Goal: Task Accomplishment & Management: Complete application form

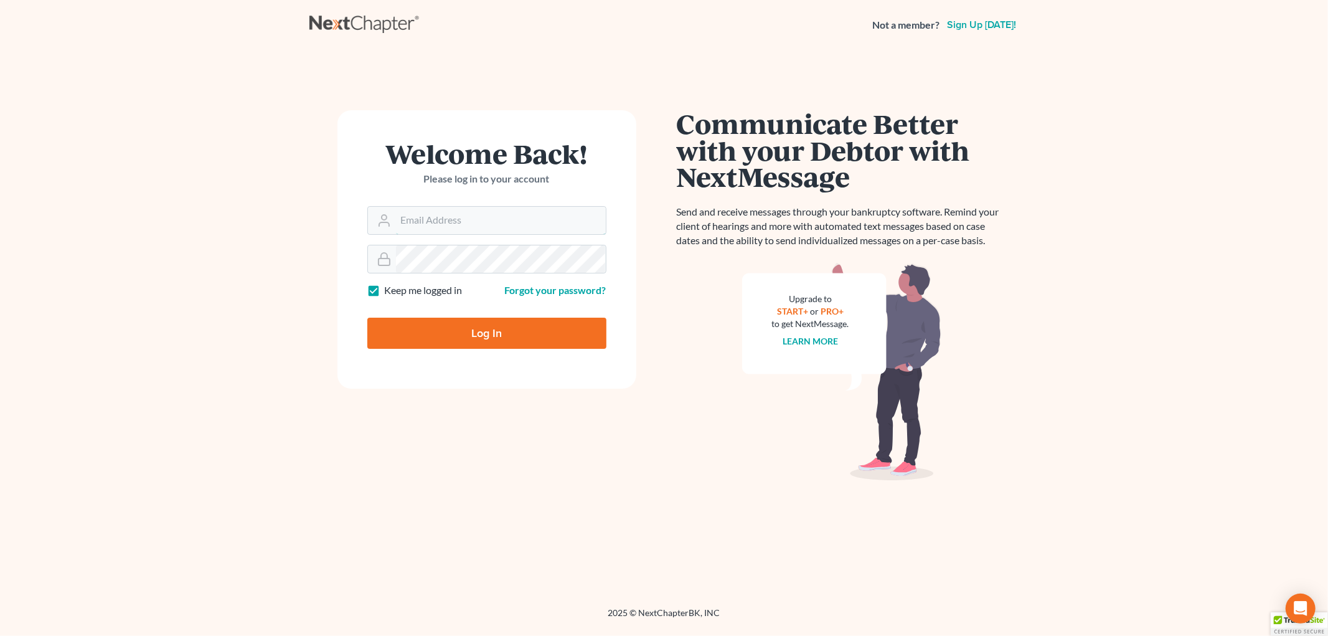
type input "spereyra@scura.com"
click at [500, 328] on input "Log In" at bounding box center [486, 333] width 239 height 31
type input "Thinking..."
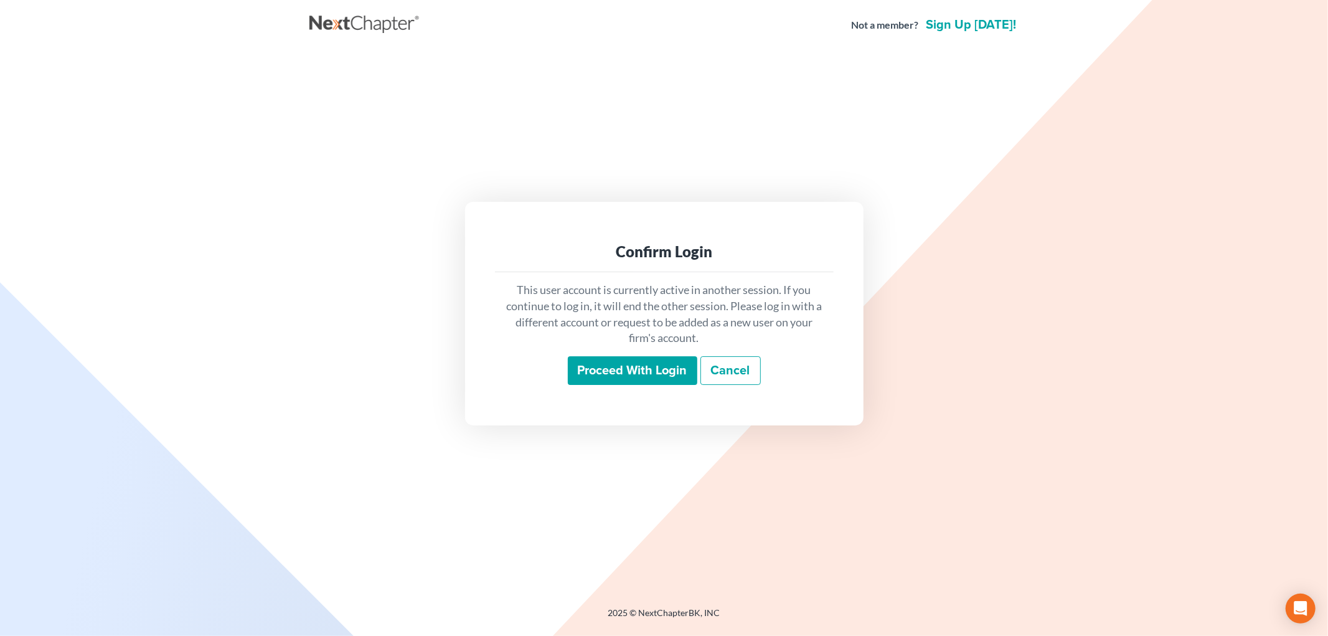
click at [629, 376] on input "Proceed with login" at bounding box center [633, 370] width 130 height 29
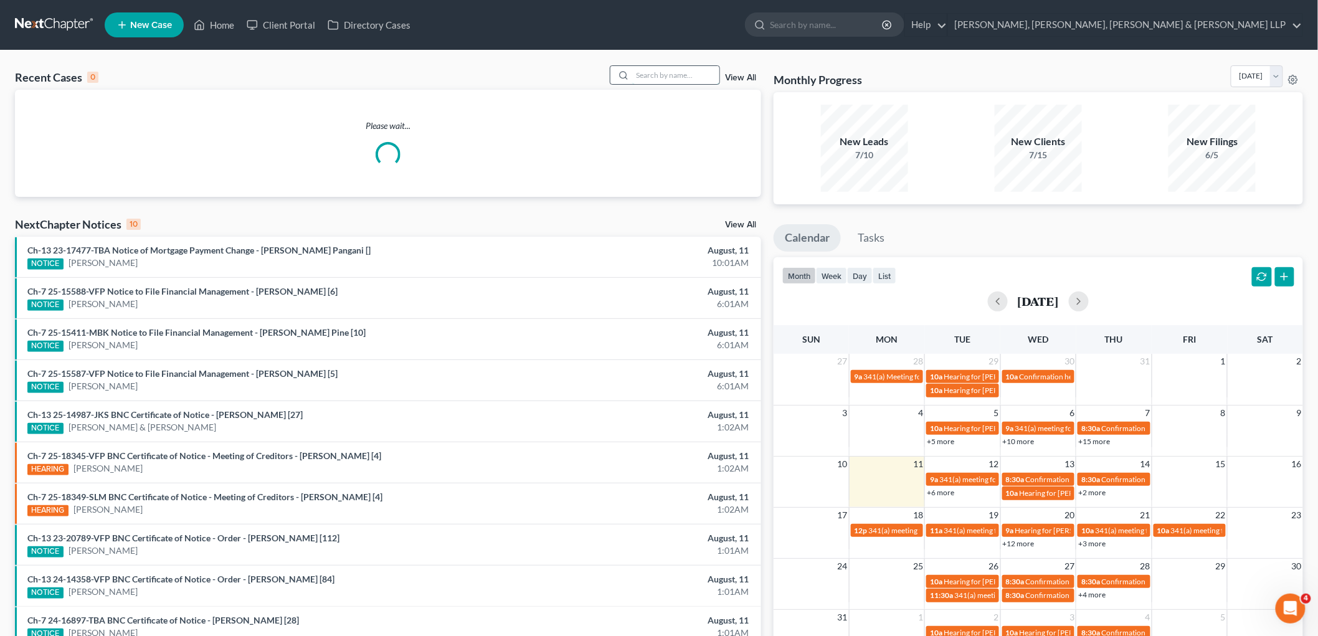
click at [651, 72] on input "search" at bounding box center [675, 75] width 87 height 18
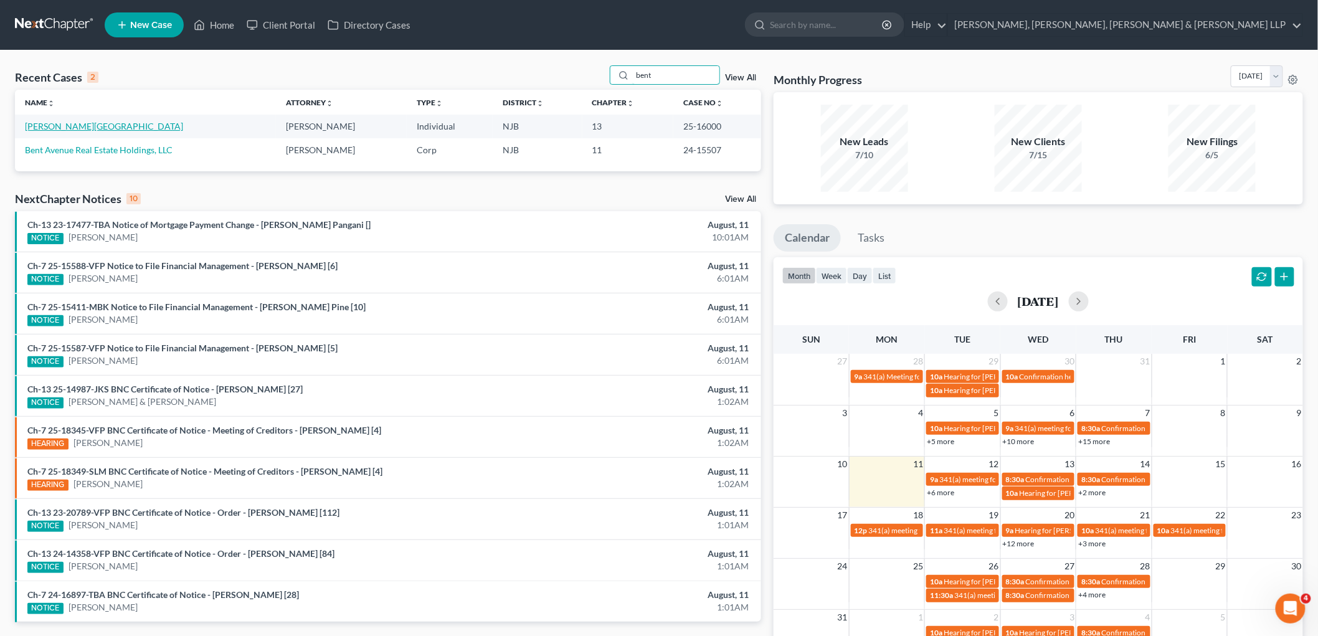
type input "bent"
click at [83, 125] on link "[PERSON_NAME][GEOGRAPHIC_DATA]" at bounding box center [104, 126] width 158 height 11
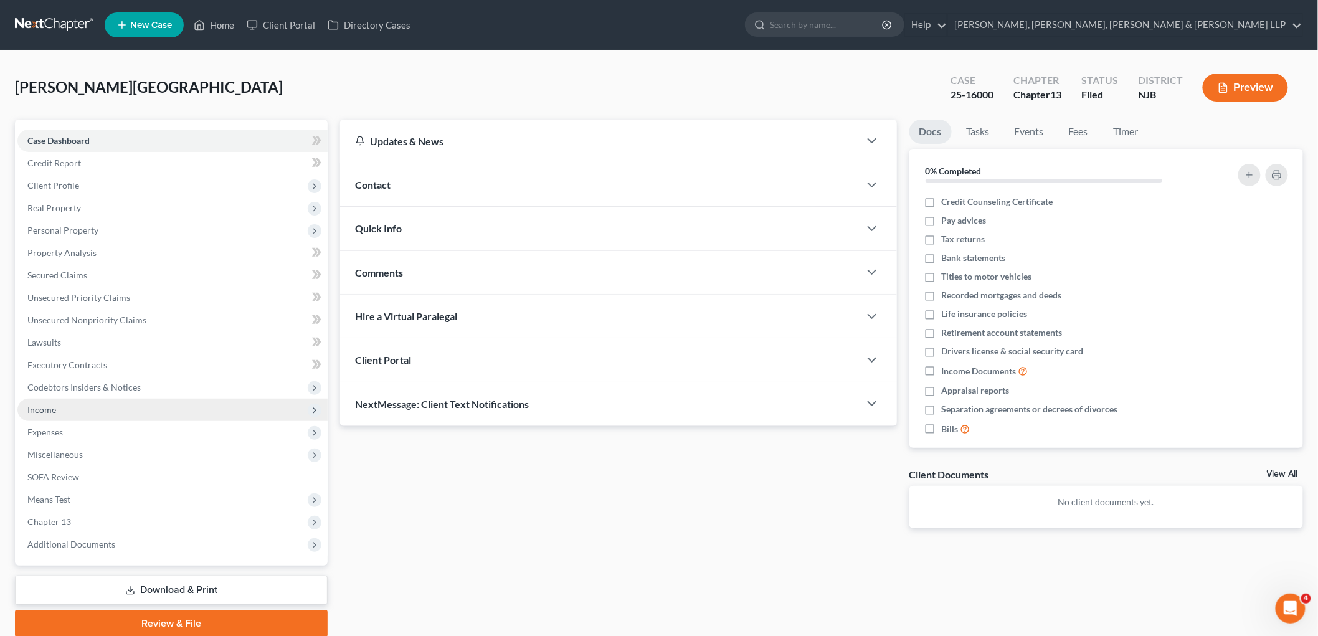
click at [52, 409] on span "Income" at bounding box center [41, 409] width 29 height 11
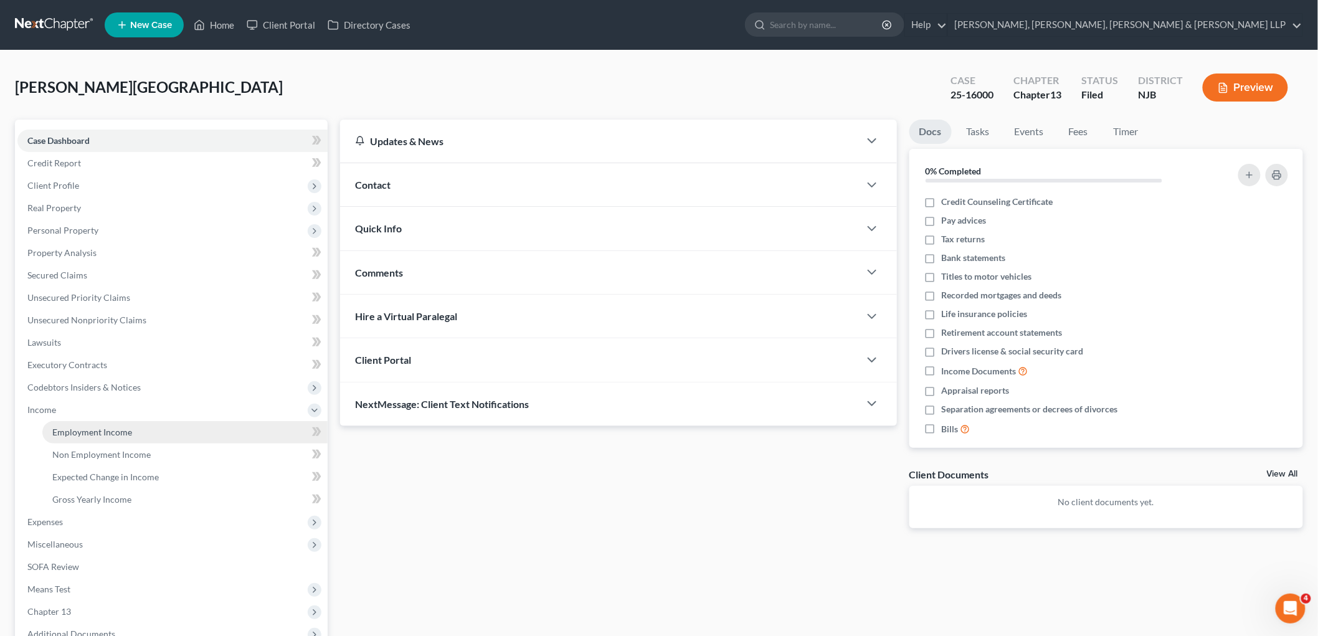
click at [98, 438] on link "Employment Income" at bounding box center [184, 432] width 285 height 22
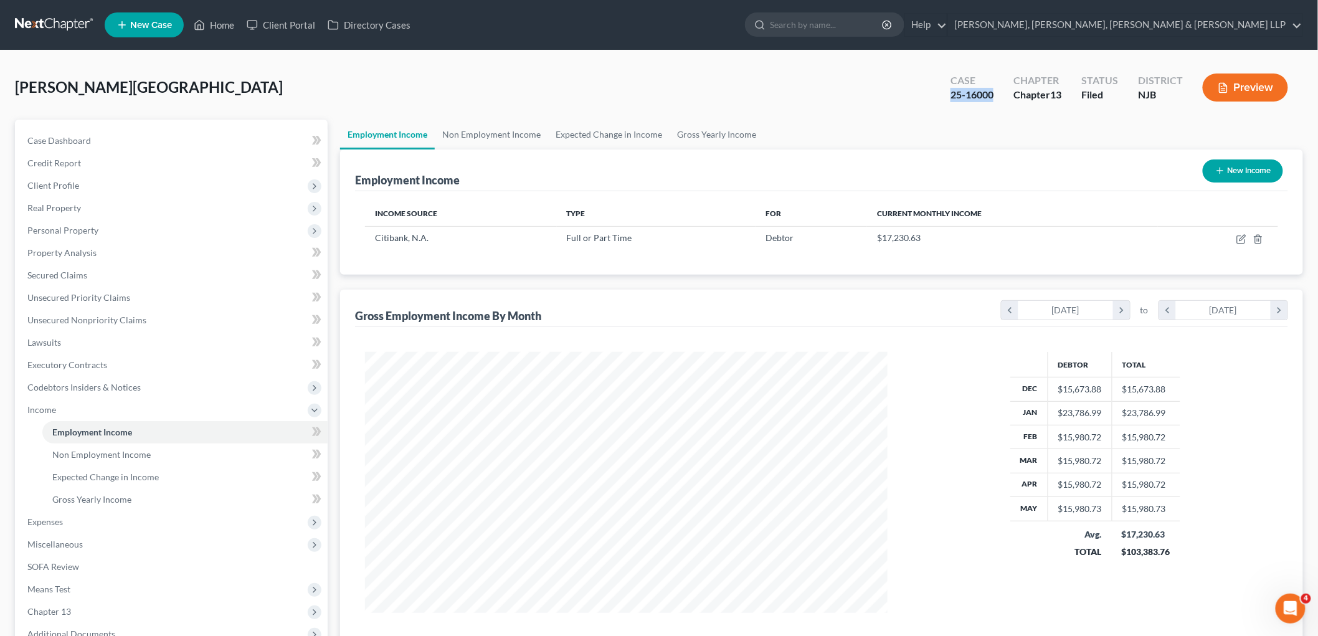
drag, startPoint x: 998, startPoint y: 92, endPoint x: 952, endPoint y: 94, distance: 46.1
click at [952, 94] on div "Case 25-16000" at bounding box center [971, 88] width 63 height 37
copy div "25-16000"
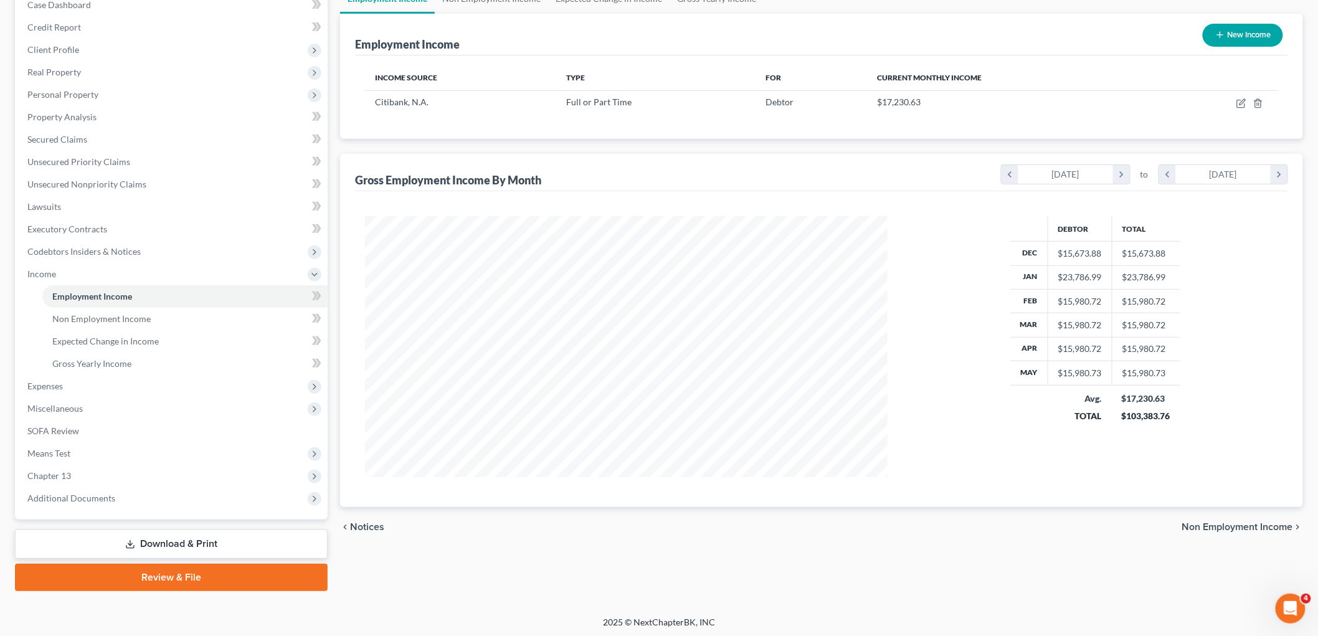
scroll to position [137, 0]
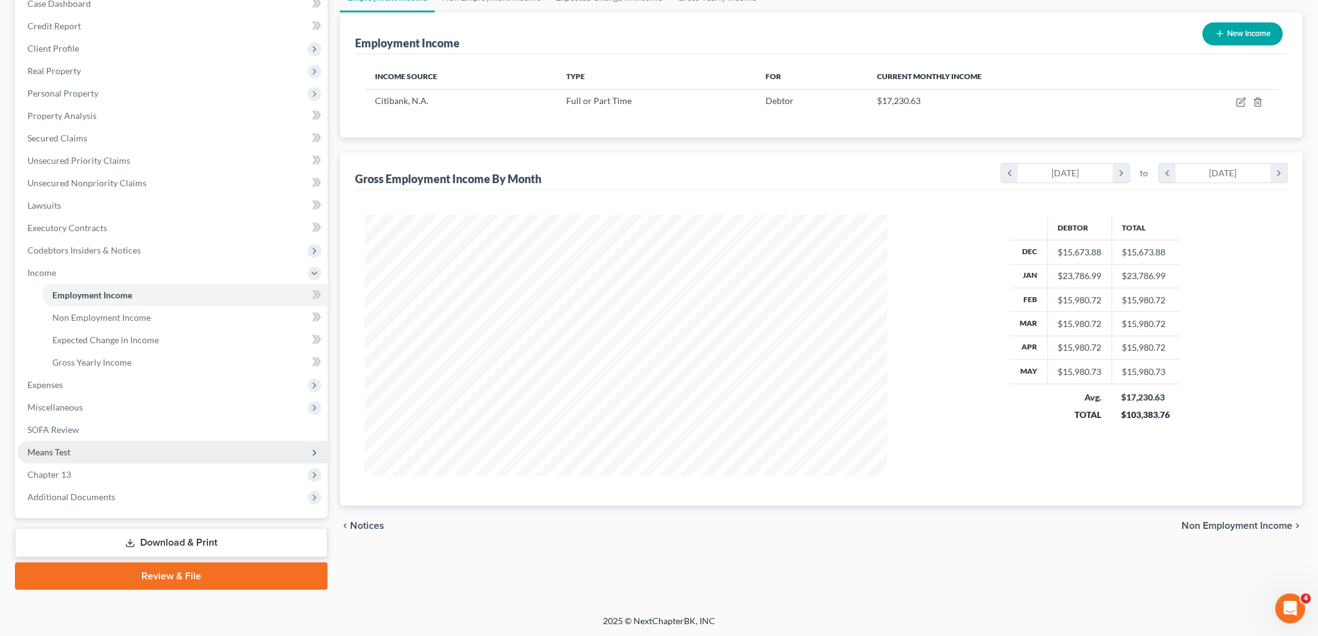
click at [67, 450] on span "Means Test" at bounding box center [48, 452] width 43 height 11
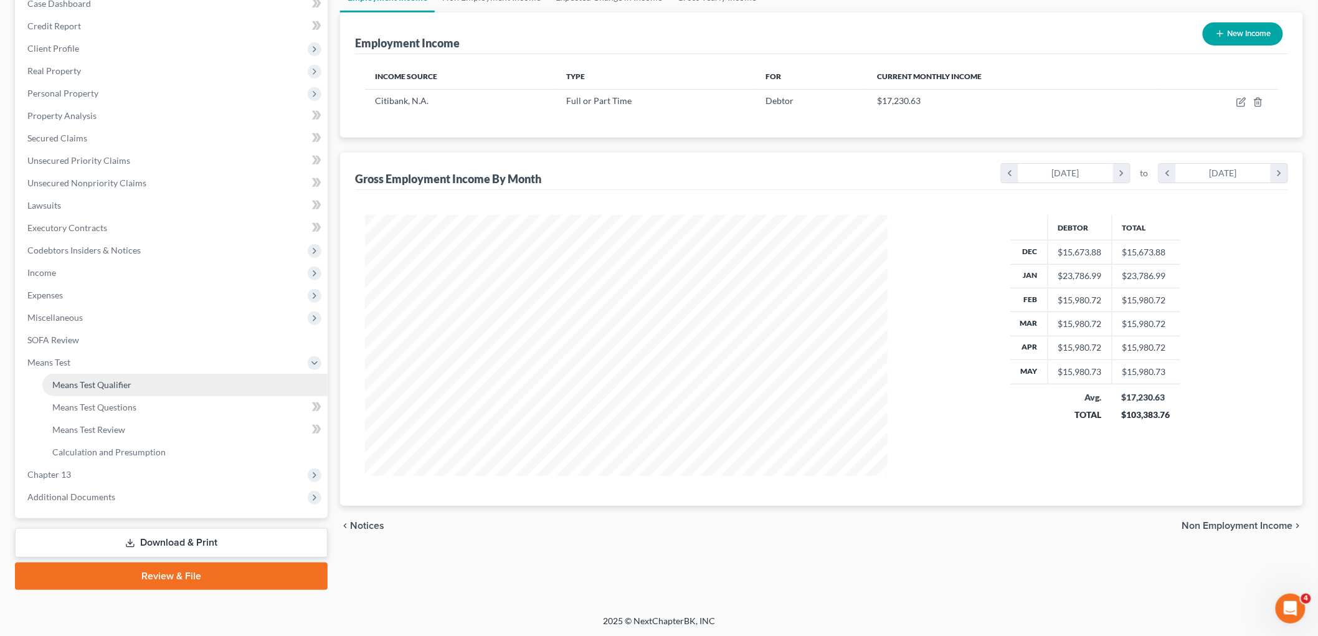
click at [95, 387] on span "Means Test Qualifier" at bounding box center [91, 384] width 79 height 11
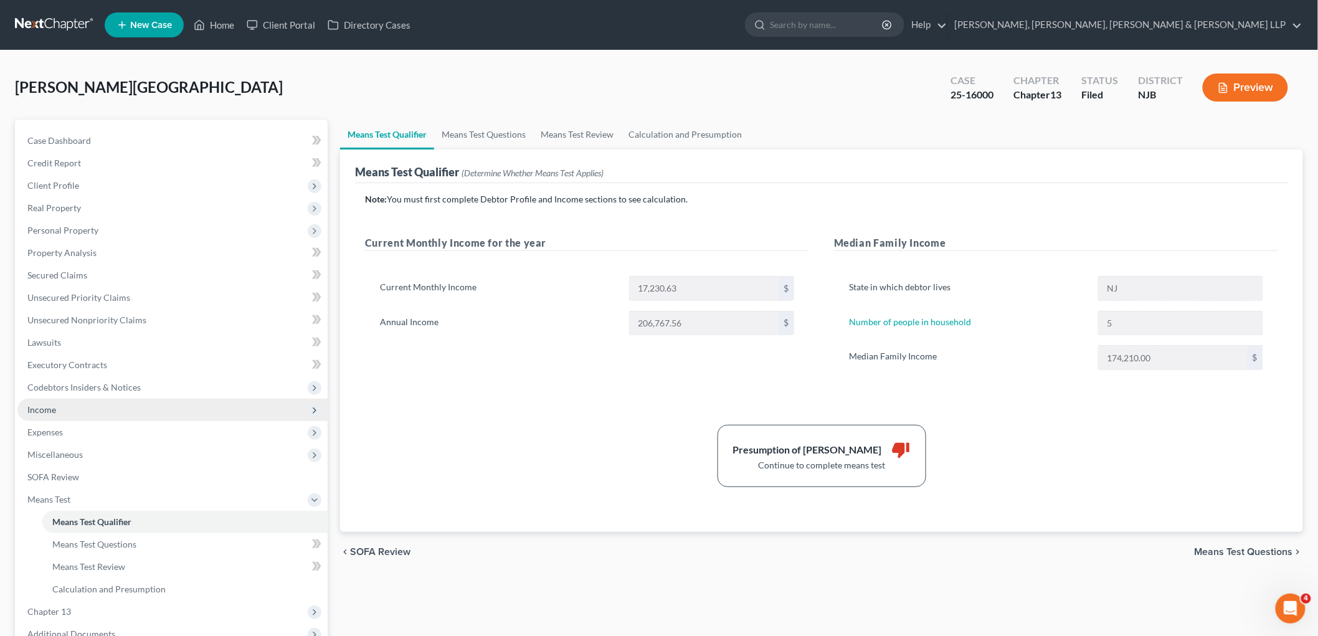
click at [65, 409] on span "Income" at bounding box center [172, 410] width 310 height 22
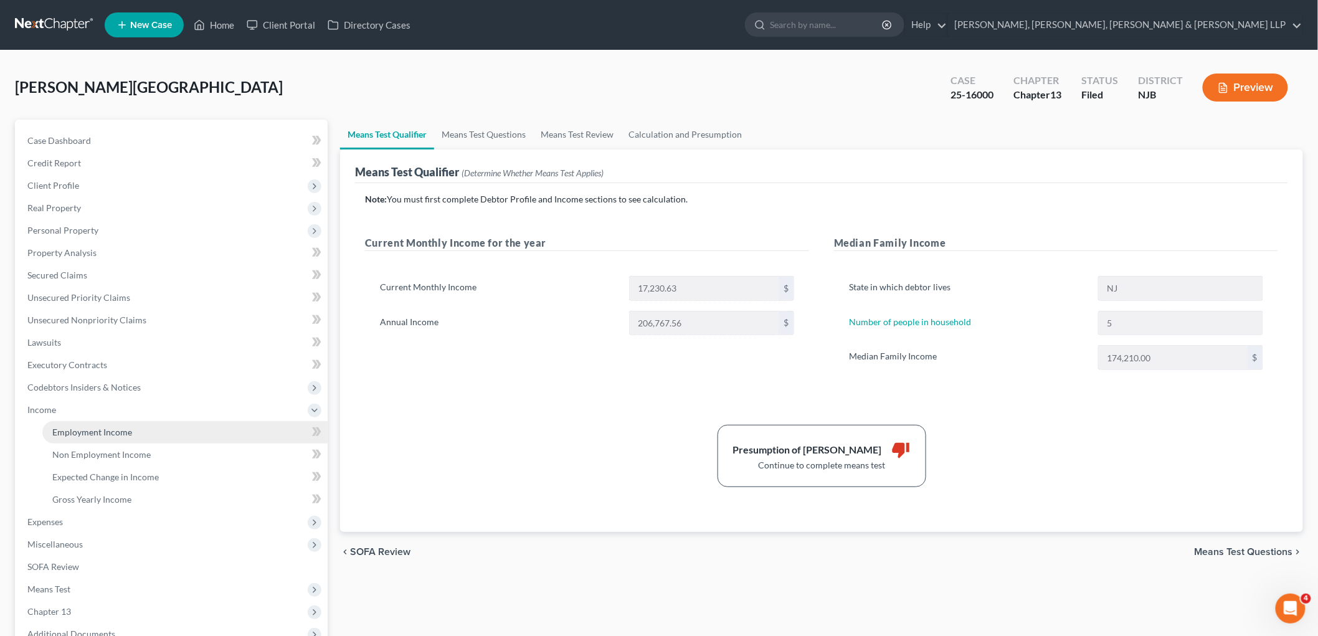
click at [67, 427] on span "Employment Income" at bounding box center [92, 432] width 80 height 11
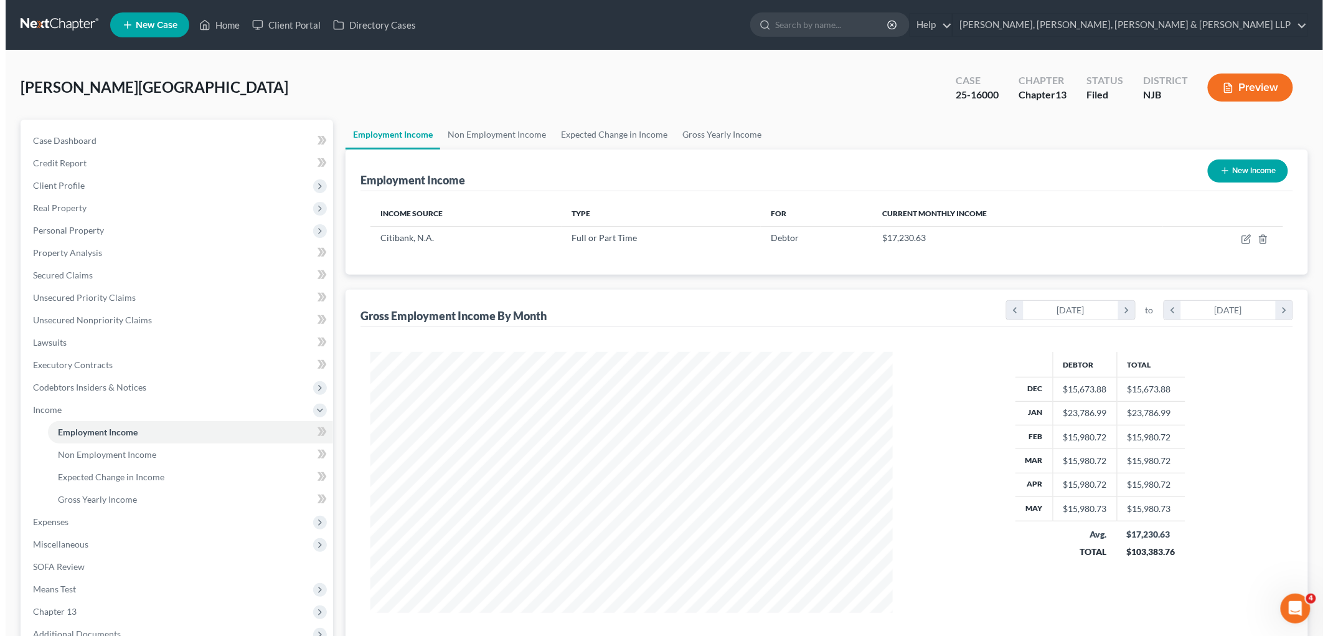
scroll to position [260, 547]
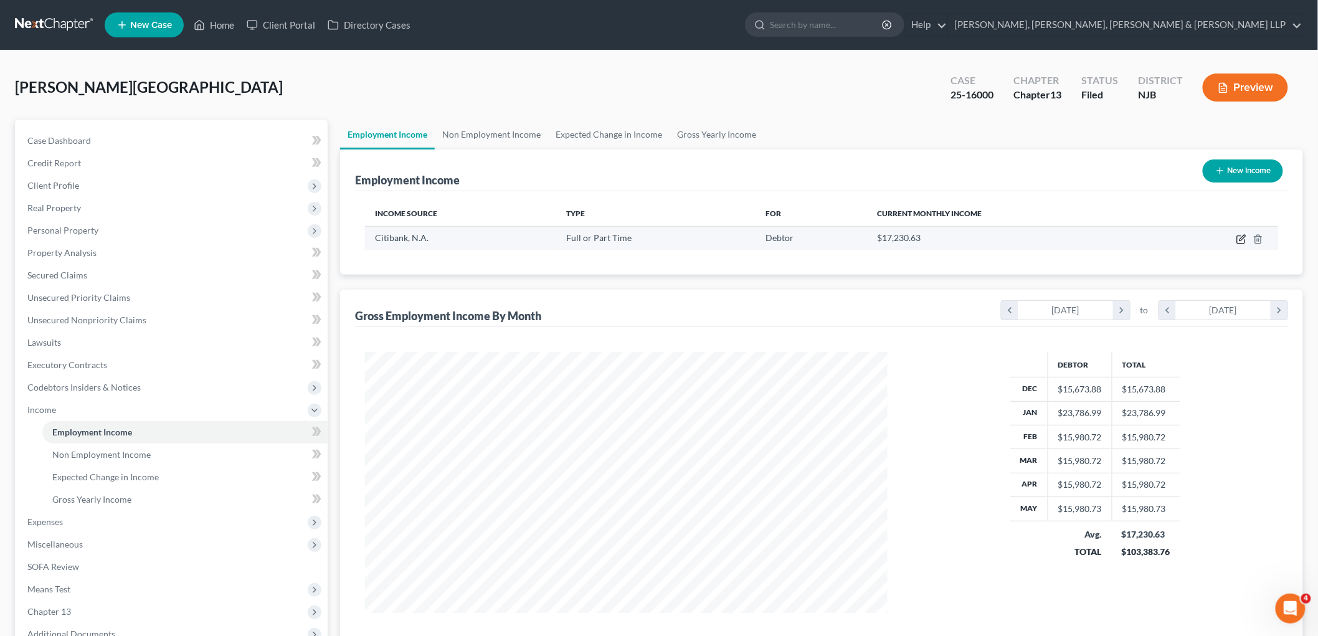
click at [1240, 237] on icon "button" at bounding box center [1241, 239] width 10 height 10
select select "0"
select select "9"
select select "2"
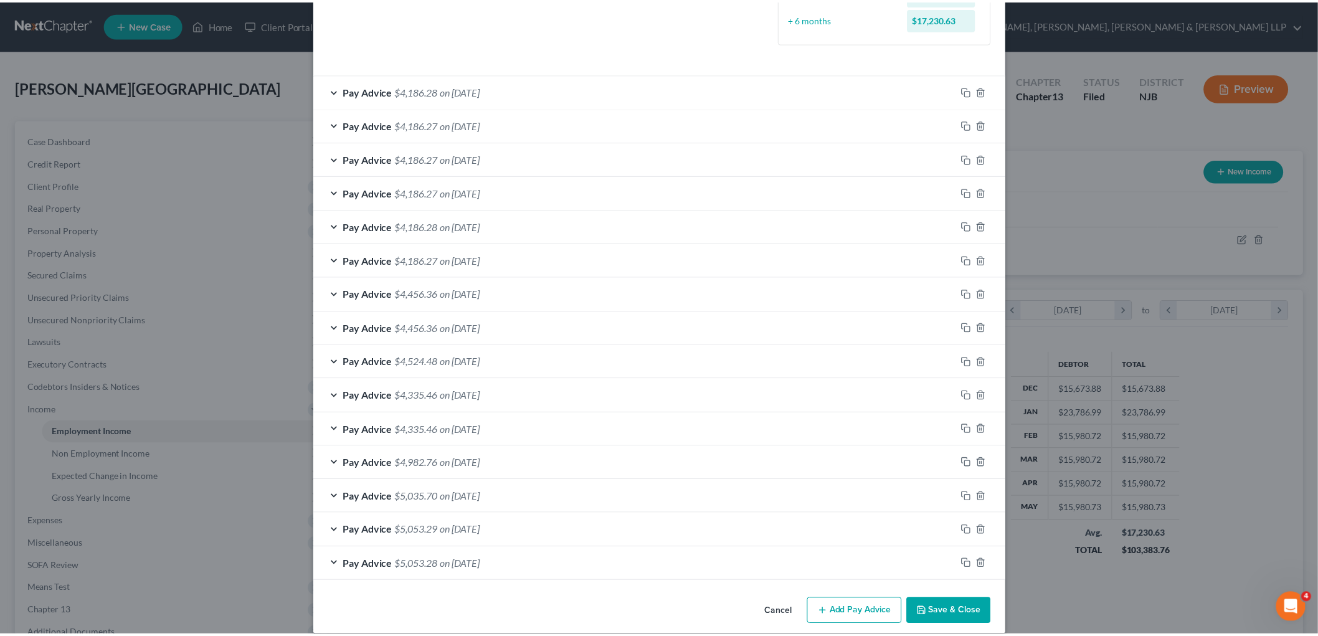
scroll to position [384, 0]
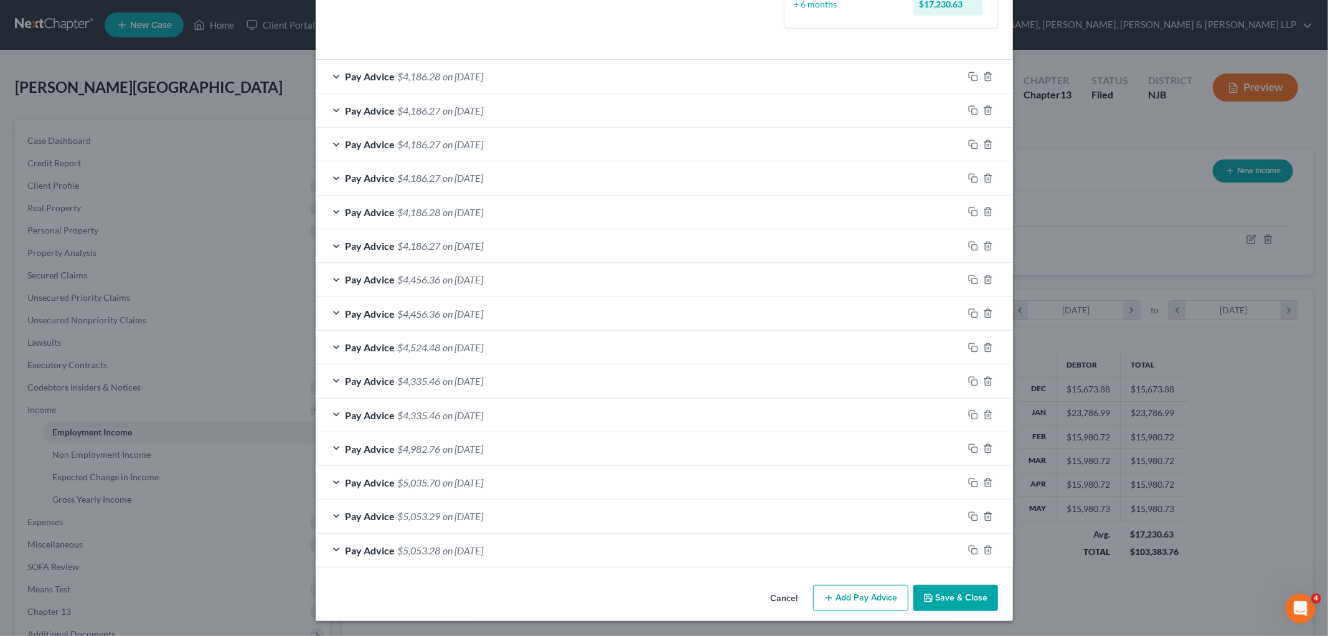
click at [767, 599] on button "Cancel" at bounding box center [784, 598] width 47 height 25
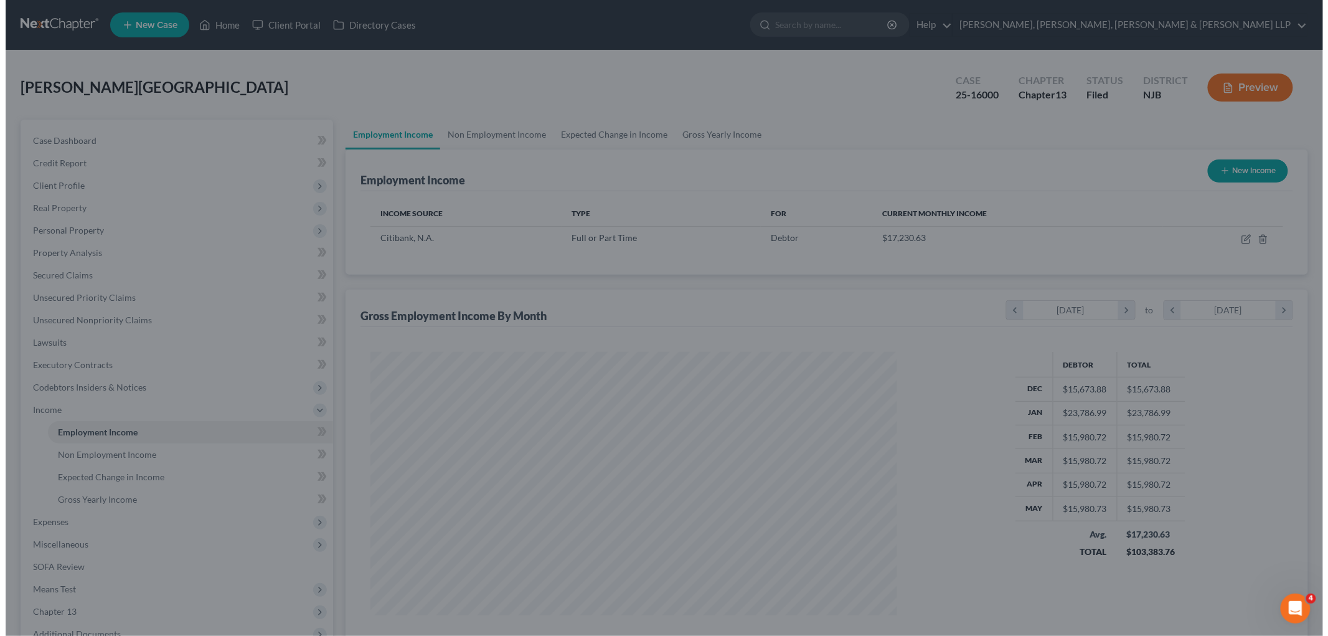
scroll to position [622503, 622217]
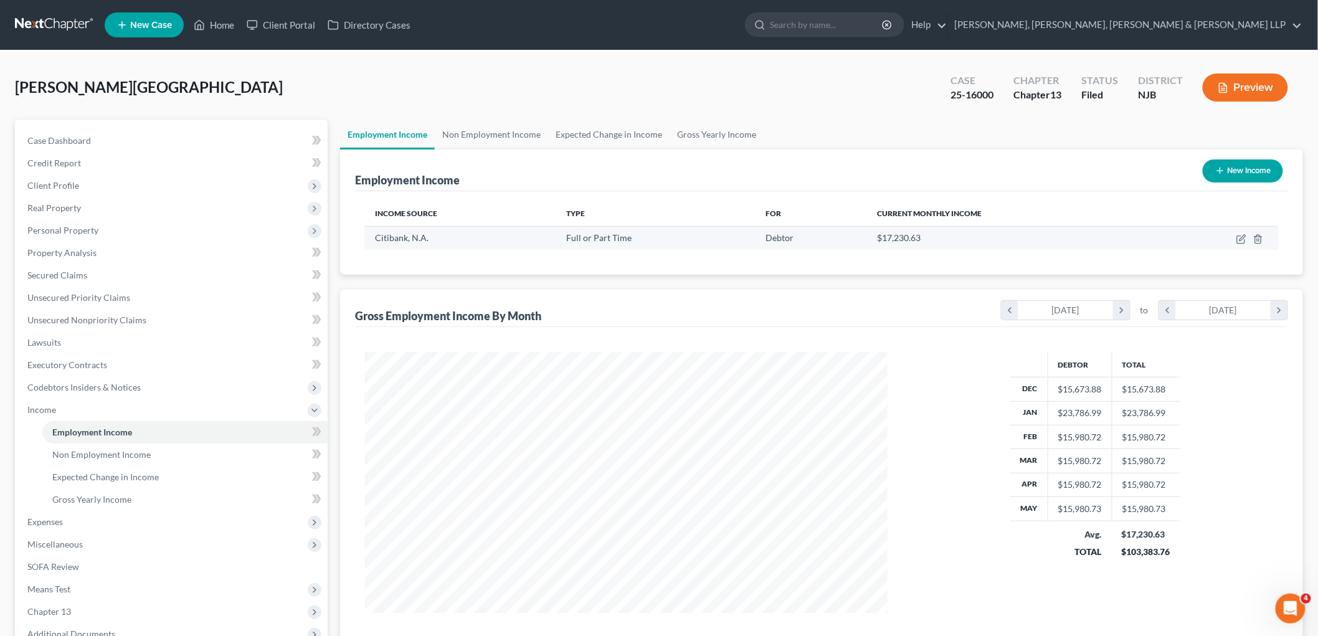
click at [1236, 235] on td at bounding box center [1218, 238] width 120 height 24
click at [1240, 234] on icon "button" at bounding box center [1241, 239] width 10 height 10
select select "0"
select select "9"
select select "2"
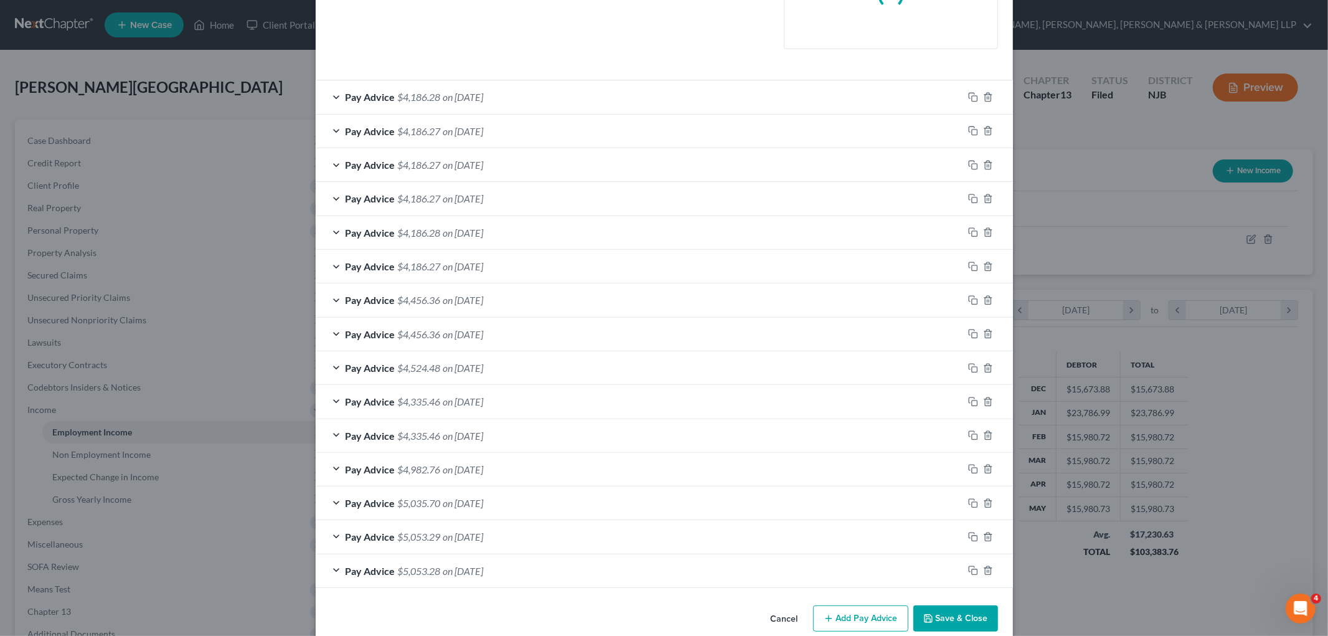
scroll to position [346, 0]
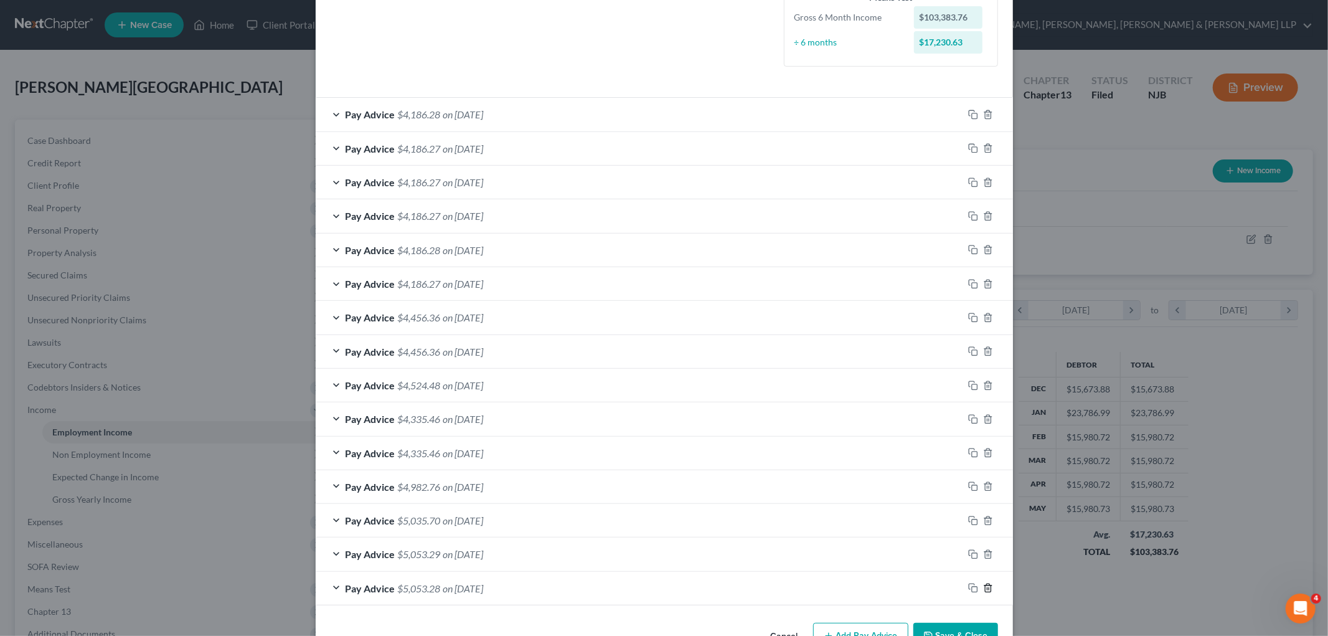
click at [983, 587] on icon "button" at bounding box center [988, 588] width 10 height 10
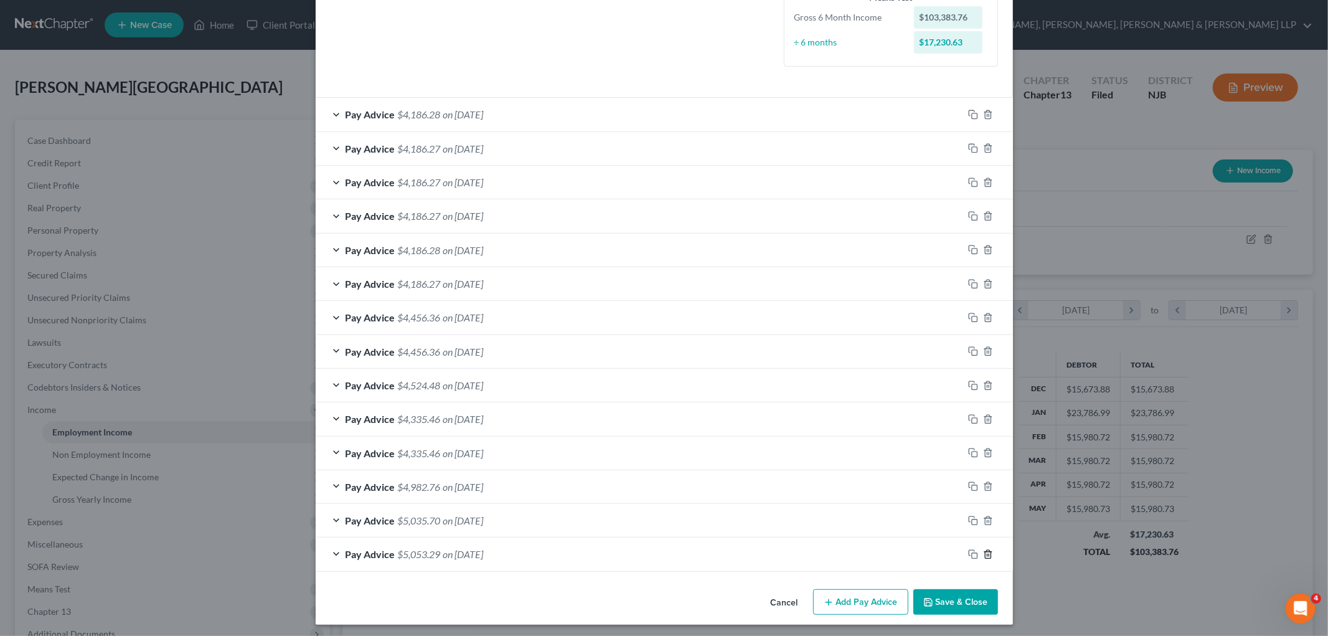
click at [983, 552] on icon "button" at bounding box center [988, 554] width 10 height 10
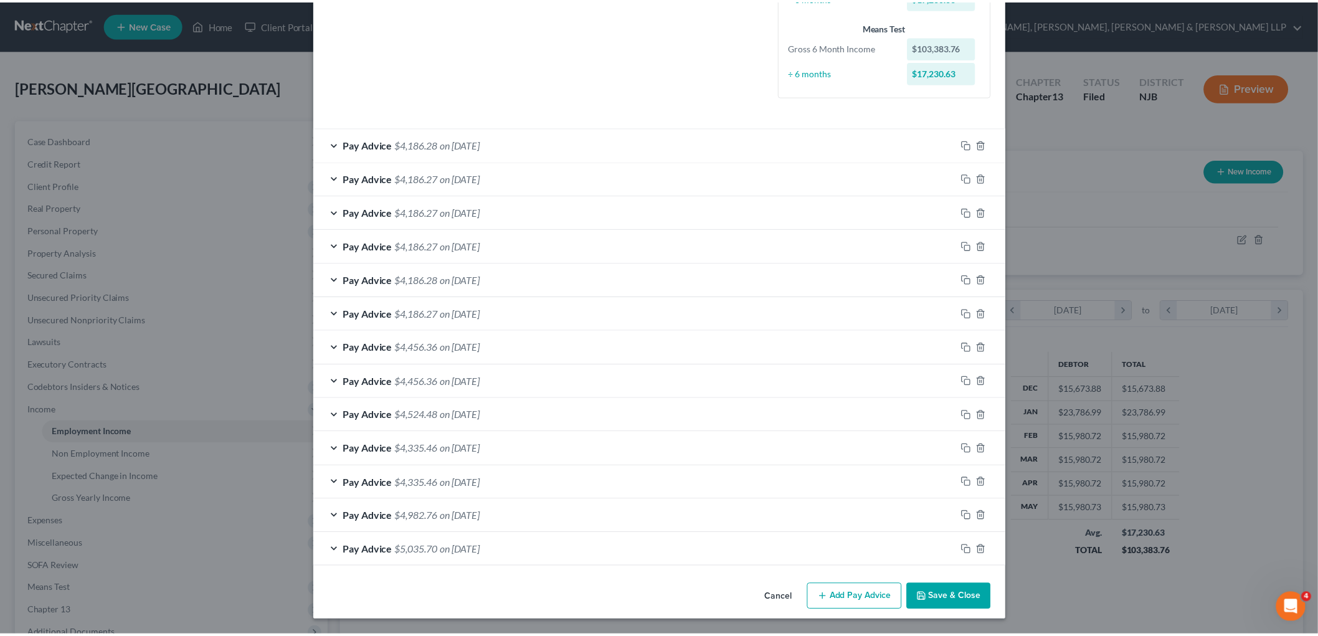
scroll to position [316, 0]
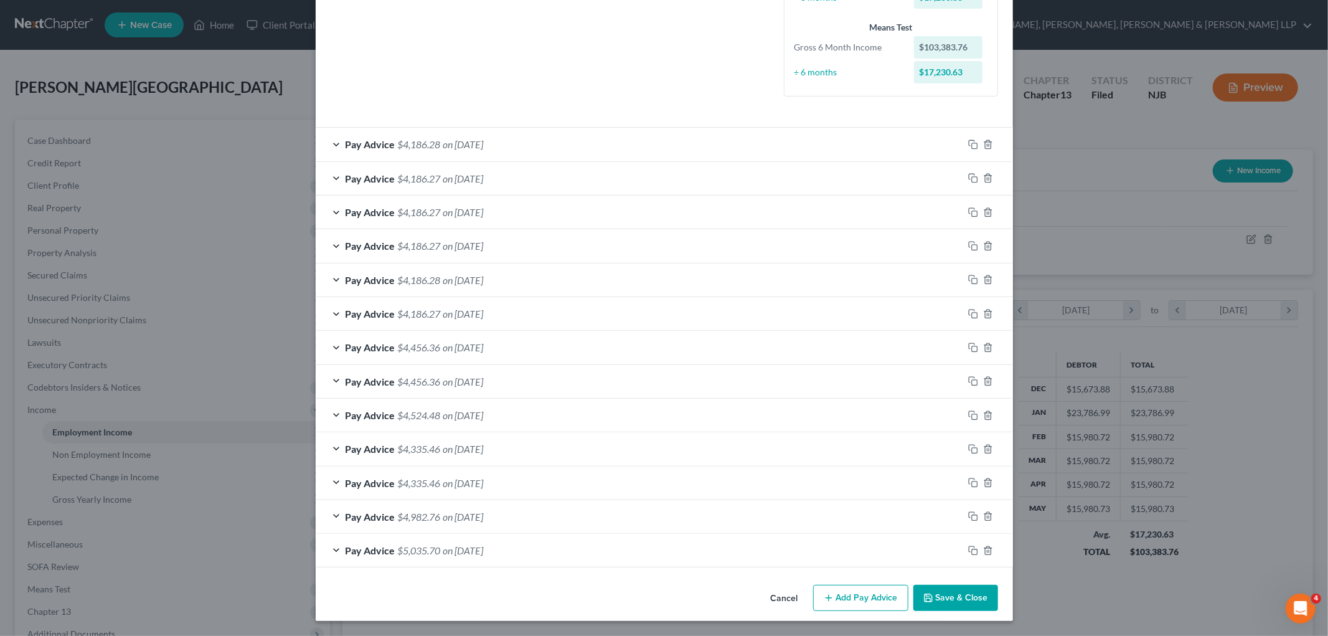
click at [778, 595] on button "Cancel" at bounding box center [784, 598] width 47 height 25
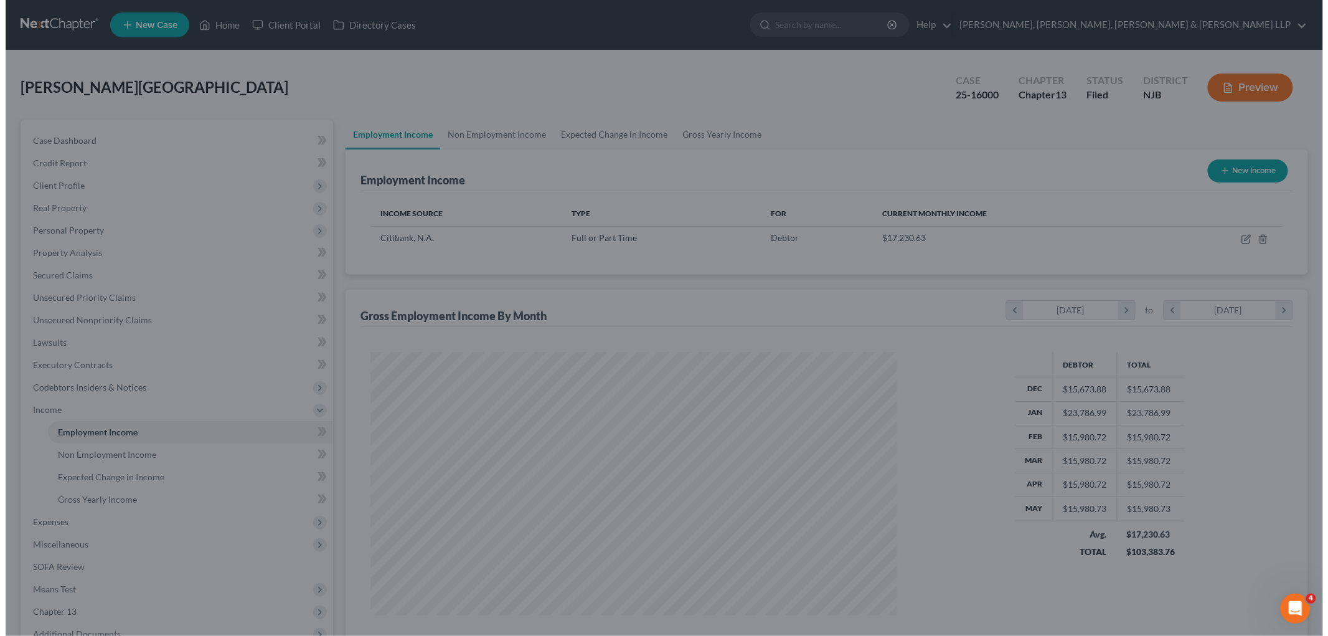
scroll to position [622503, 622217]
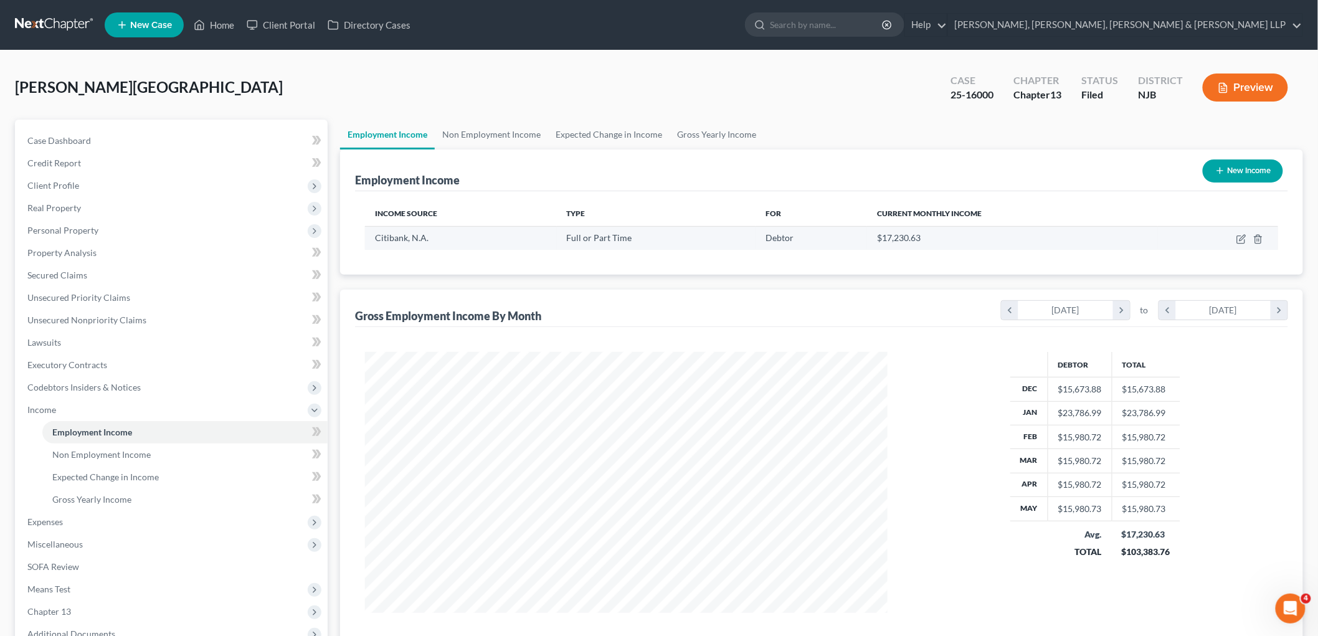
click at [1235, 235] on td at bounding box center [1218, 238] width 120 height 24
click at [1237, 238] on icon "button" at bounding box center [1240, 239] width 7 height 7
select select "0"
select select "9"
select select "2"
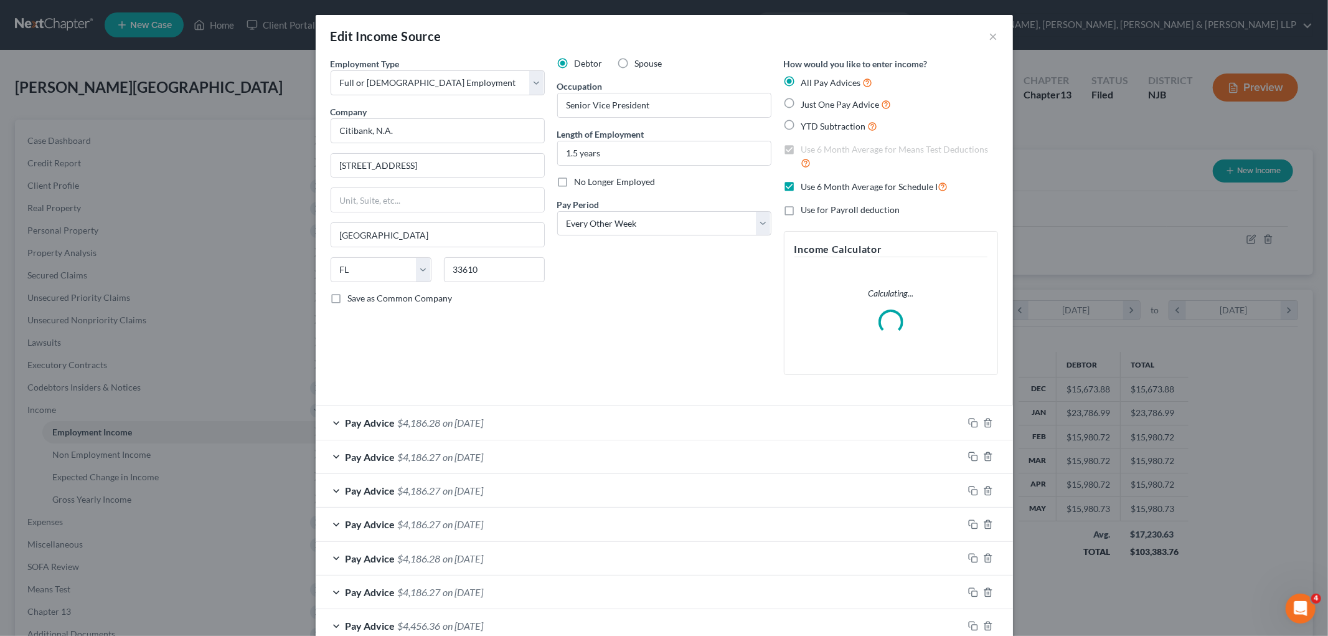
scroll to position [263, 552]
click at [801, 187] on label "Use 6 Month Average for Schedule I" at bounding box center [874, 186] width 147 height 14
click at [806, 187] on input "Use 6 Month Average for Schedule I" at bounding box center [810, 183] width 8 height 8
checkbox input "false"
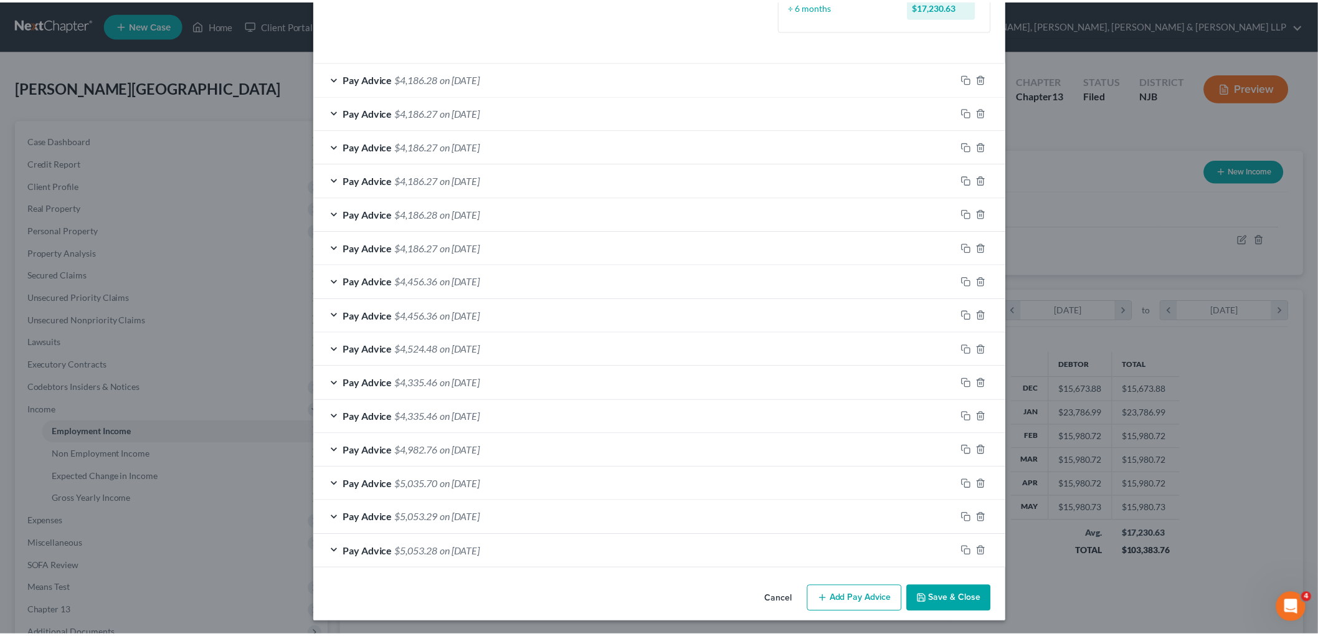
scroll to position [387, 0]
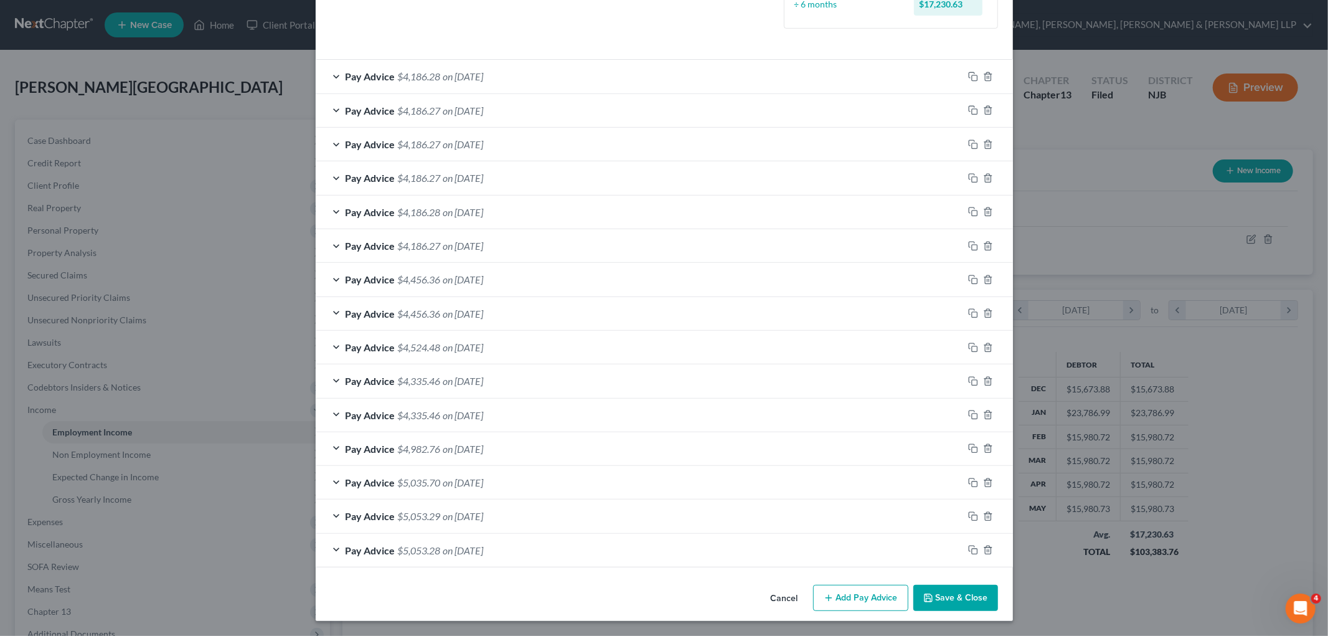
click at [940, 598] on button "Save & Close" at bounding box center [956, 598] width 85 height 26
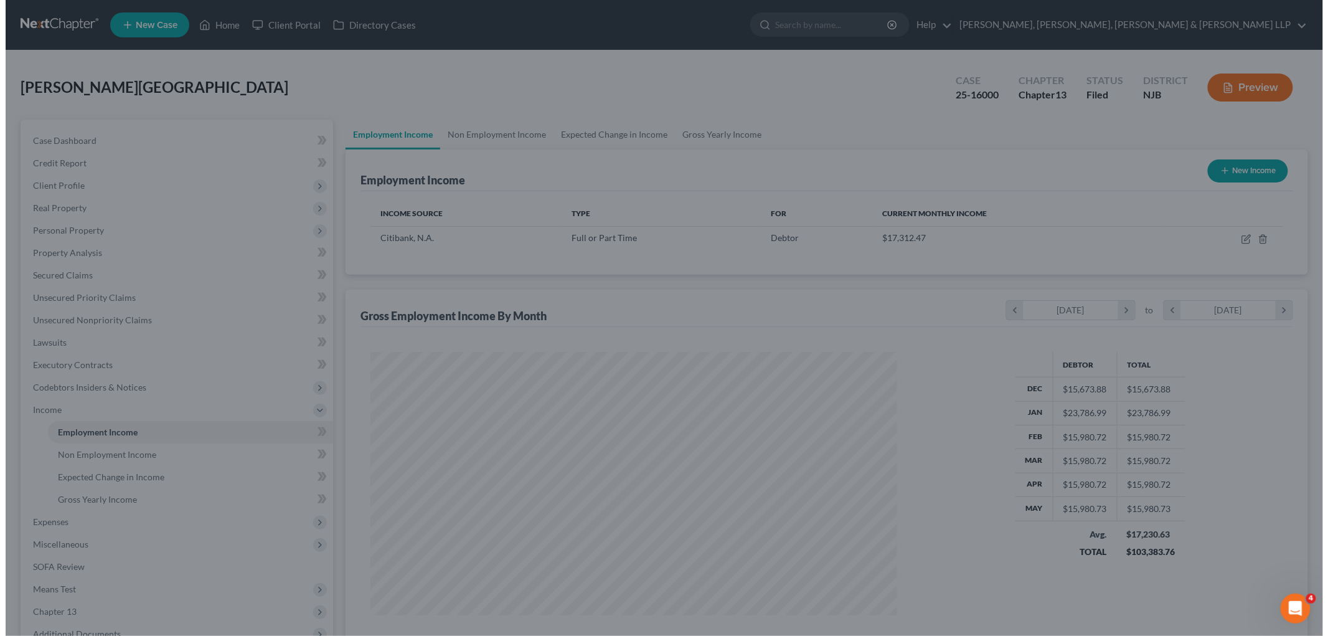
scroll to position [622503, 622217]
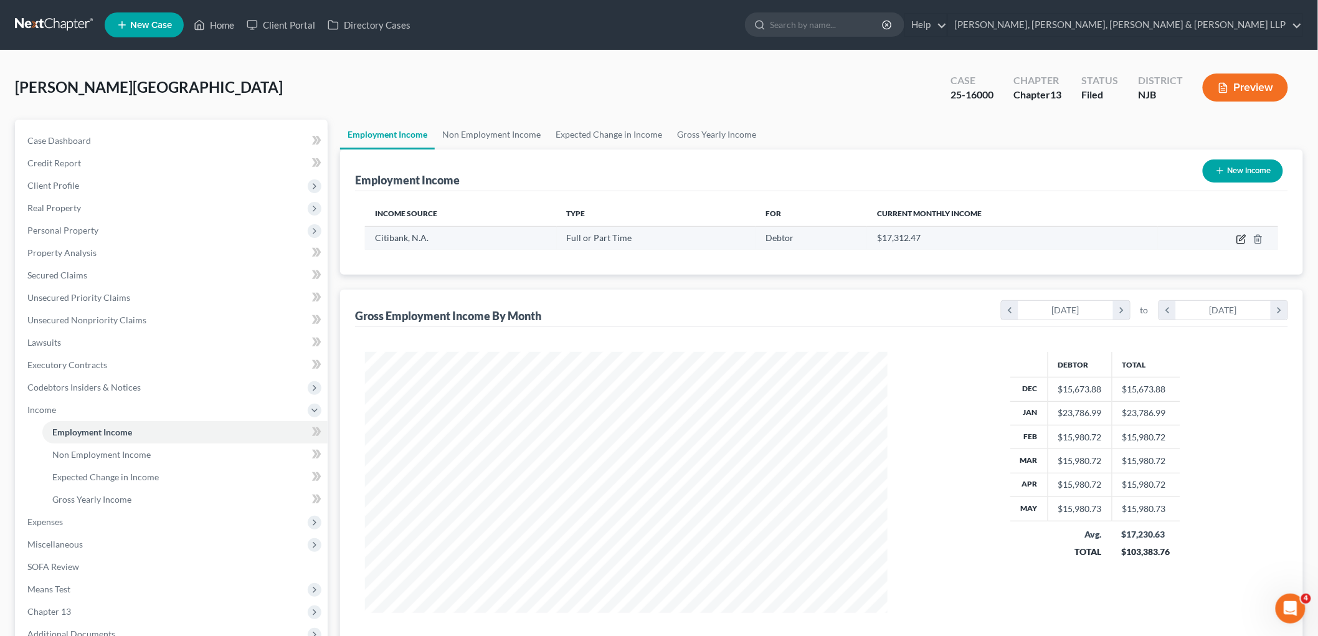
click at [1242, 239] on icon "button" at bounding box center [1241, 239] width 10 height 10
select select "0"
select select "9"
select select "2"
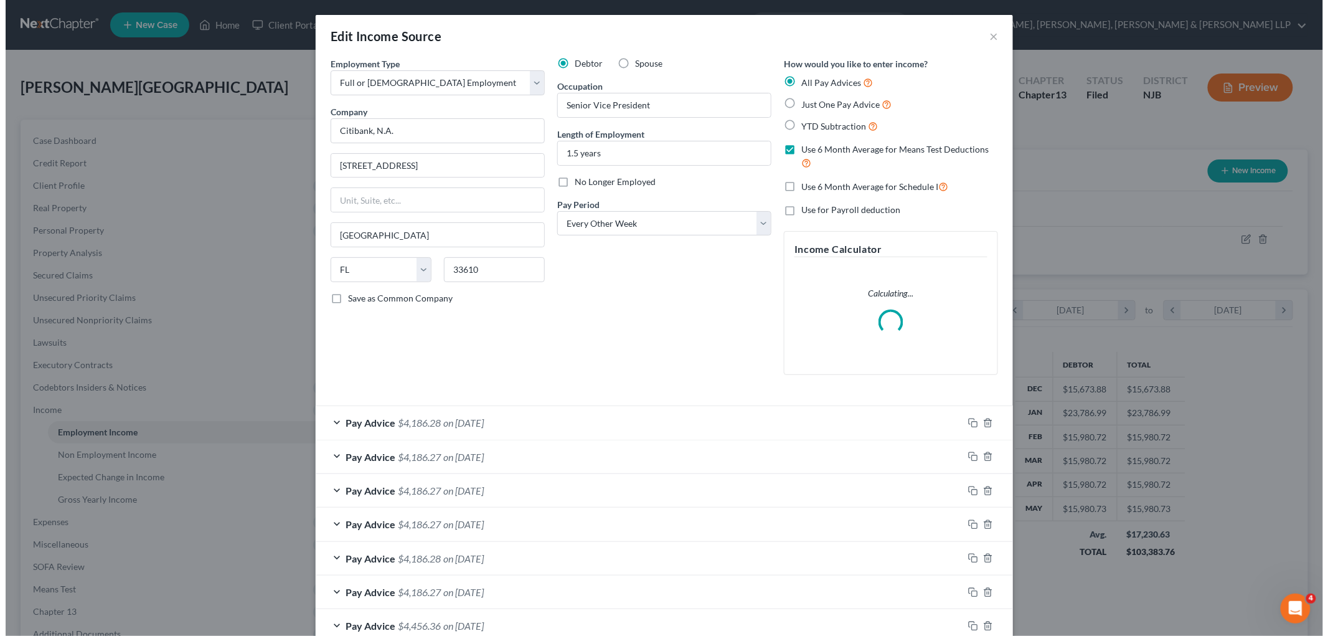
scroll to position [263, 552]
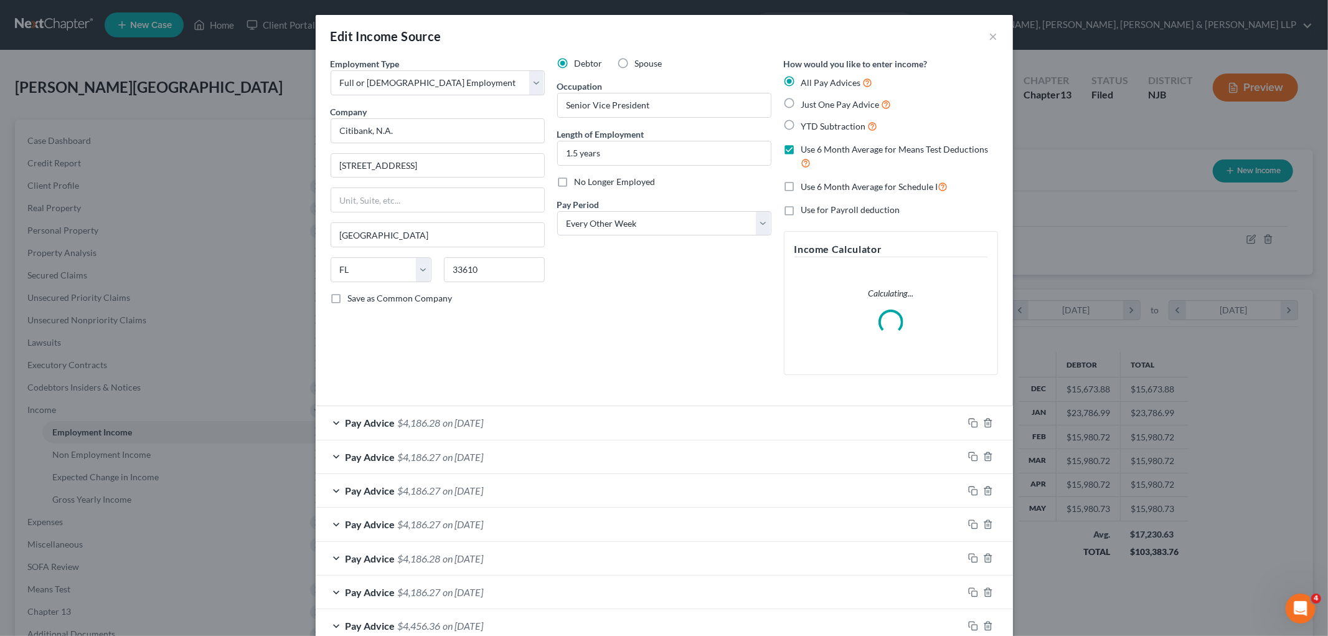
click at [801, 185] on label "Use 6 Month Average for Schedule I" at bounding box center [874, 186] width 147 height 14
click at [806, 185] on input "Use 6 Month Average for Schedule I" at bounding box center [810, 183] width 8 height 8
checkbox input "true"
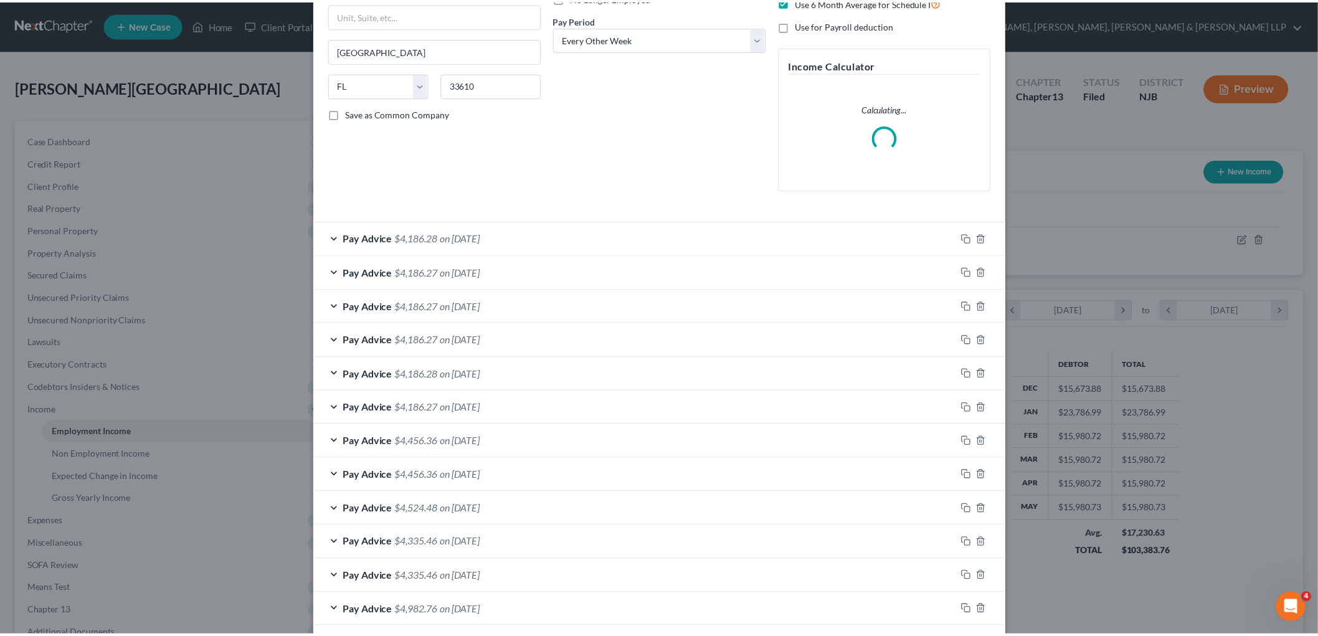
scroll to position [347, 0]
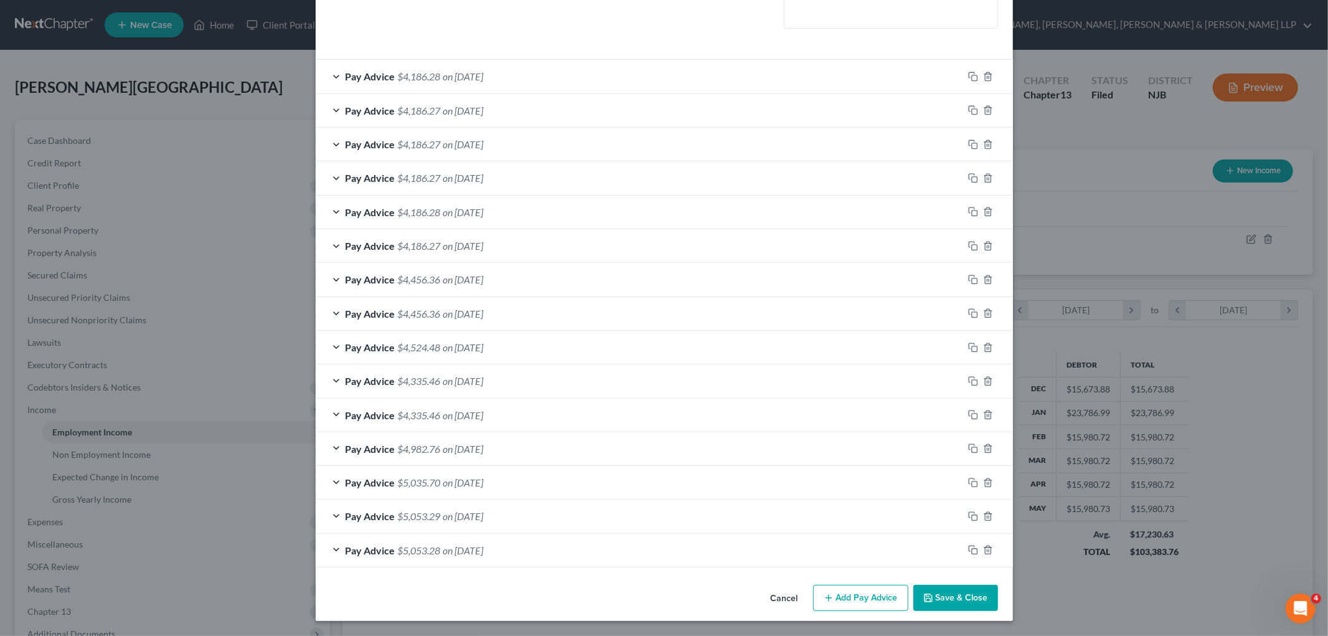
drag, startPoint x: 961, startPoint y: 598, endPoint x: 953, endPoint y: 605, distance: 10.2
click at [961, 598] on button "Save & Close" at bounding box center [956, 598] width 85 height 26
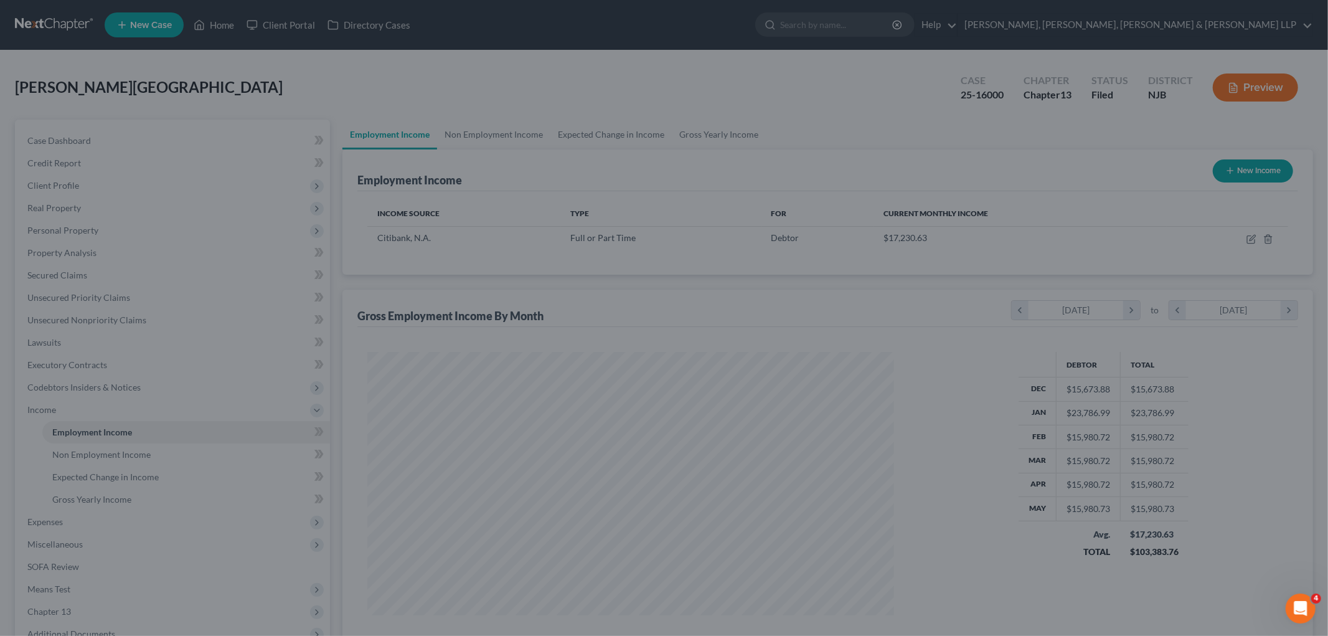
scroll to position [622503, 622217]
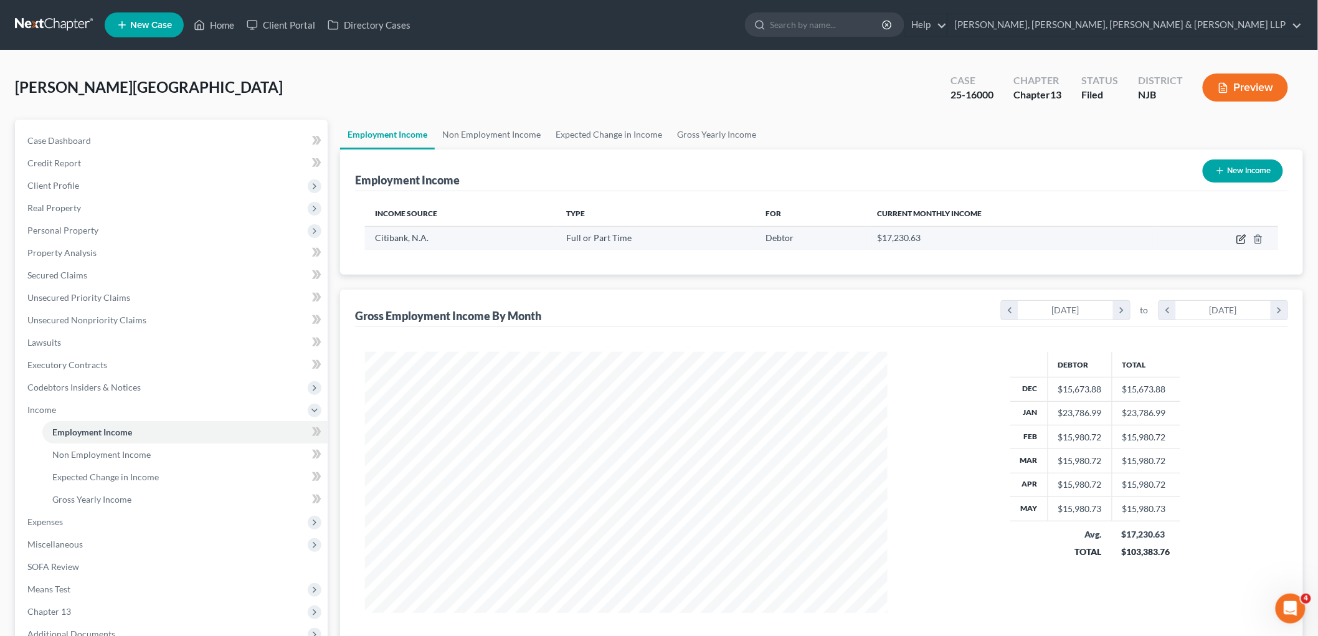
click at [1243, 237] on icon "button" at bounding box center [1241, 239] width 10 height 10
select select "0"
select select "9"
select select "2"
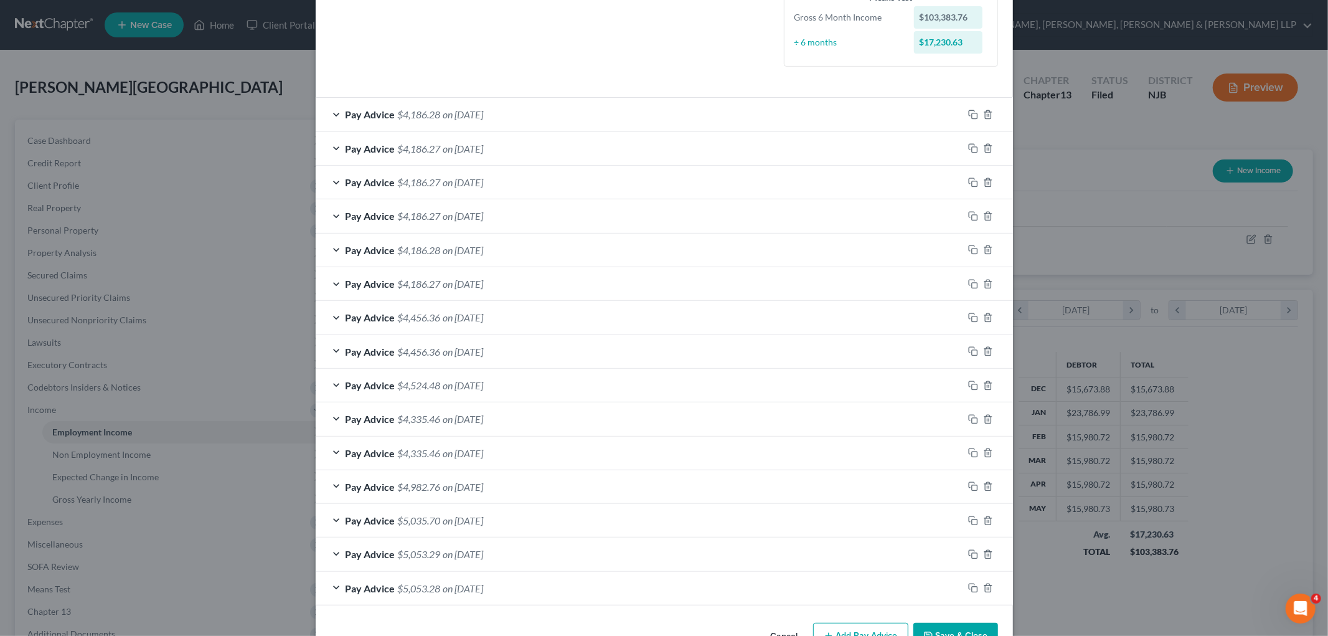
scroll to position [384, 0]
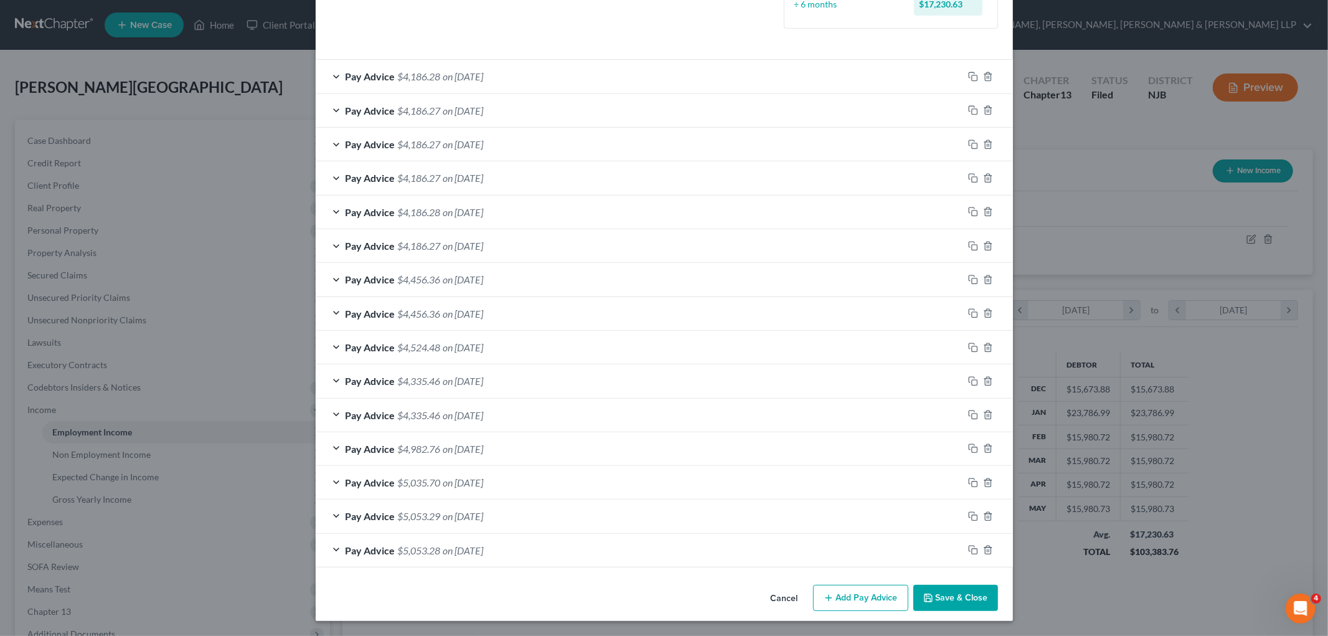
click at [589, 70] on div "Pay Advice $4,186.28 on [DATE]" at bounding box center [640, 76] width 648 height 33
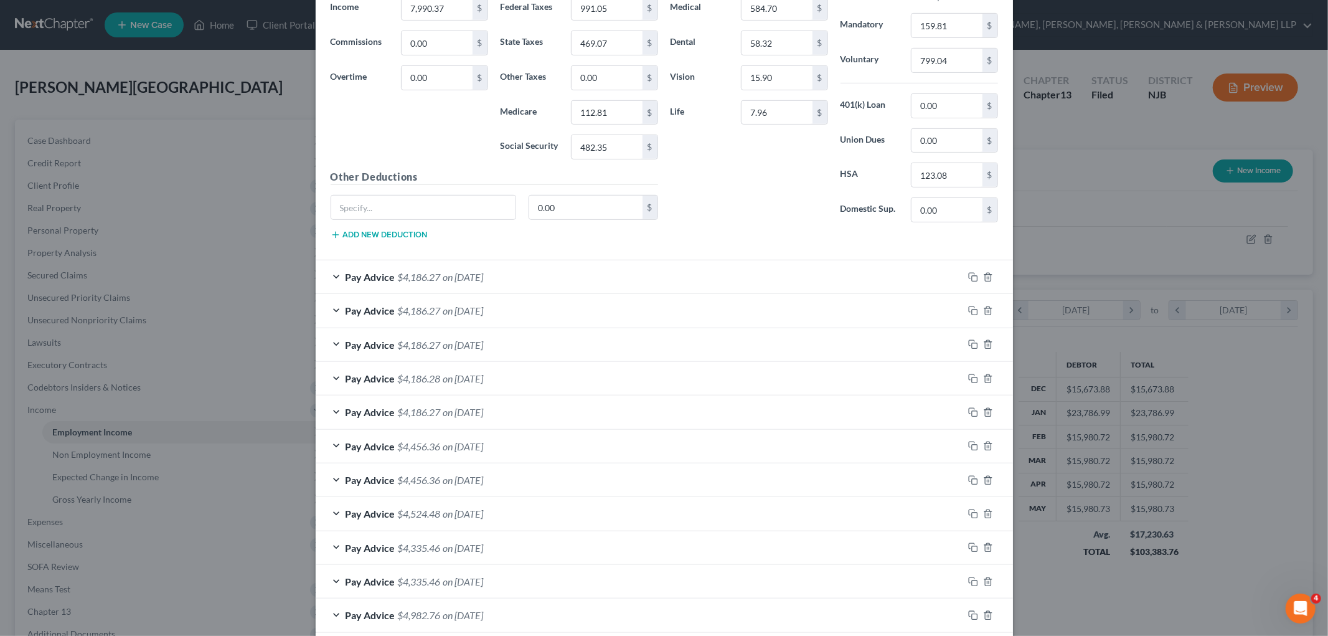
scroll to position [738, 0]
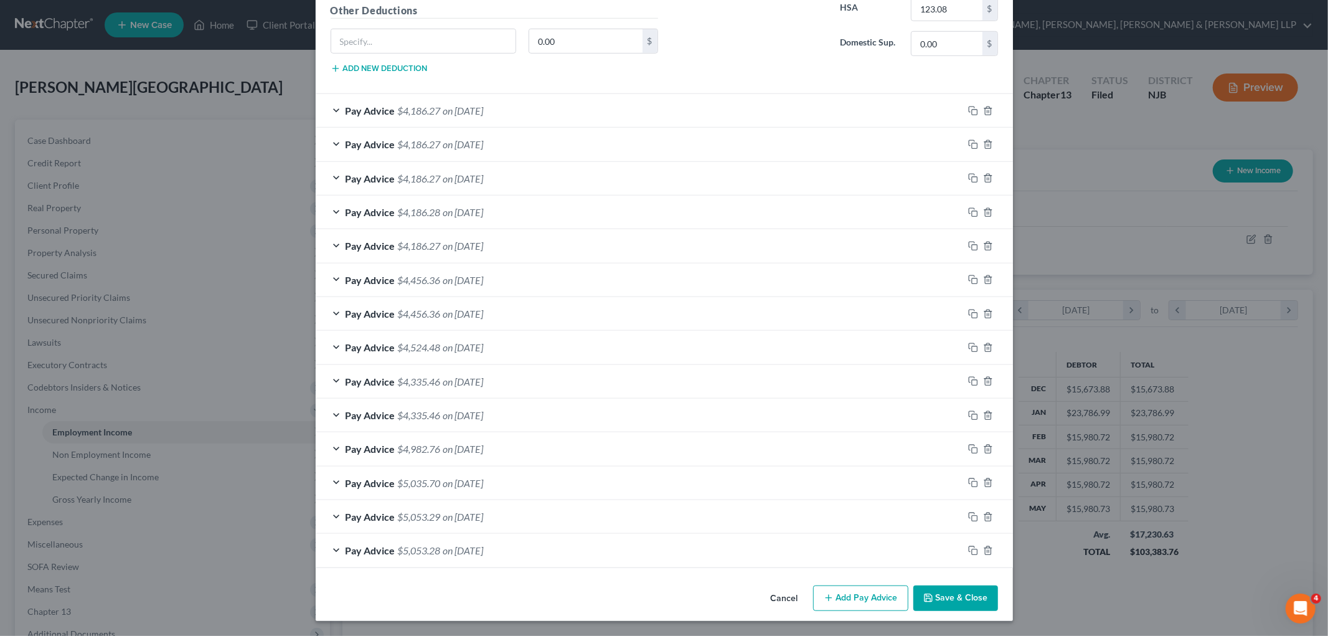
click at [526, 350] on div "Pay Advice $4,524.48 on [DATE]" at bounding box center [640, 347] width 648 height 33
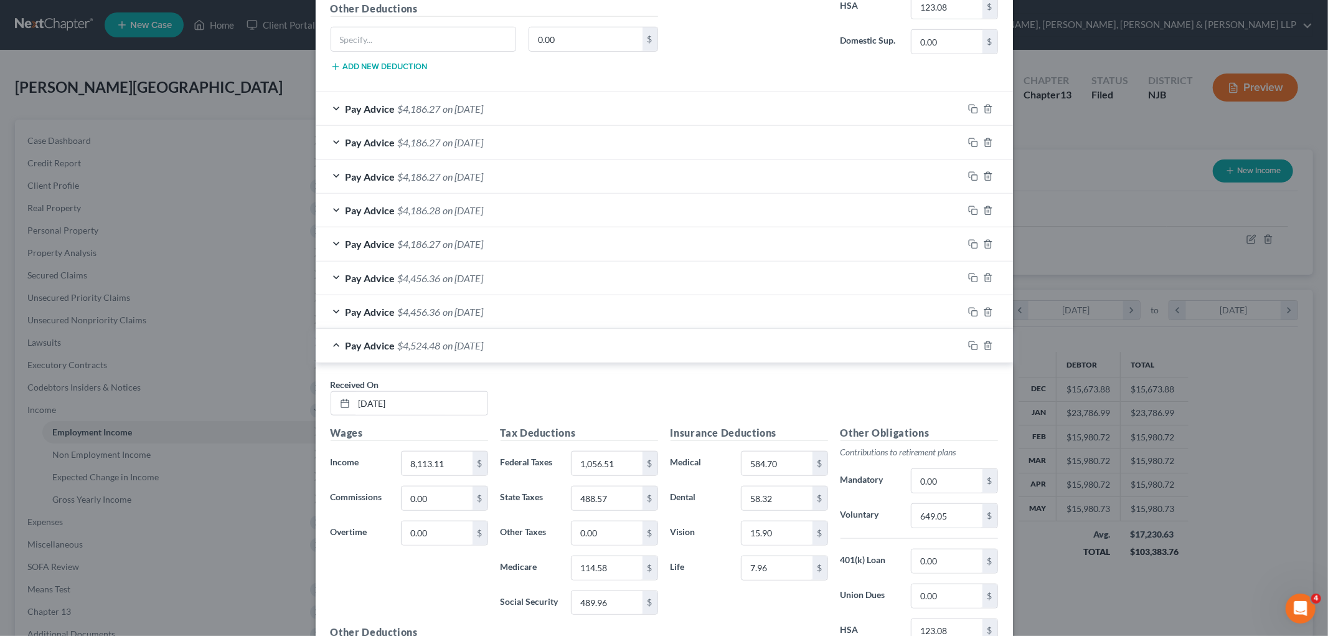
click at [526, 350] on div "Pay Advice $4,524.48 on [DATE]" at bounding box center [640, 345] width 648 height 33
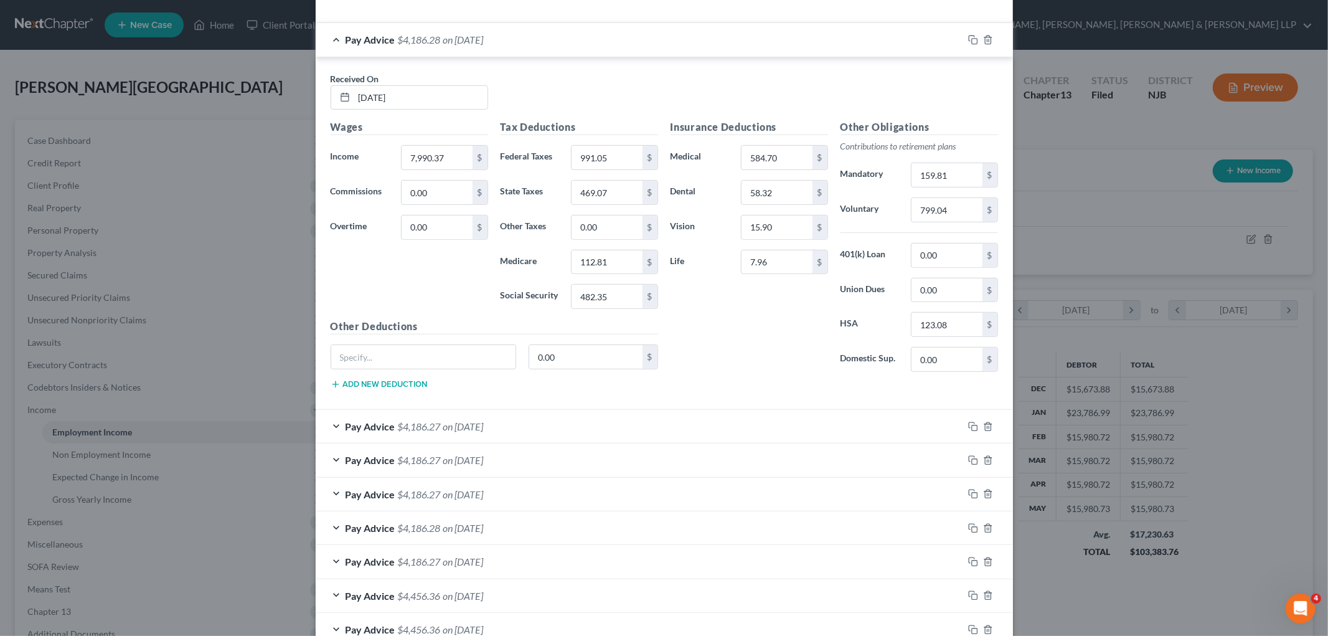
scroll to position [184, 0]
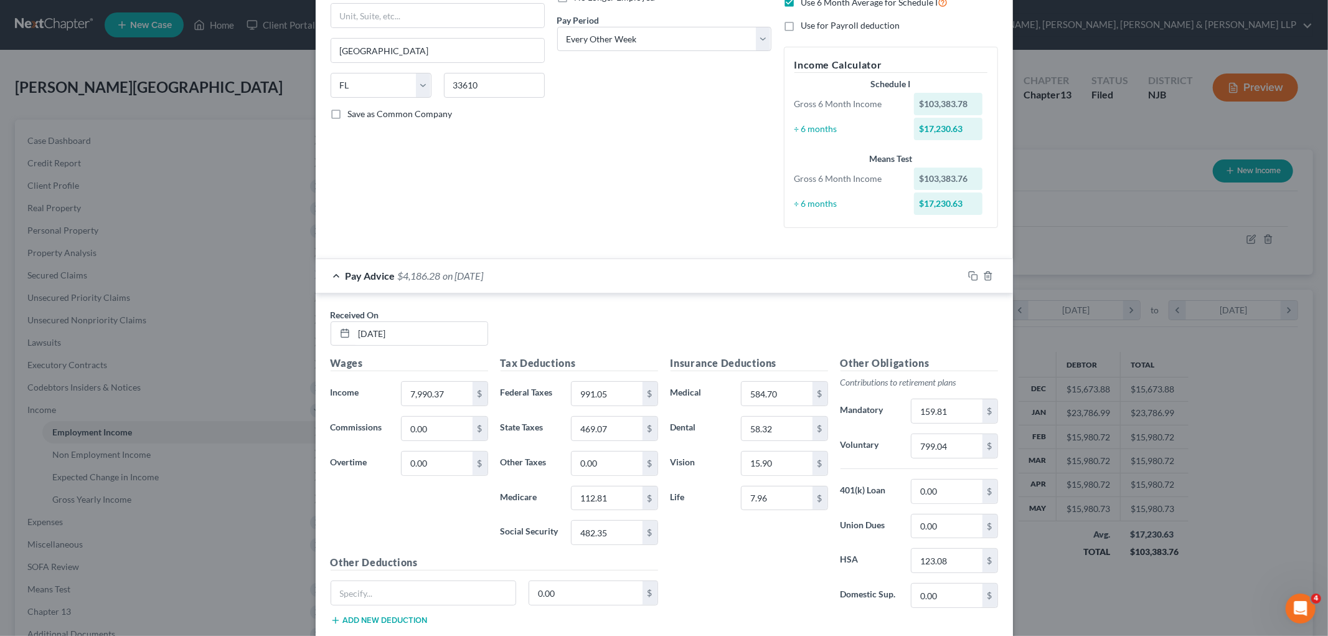
click at [608, 273] on div "Pay Advice $4,186.28 on [DATE]" at bounding box center [640, 275] width 648 height 33
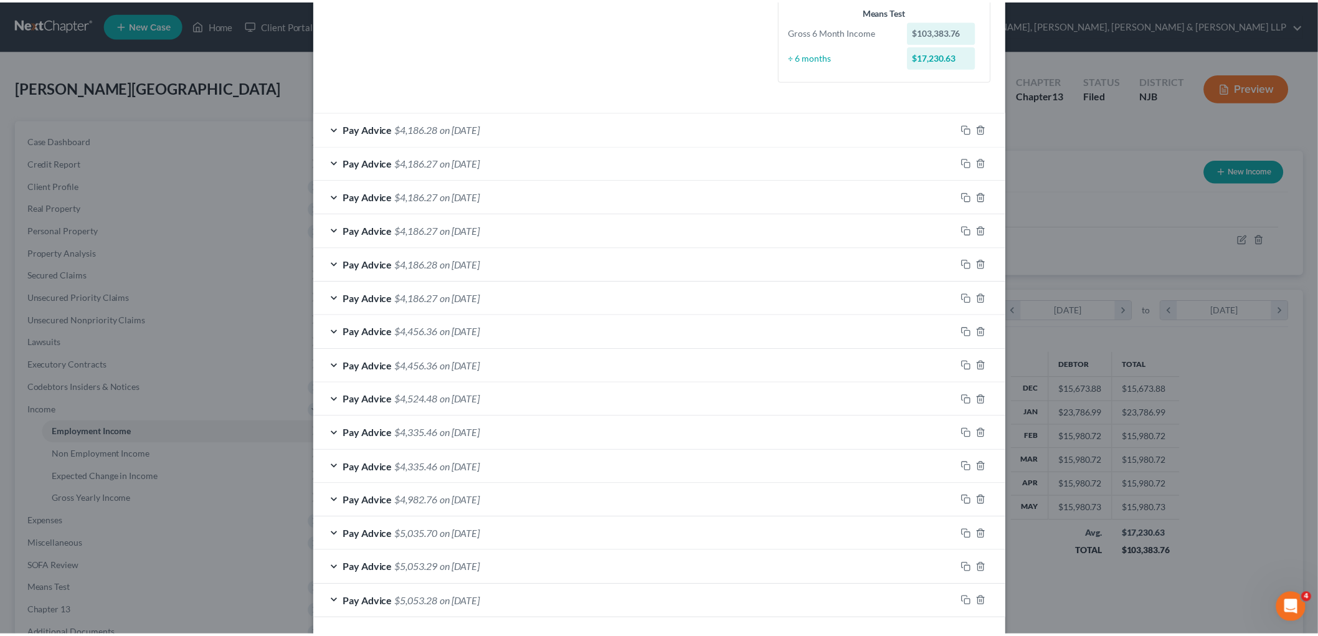
scroll to position [384, 0]
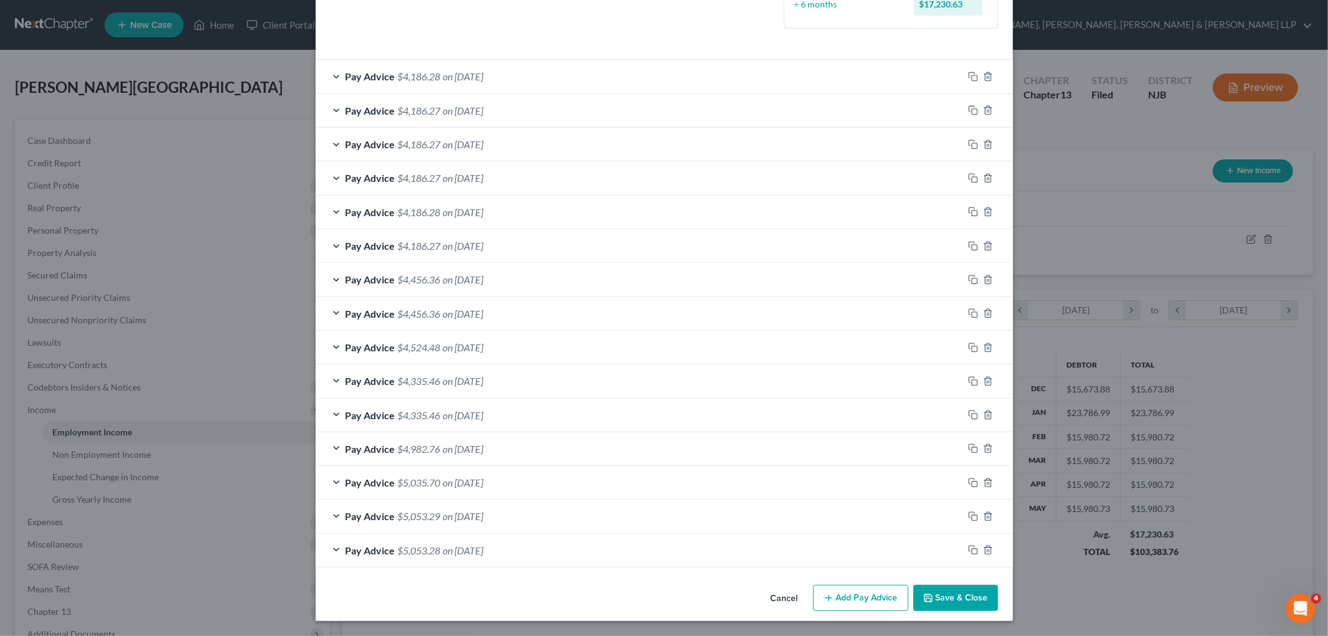
click at [777, 600] on button "Cancel" at bounding box center [784, 598] width 47 height 25
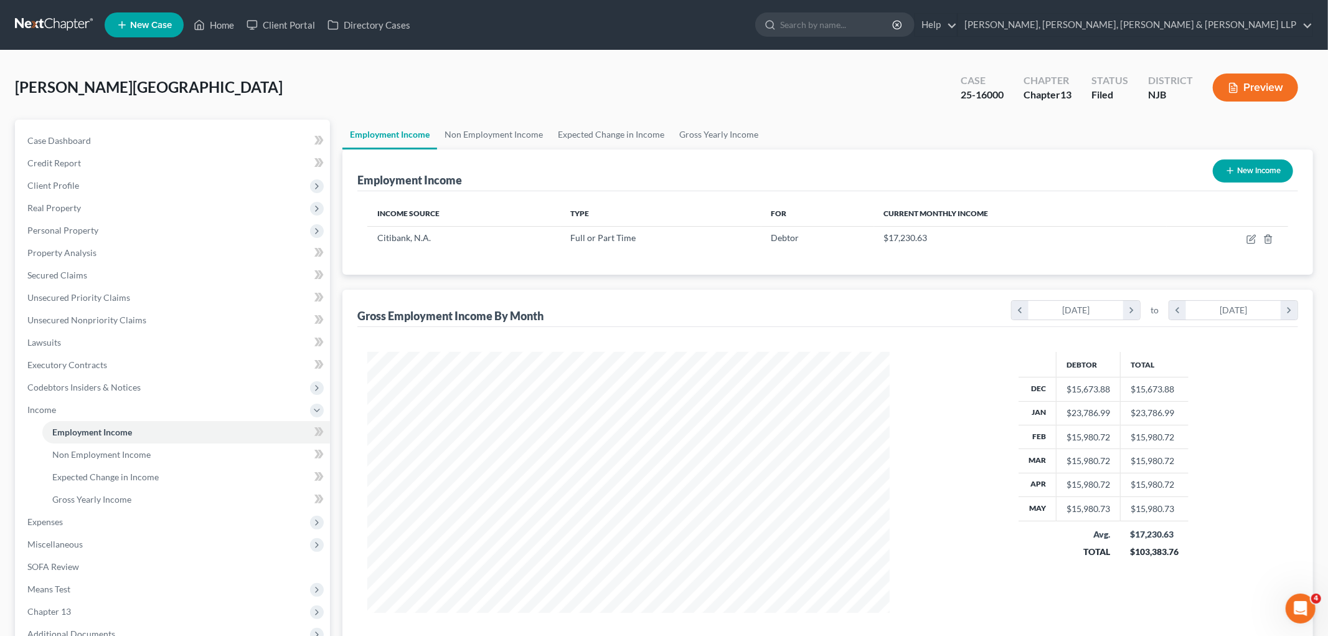
scroll to position [622503, 622217]
click at [1240, 239] on icon "button" at bounding box center [1241, 239] width 10 height 10
select select "0"
select select "9"
select select "2"
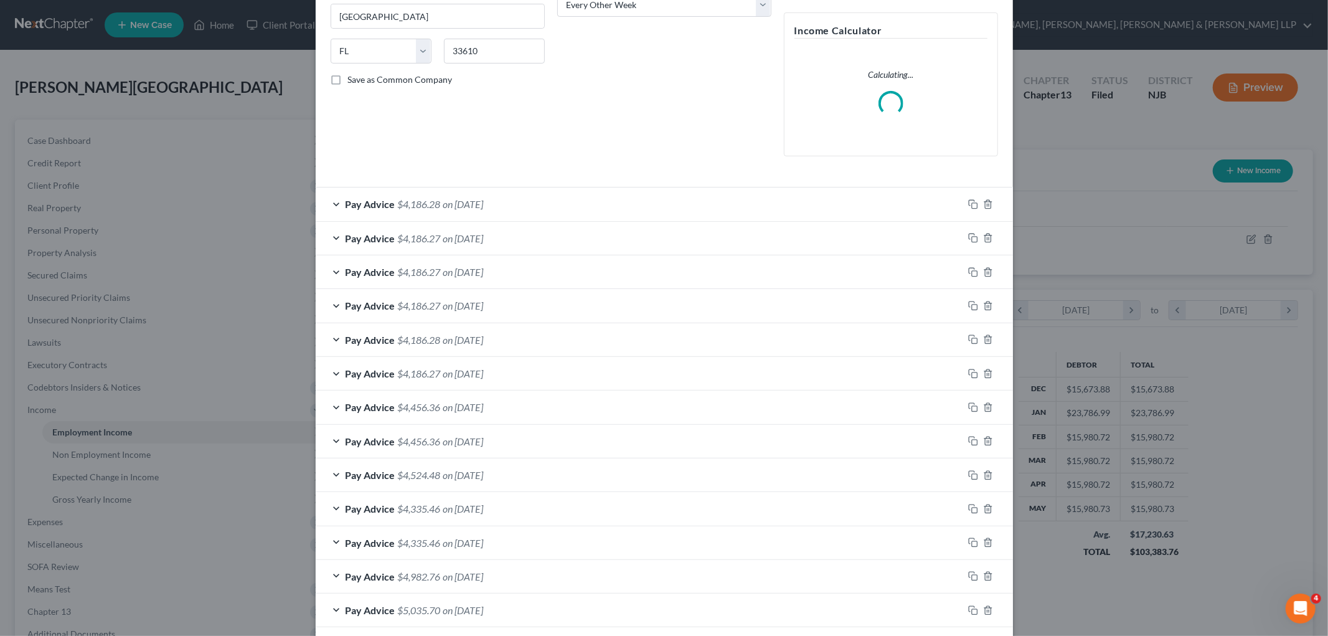
scroll to position [277, 0]
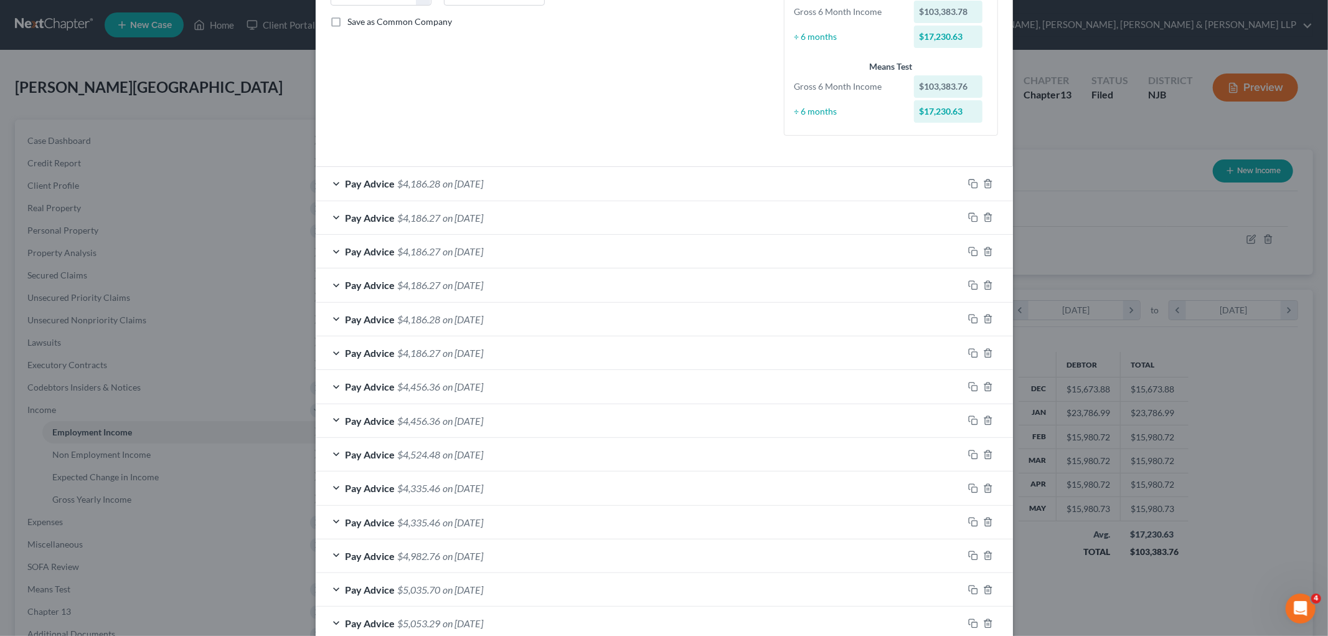
click at [558, 192] on div "Pay Advice $4,186.28 on [DATE]" at bounding box center [640, 183] width 648 height 33
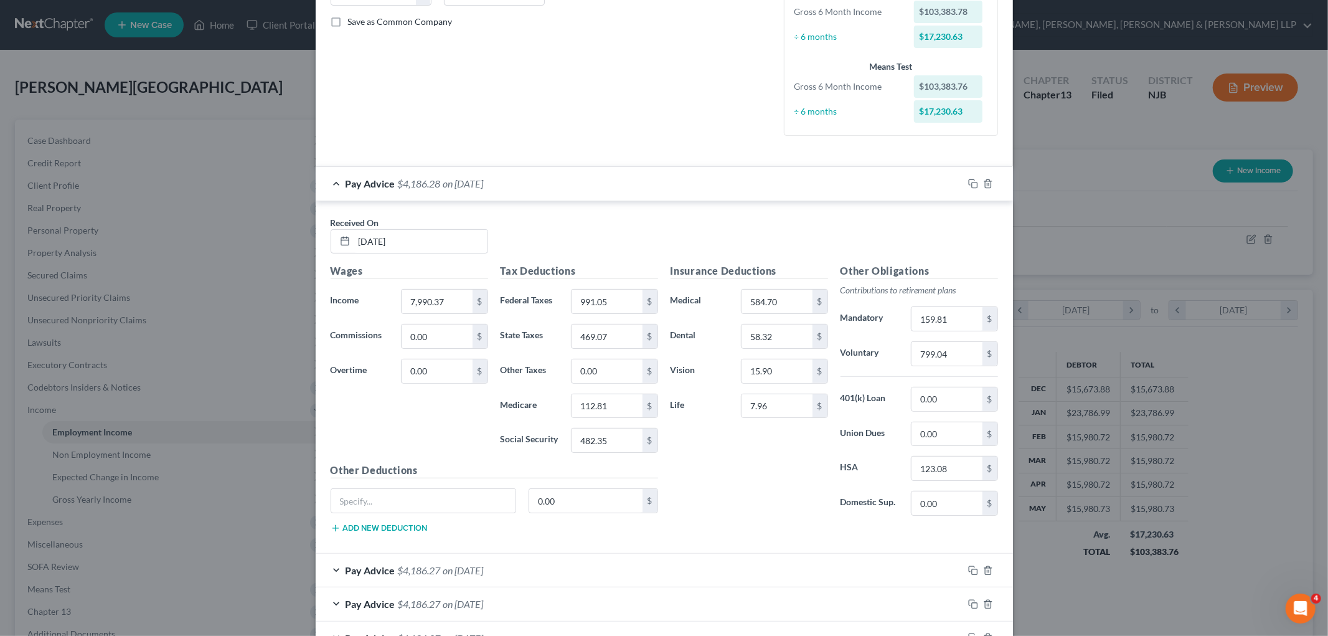
click at [558, 192] on div "Pay Advice $4,186.28 on [DATE]" at bounding box center [640, 183] width 648 height 33
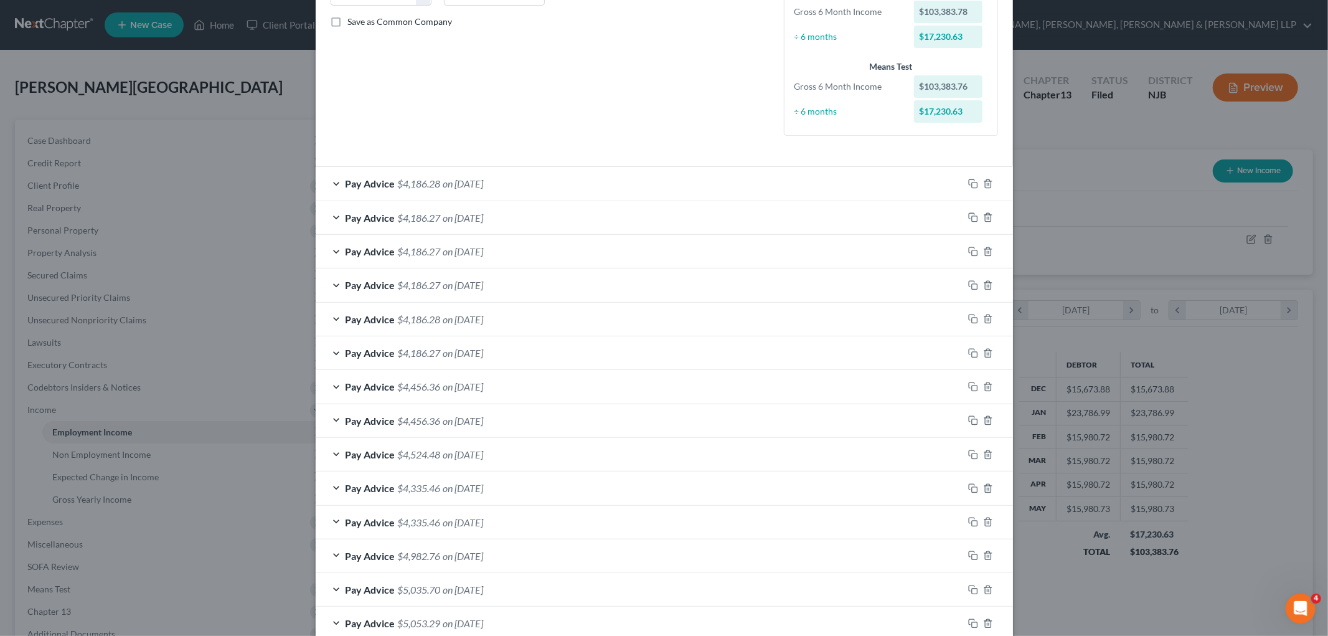
click at [556, 226] on div "Pay Advice $4,186.27 on [DATE]" at bounding box center [640, 217] width 648 height 33
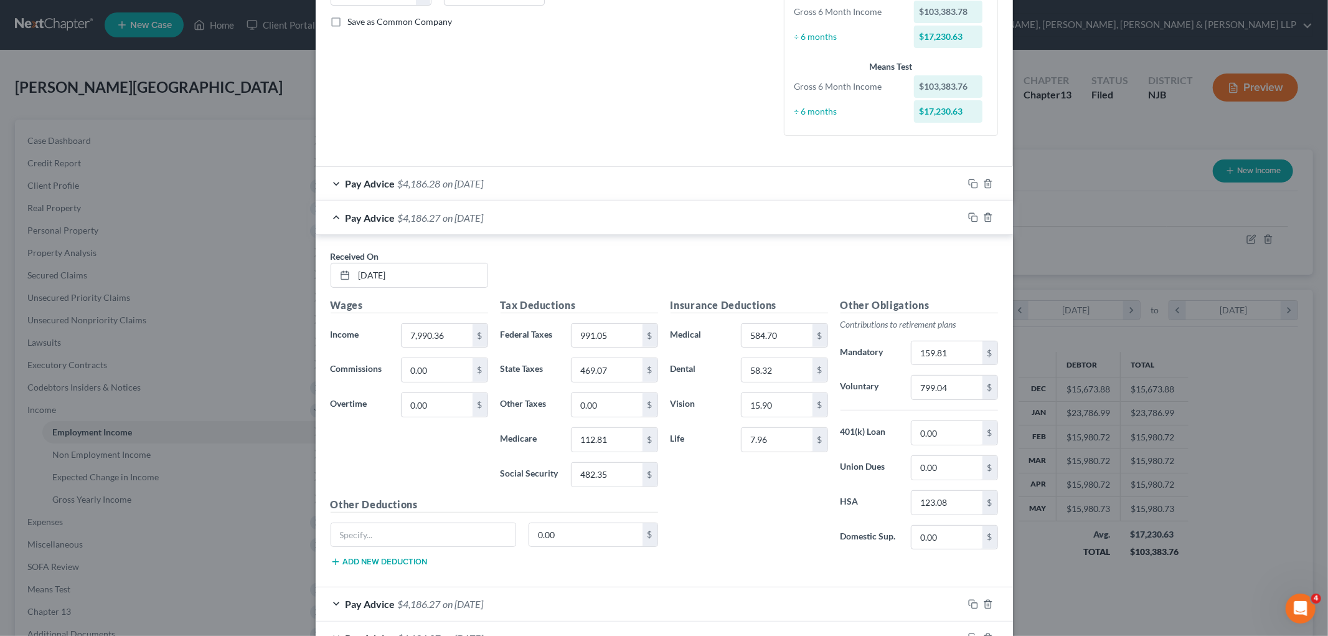
click at [556, 226] on div "Pay Advice $4,186.27 on [DATE]" at bounding box center [640, 217] width 648 height 33
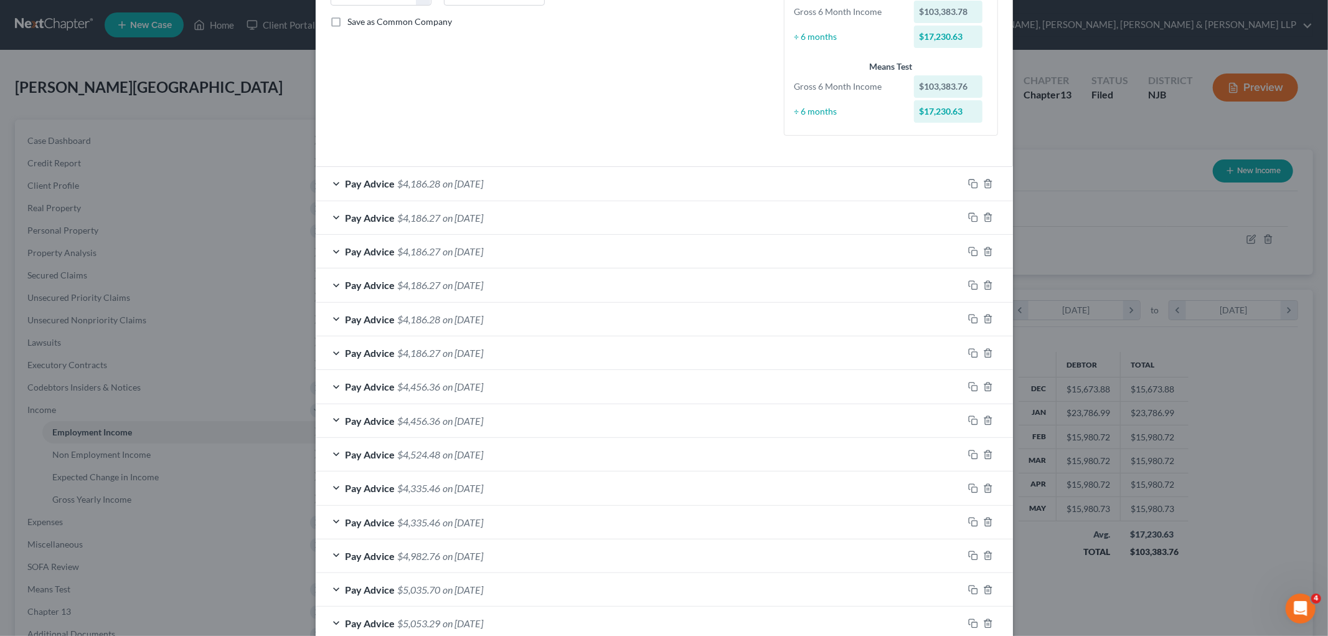
click at [561, 254] on div "Pay Advice $4,186.27 on [DATE]" at bounding box center [640, 251] width 648 height 33
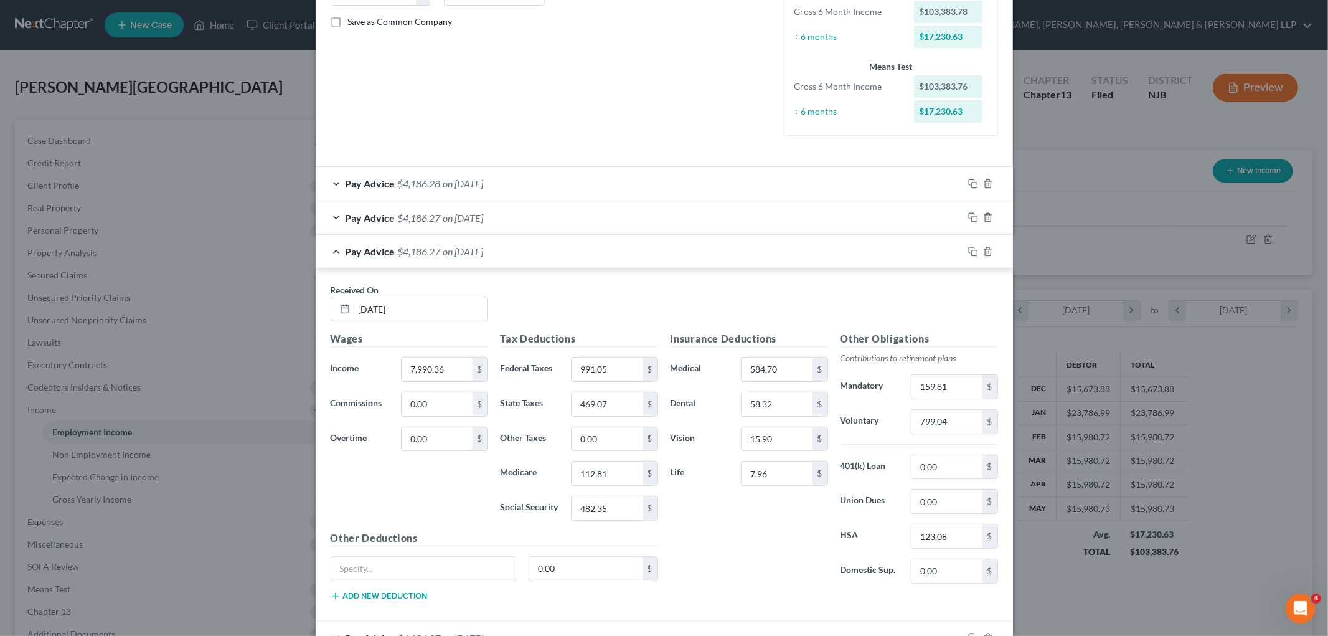
click at [561, 254] on div "Pay Advice $4,186.27 on [DATE]" at bounding box center [640, 251] width 648 height 33
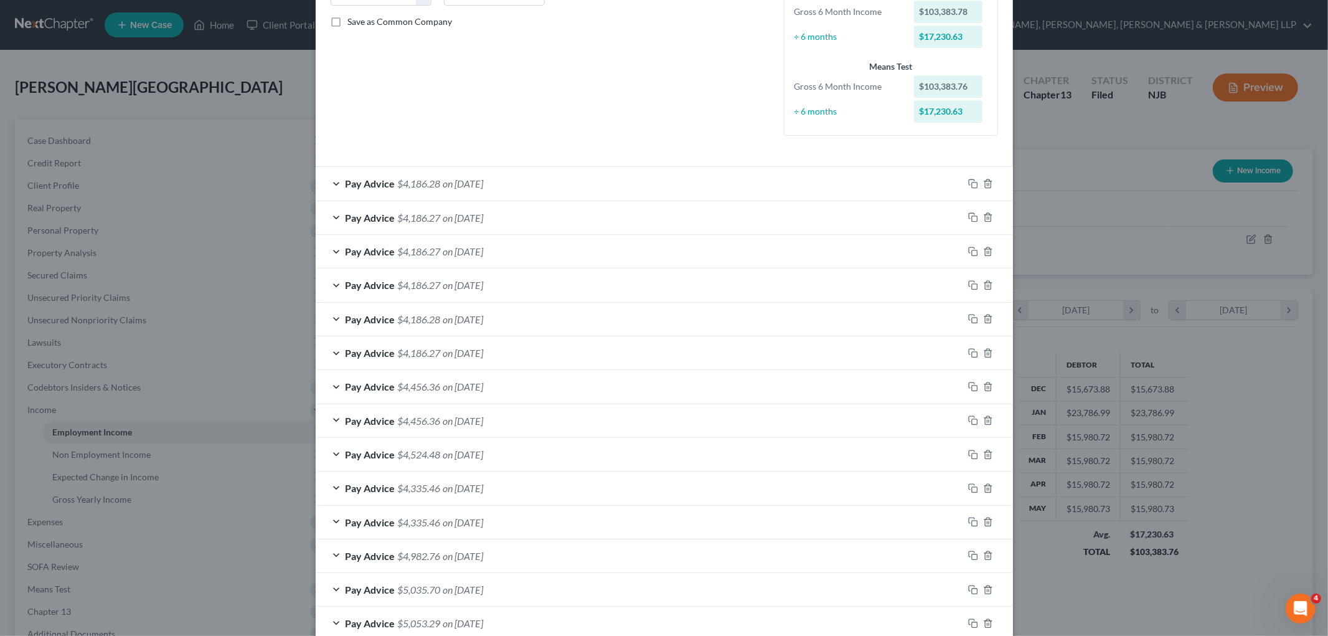
click at [561, 288] on div "Pay Advice $4,186.27 on [DATE]" at bounding box center [640, 284] width 648 height 33
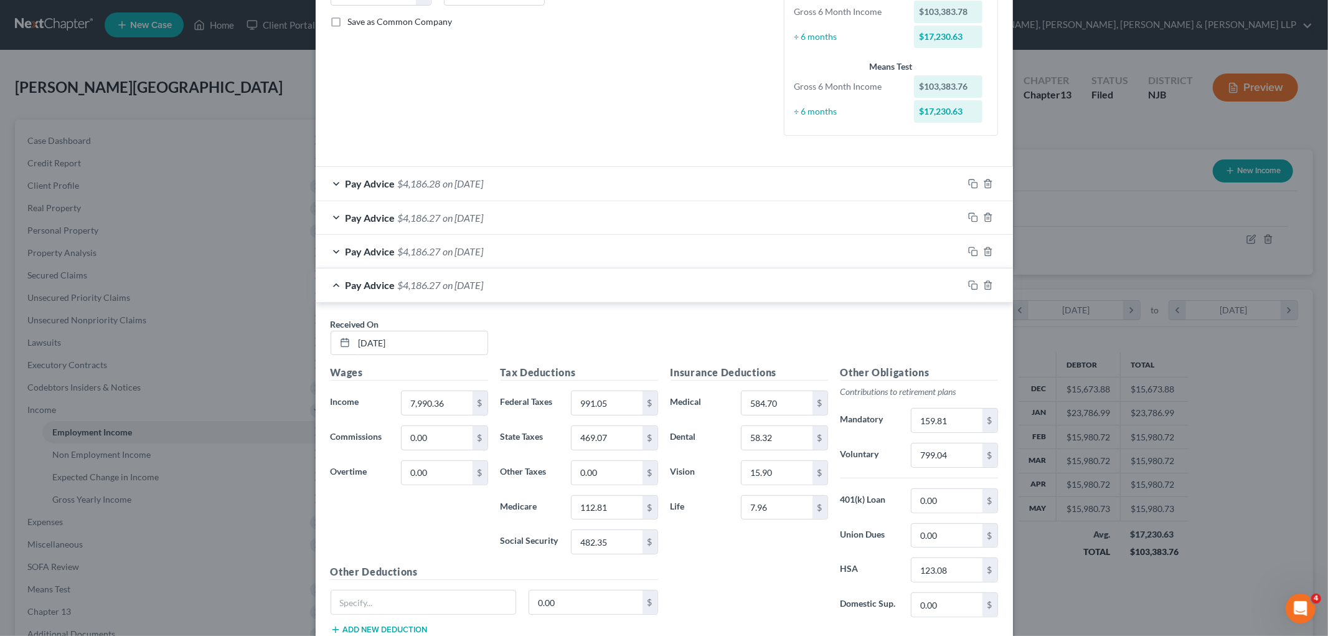
click at [561, 288] on div "Pay Advice $4,186.27 on [DATE]" at bounding box center [640, 284] width 648 height 33
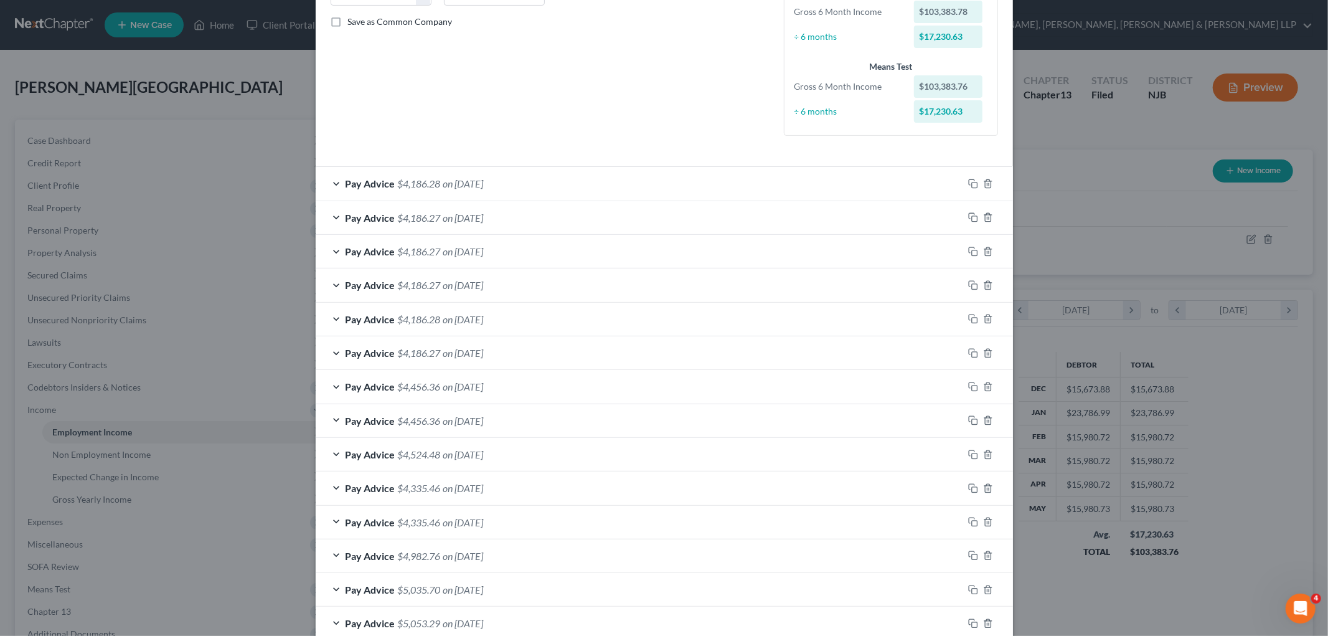
click at [560, 352] on div "Pay Advice $4,186.27 on [DATE]" at bounding box center [640, 352] width 648 height 33
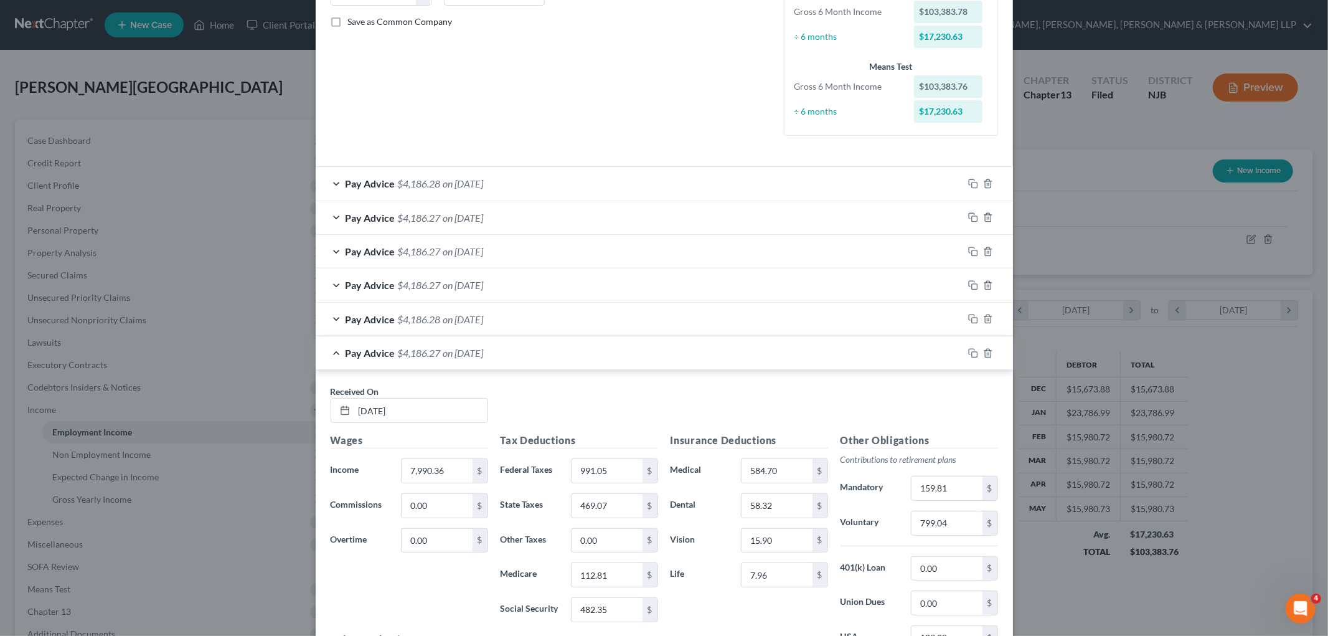
click at [560, 352] on div "Pay Advice $4,186.27 on [DATE]" at bounding box center [640, 352] width 648 height 33
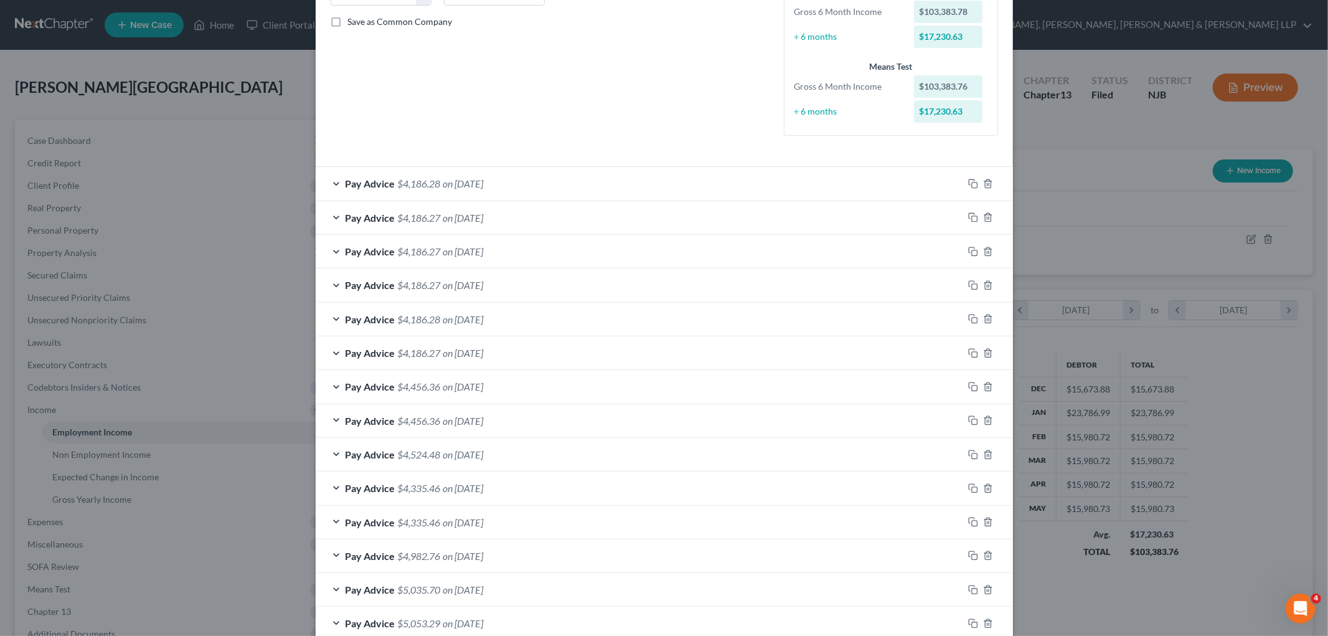
click at [574, 392] on div "Pay Advice $4,456.36 on [DATE]" at bounding box center [640, 386] width 648 height 33
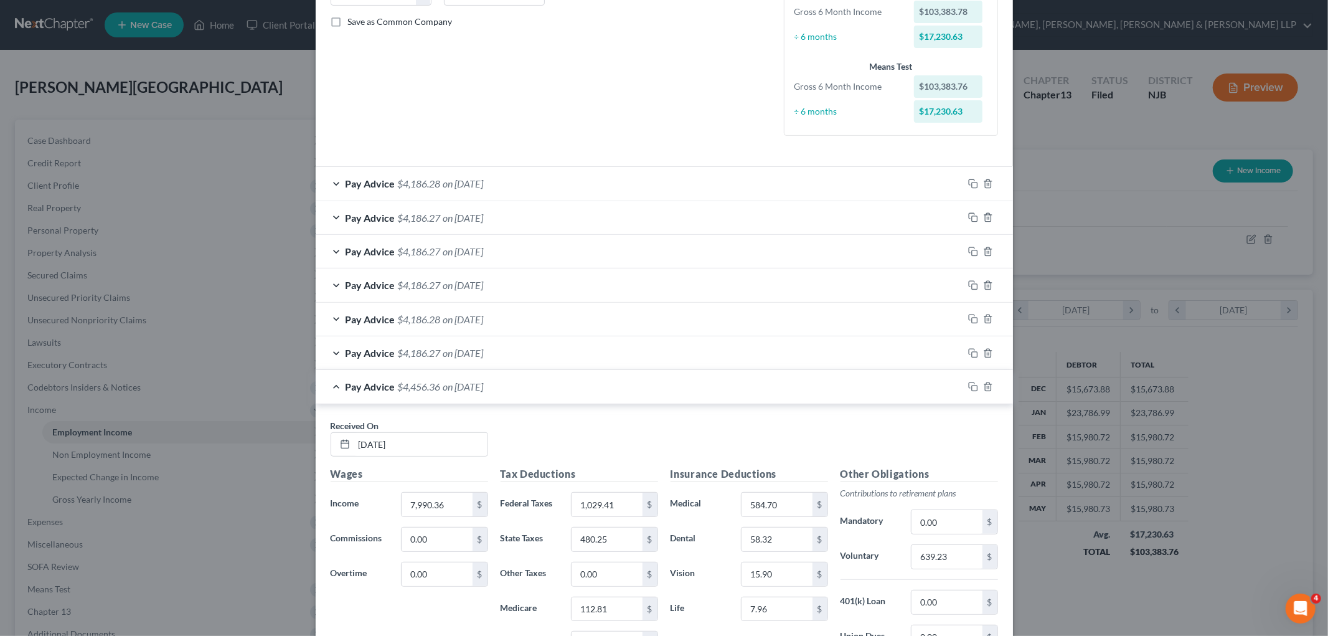
click at [574, 392] on div "Pay Advice $4,456.36 on [DATE]" at bounding box center [640, 386] width 648 height 33
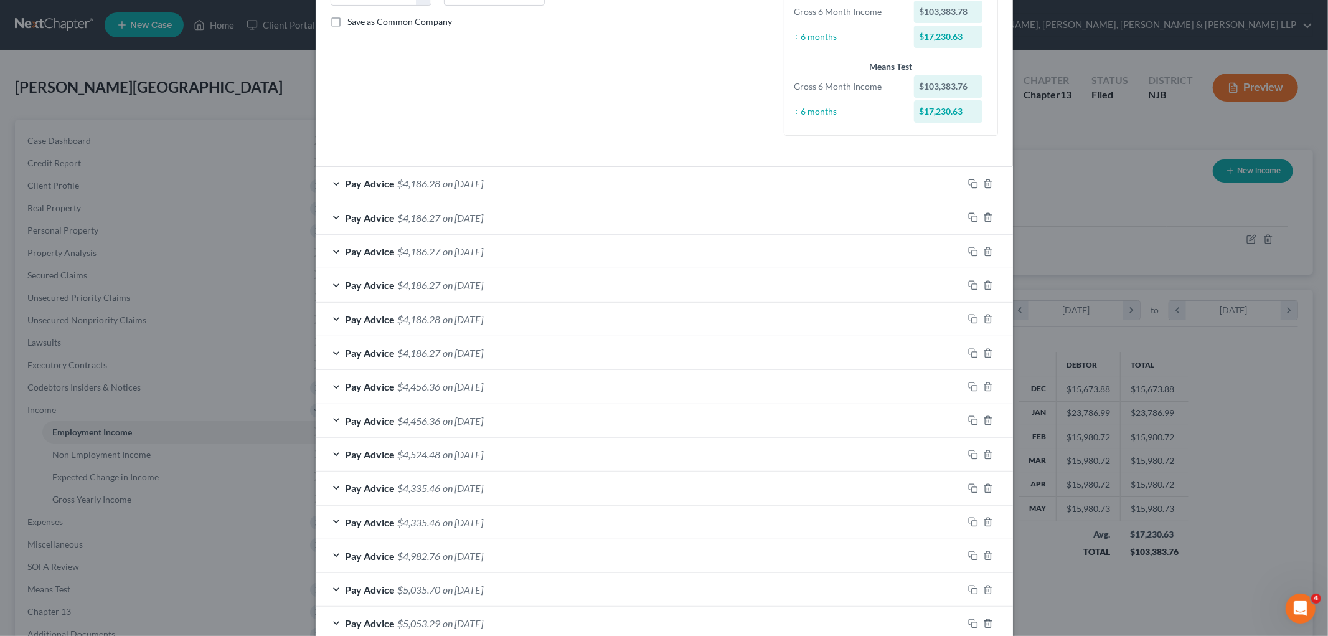
click at [576, 415] on div "Pay Advice $4,456.36 on [DATE]" at bounding box center [640, 420] width 648 height 33
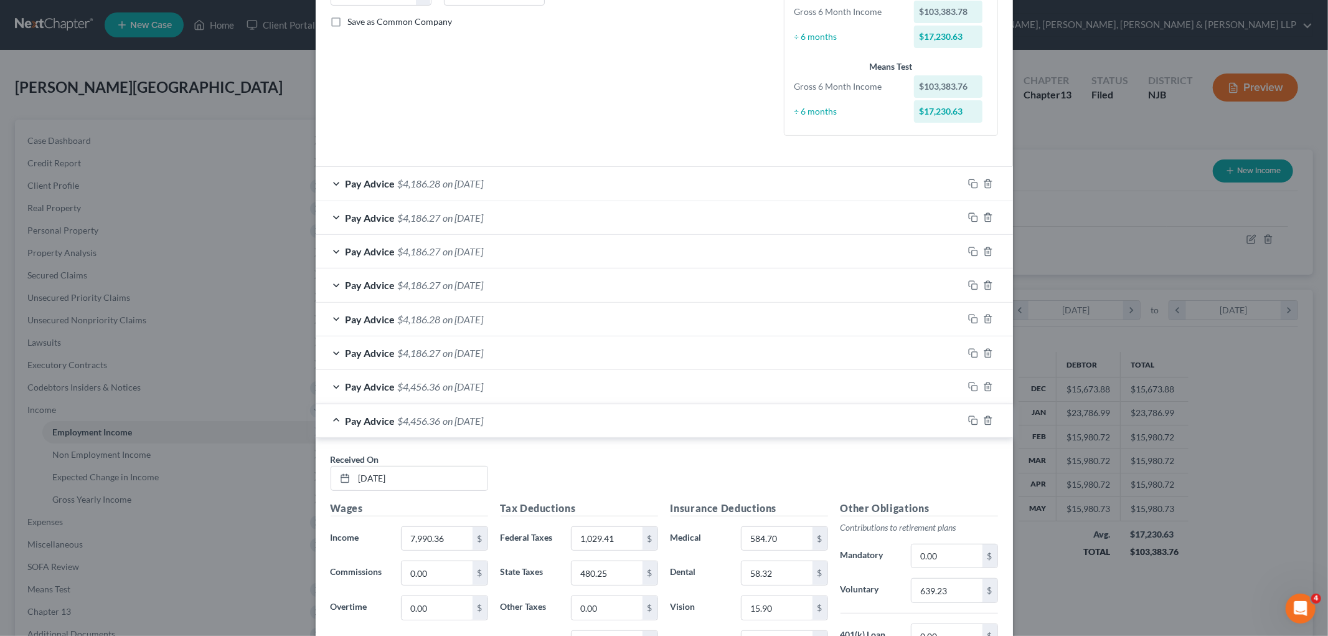
click at [576, 415] on div "Pay Advice $4,456.36 on [DATE]" at bounding box center [640, 420] width 648 height 33
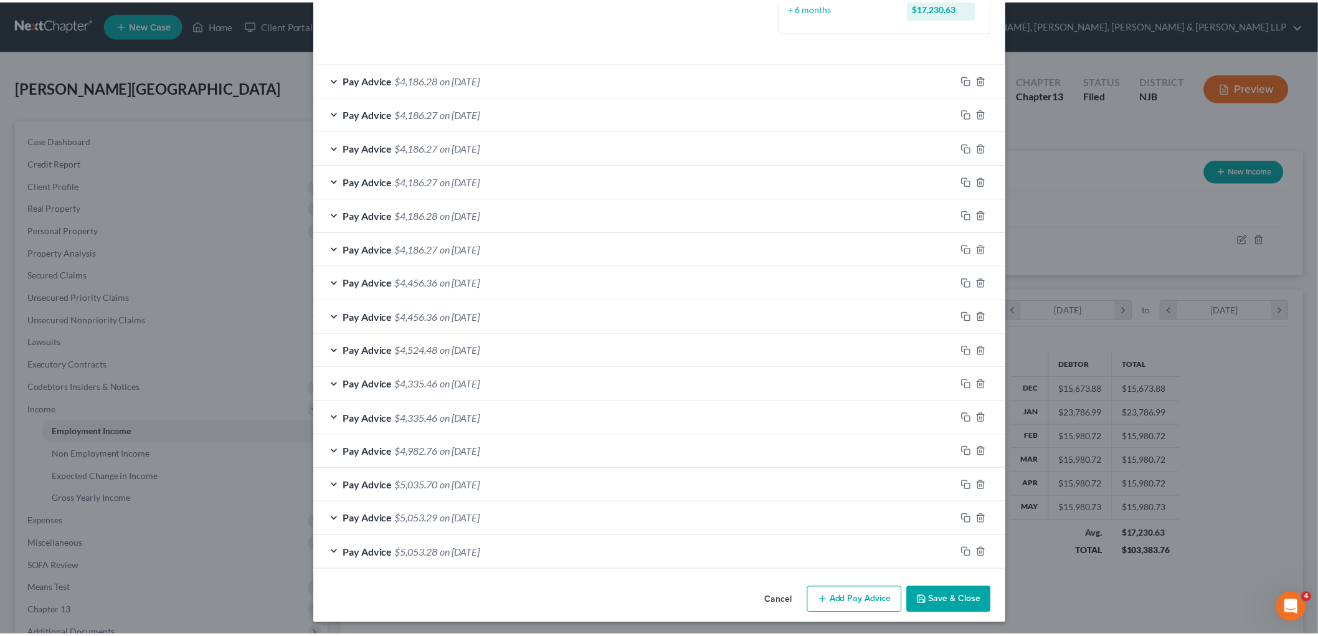
scroll to position [384, 0]
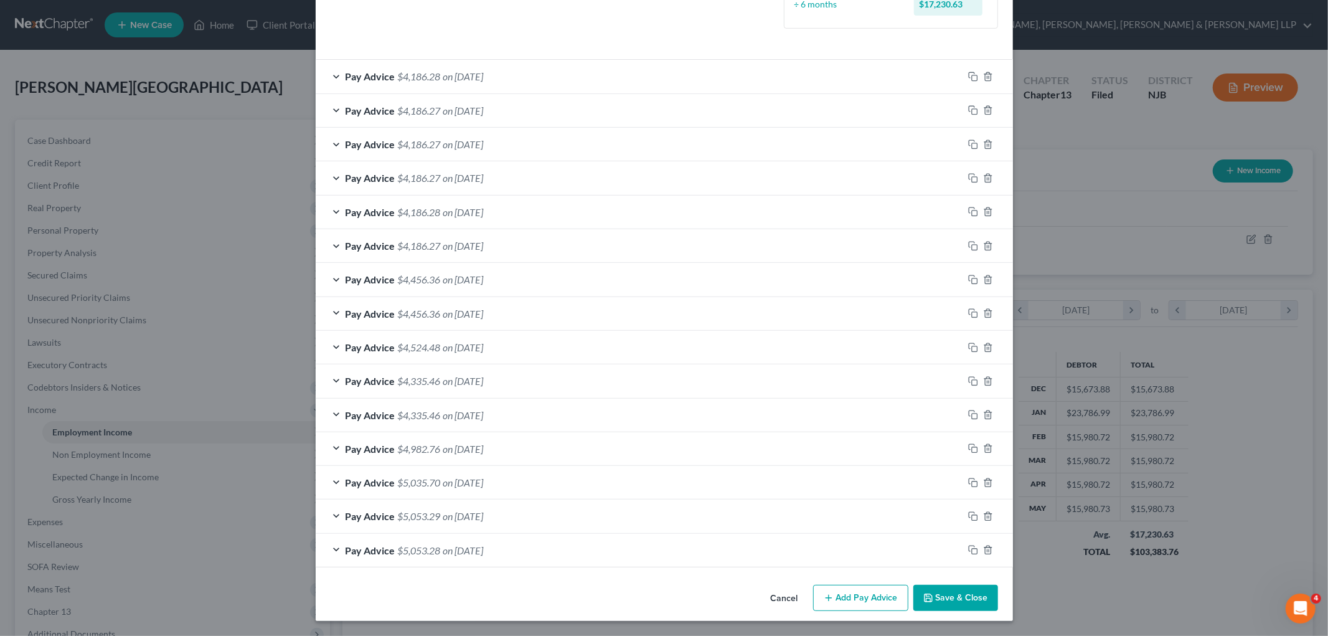
click at [567, 414] on div "Pay Advice $4,335.46 on [DATE]" at bounding box center [640, 415] width 648 height 33
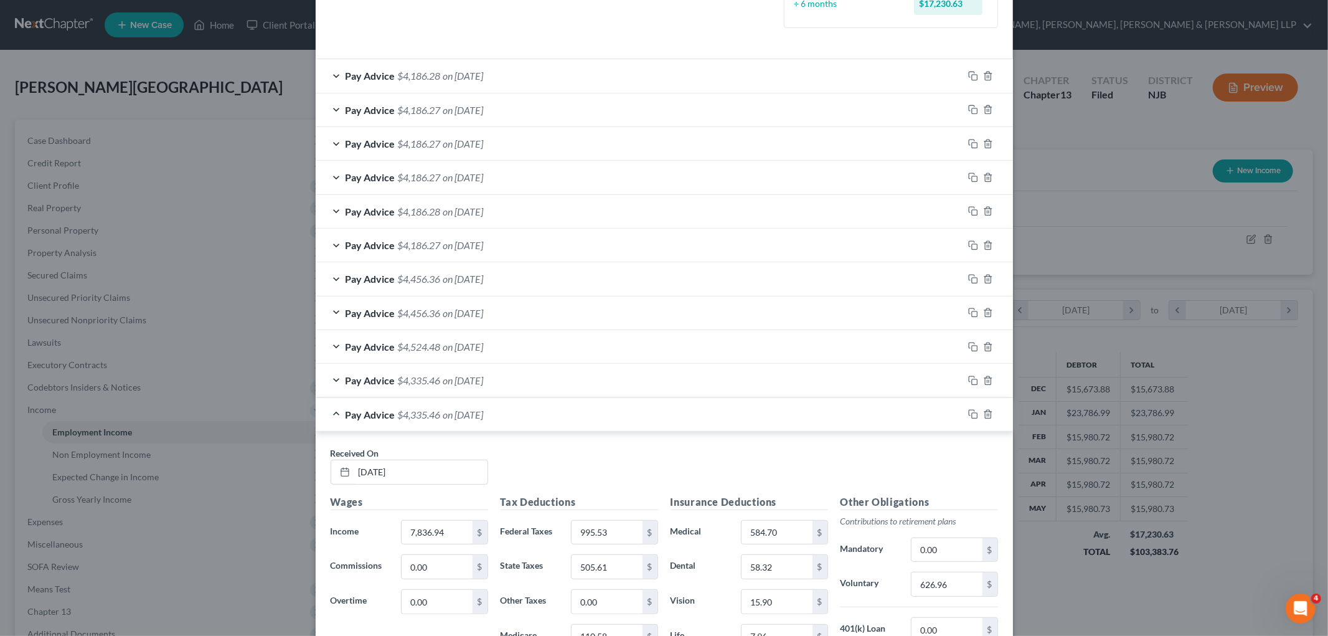
click at [567, 414] on div "Pay Advice $4,335.46 on [DATE]" at bounding box center [640, 414] width 648 height 33
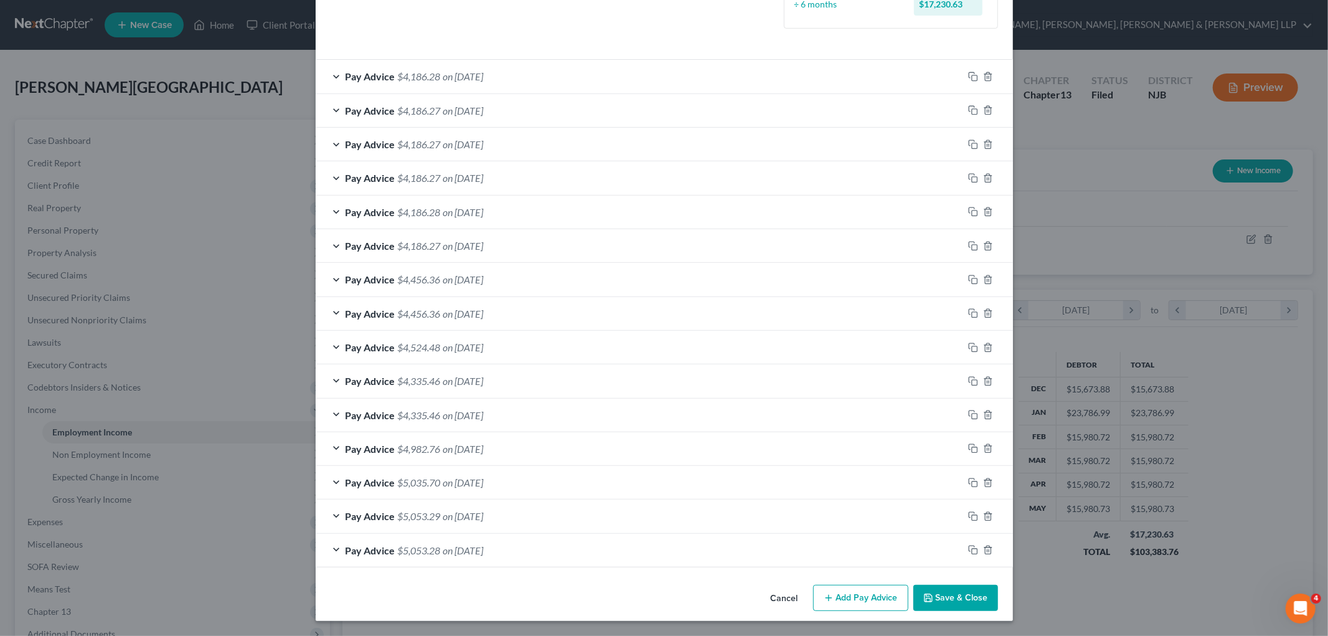
click at [567, 455] on div "Pay Advice $4,982.76 on [DATE]" at bounding box center [640, 448] width 648 height 33
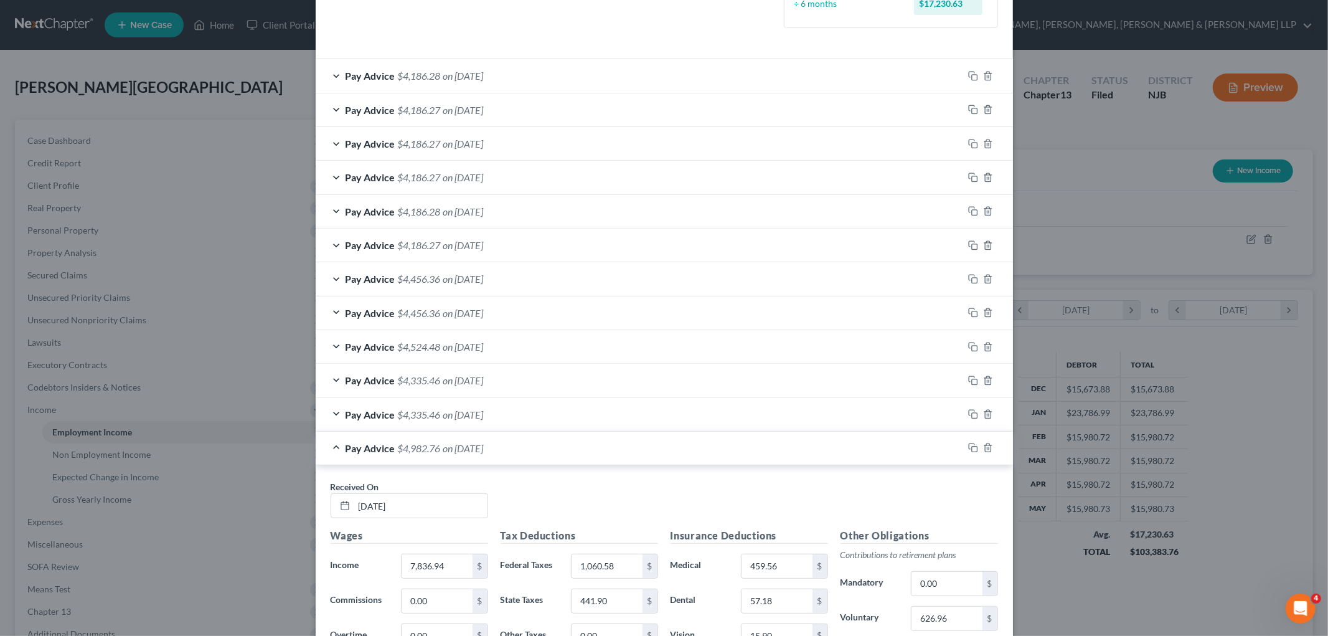
click at [567, 455] on div "Pay Advice $4,982.76 on [DATE]" at bounding box center [640, 448] width 648 height 33
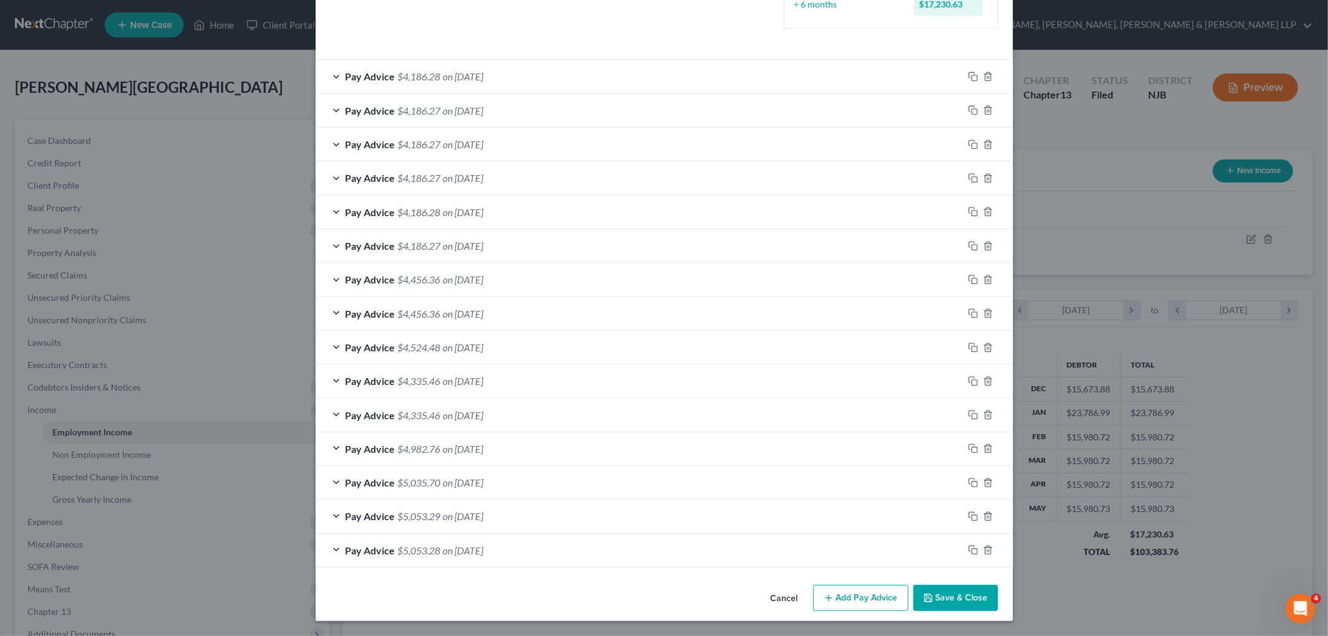
click at [767, 595] on button "Cancel" at bounding box center [784, 598] width 47 height 25
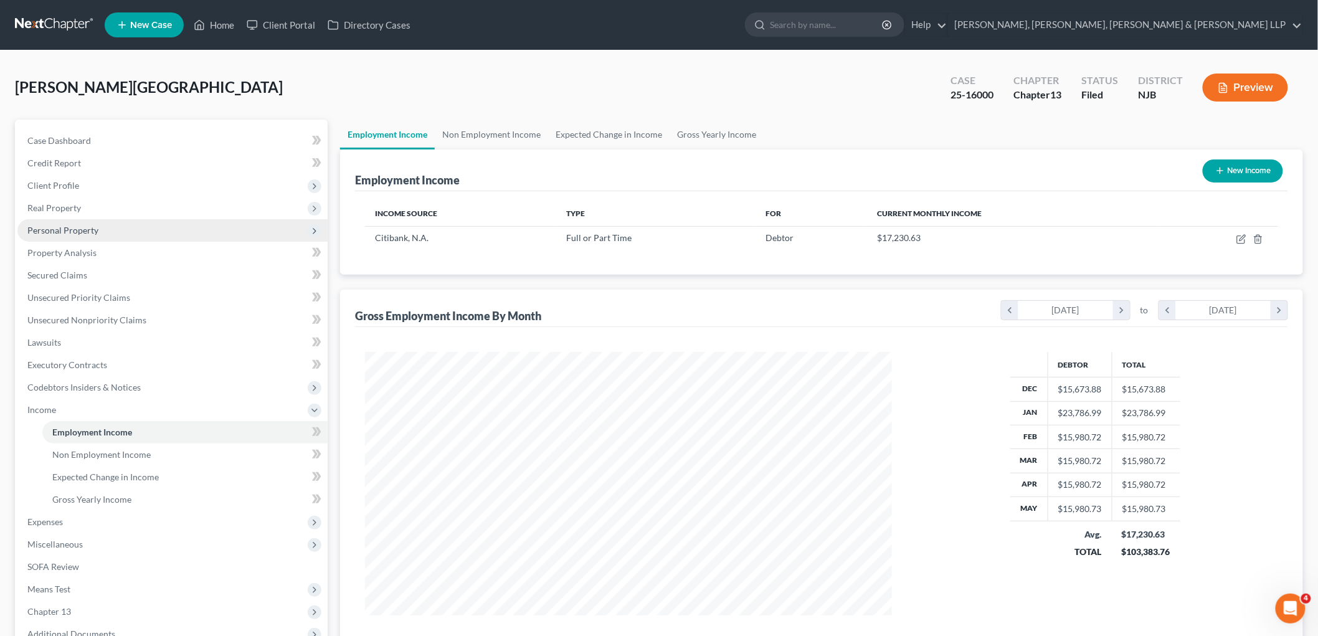
scroll to position [622503, 622217]
click at [212, 26] on link "Home" at bounding box center [213, 25] width 53 height 22
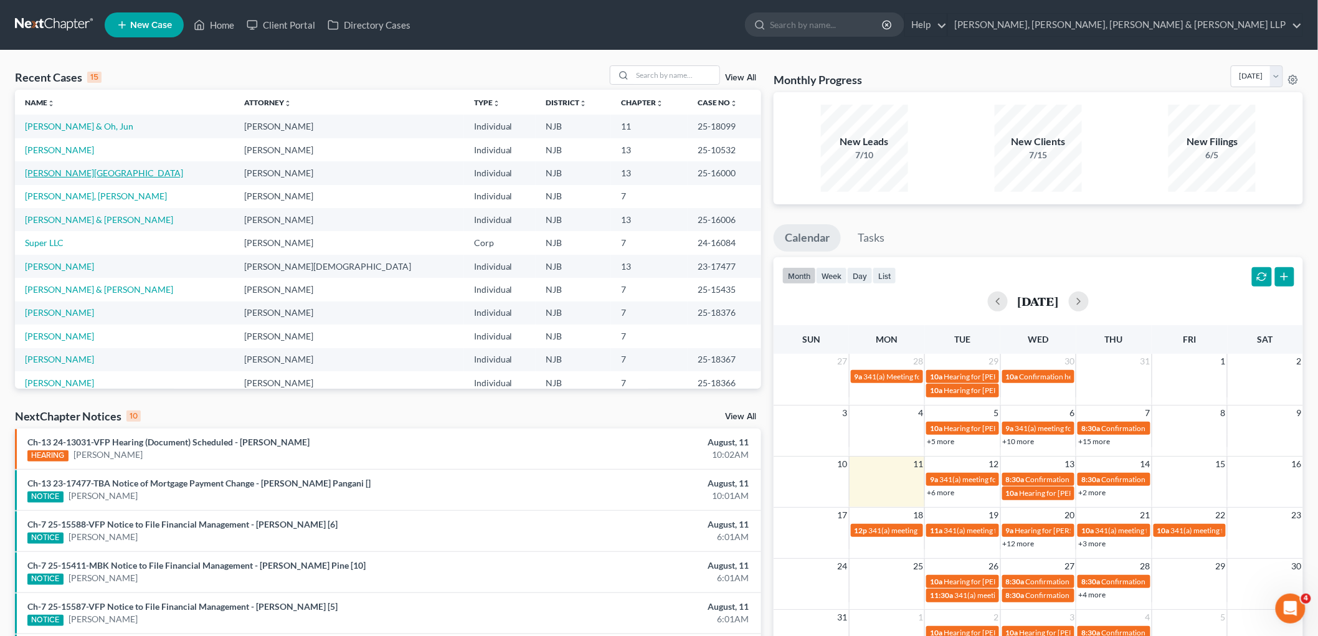
click at [67, 171] on link "[PERSON_NAME][GEOGRAPHIC_DATA]" at bounding box center [104, 173] width 158 height 11
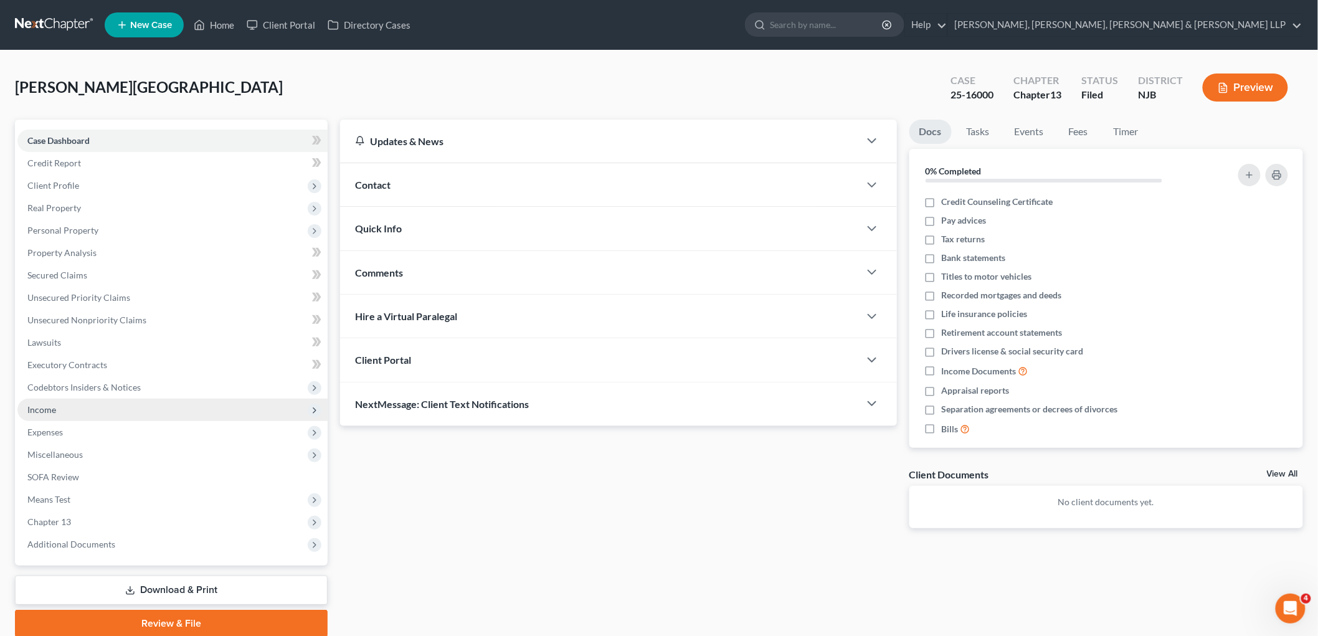
click at [52, 410] on span "Income" at bounding box center [41, 409] width 29 height 11
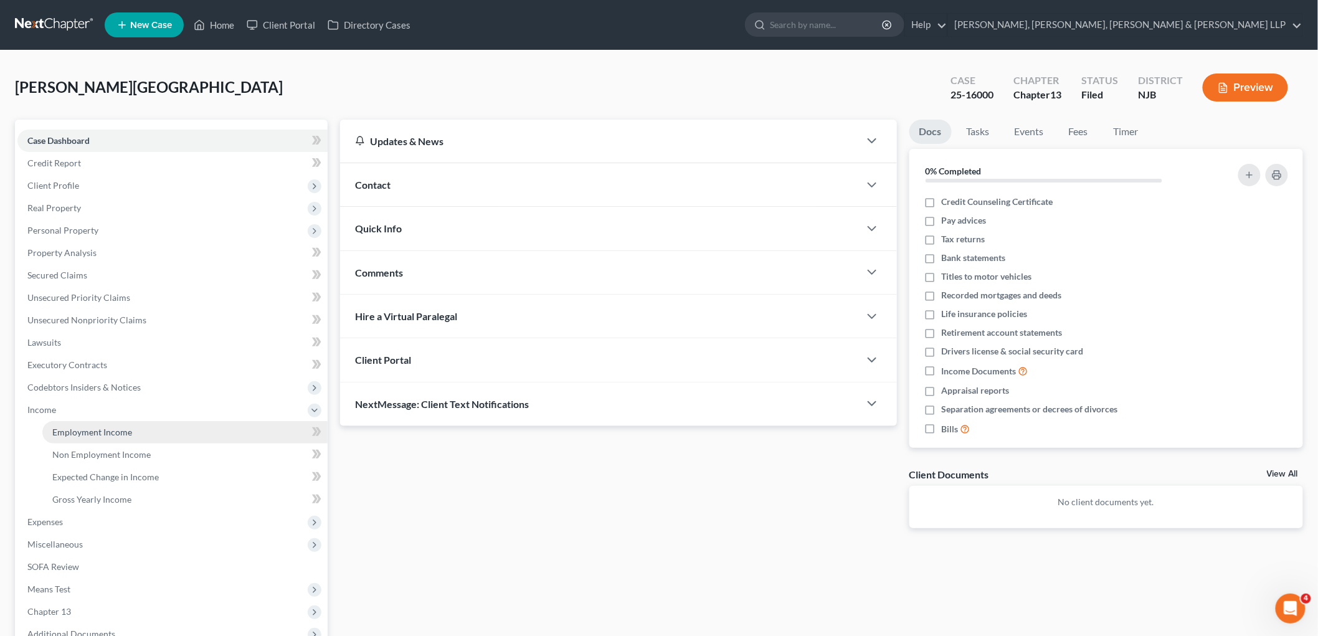
click at [57, 427] on span "Employment Income" at bounding box center [92, 432] width 80 height 11
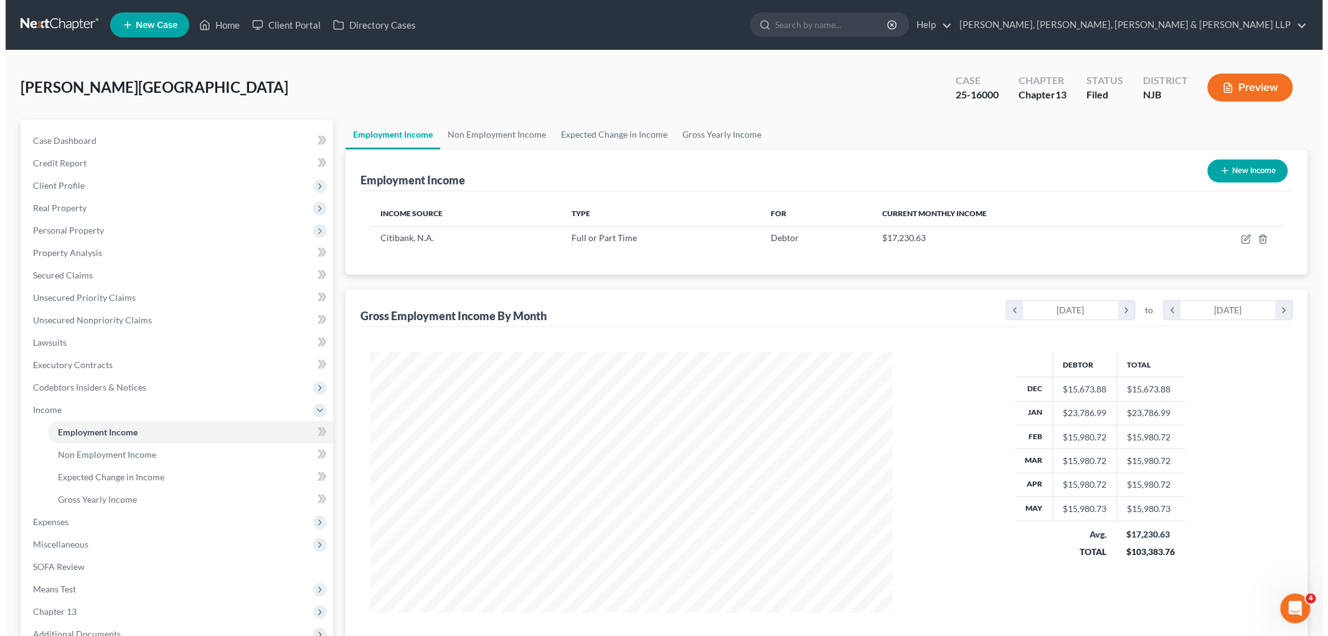
scroll to position [260, 547]
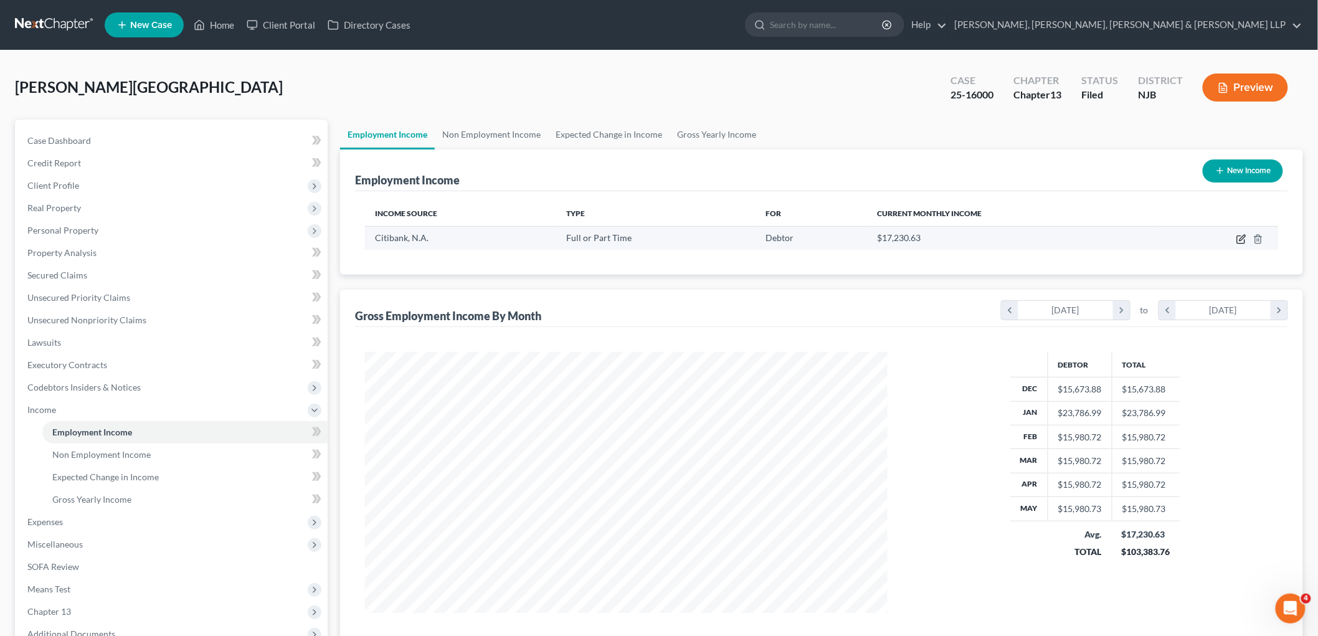
click at [1241, 239] on icon "button" at bounding box center [1242, 238] width 6 height 6
select select "0"
select select "9"
select select "2"
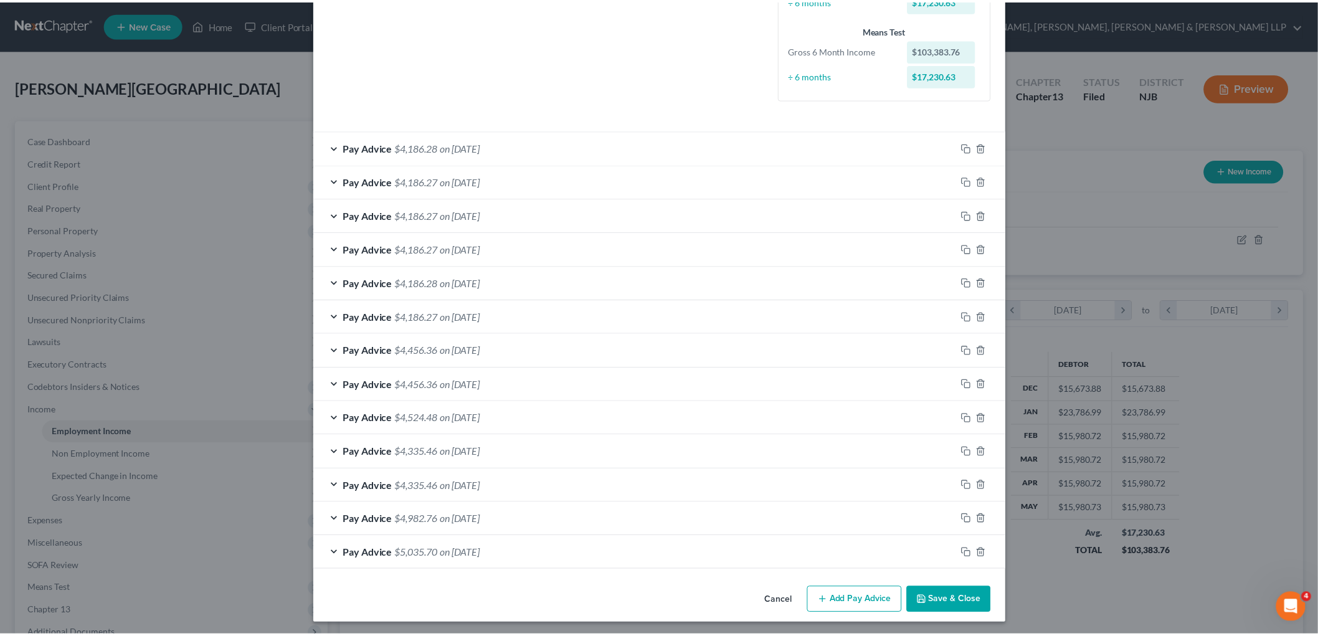
scroll to position [316, 0]
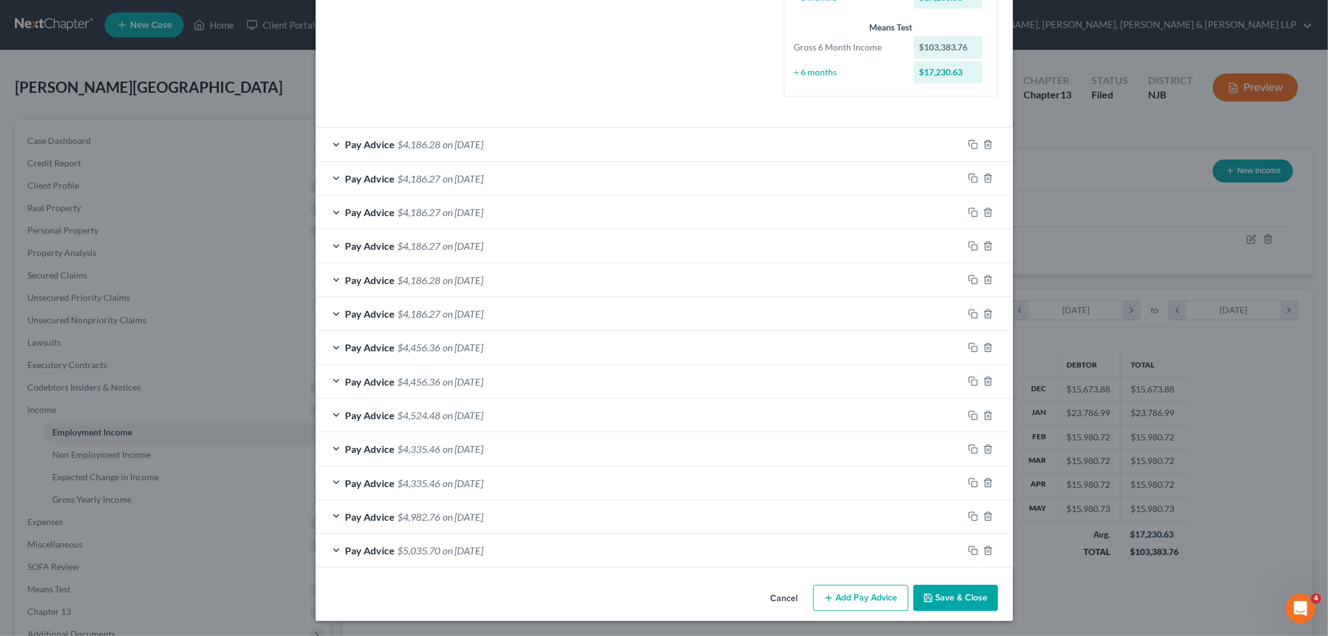
click at [584, 384] on div "Pay Advice $4,456.36 on [DATE]" at bounding box center [640, 381] width 648 height 33
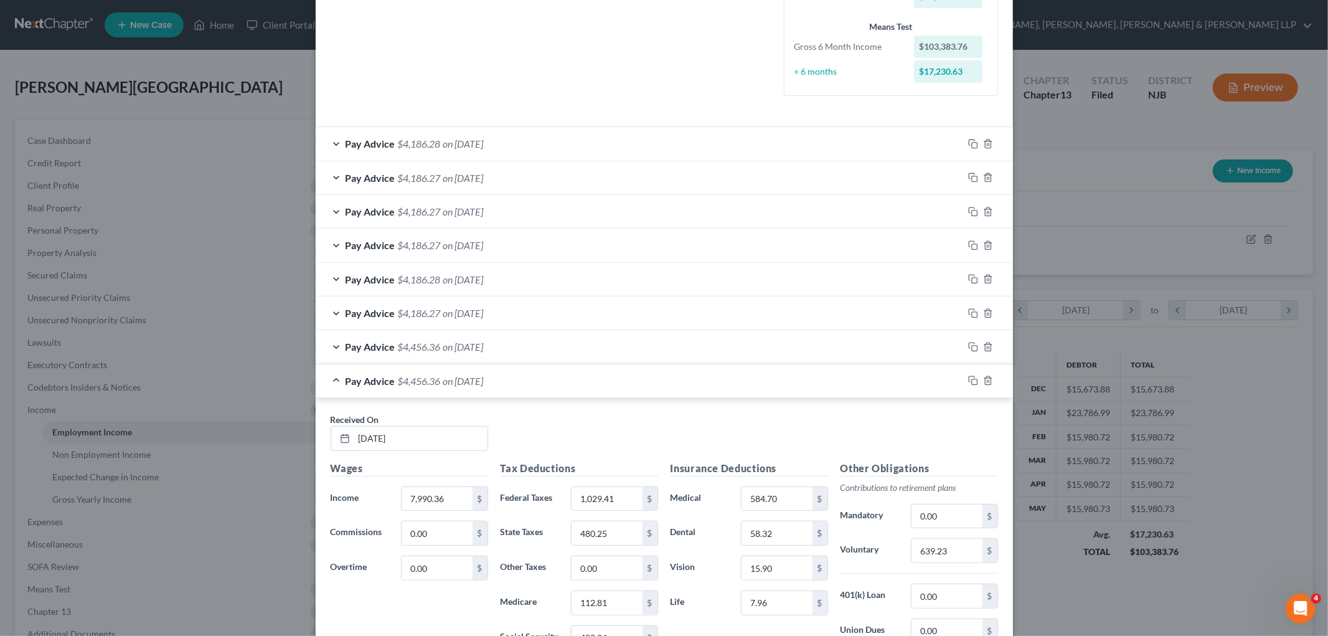
click at [584, 384] on div "Pay Advice $4,456.36 on [DATE]" at bounding box center [640, 380] width 648 height 33
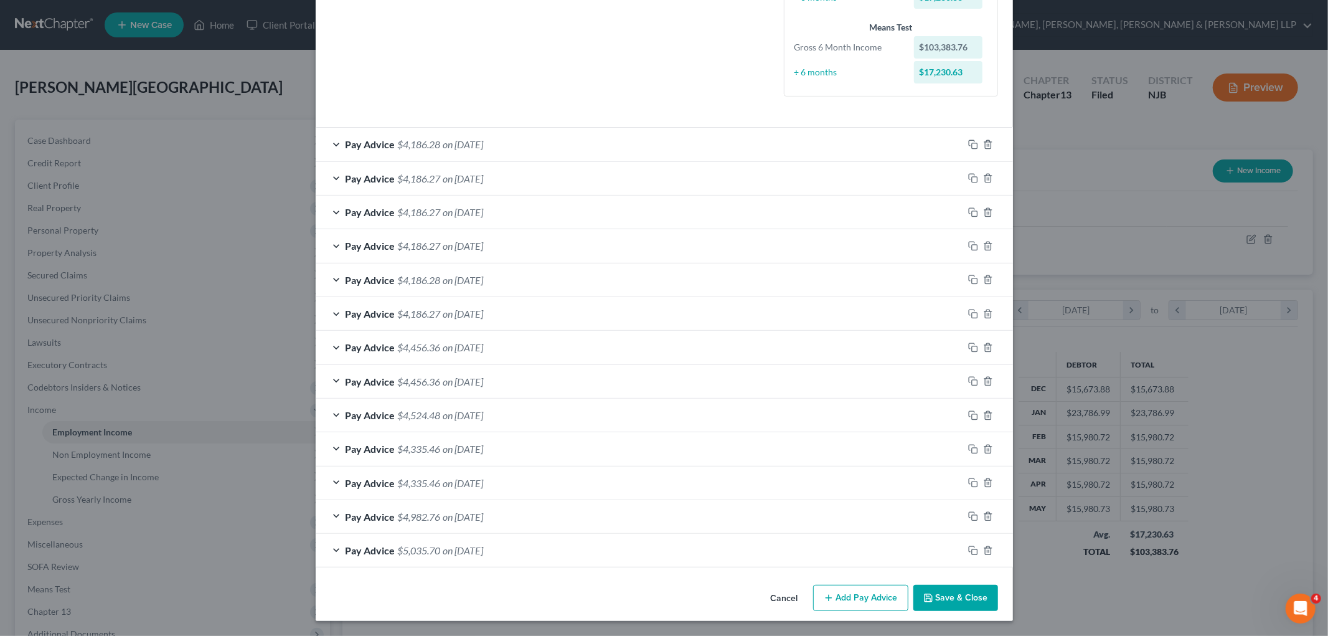
click at [575, 270] on div "Pay Advice $4,186.28 on [DATE]" at bounding box center [640, 279] width 648 height 33
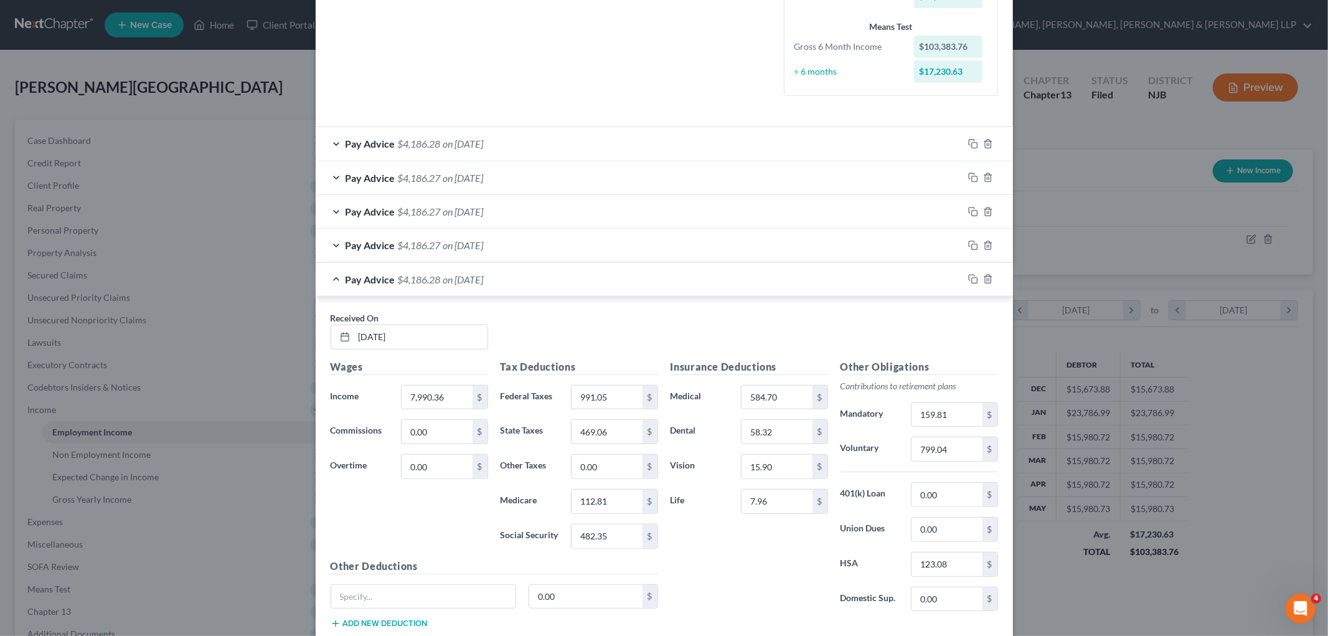
click at [575, 270] on div "Pay Advice $4,186.28 on [DATE]" at bounding box center [640, 279] width 648 height 33
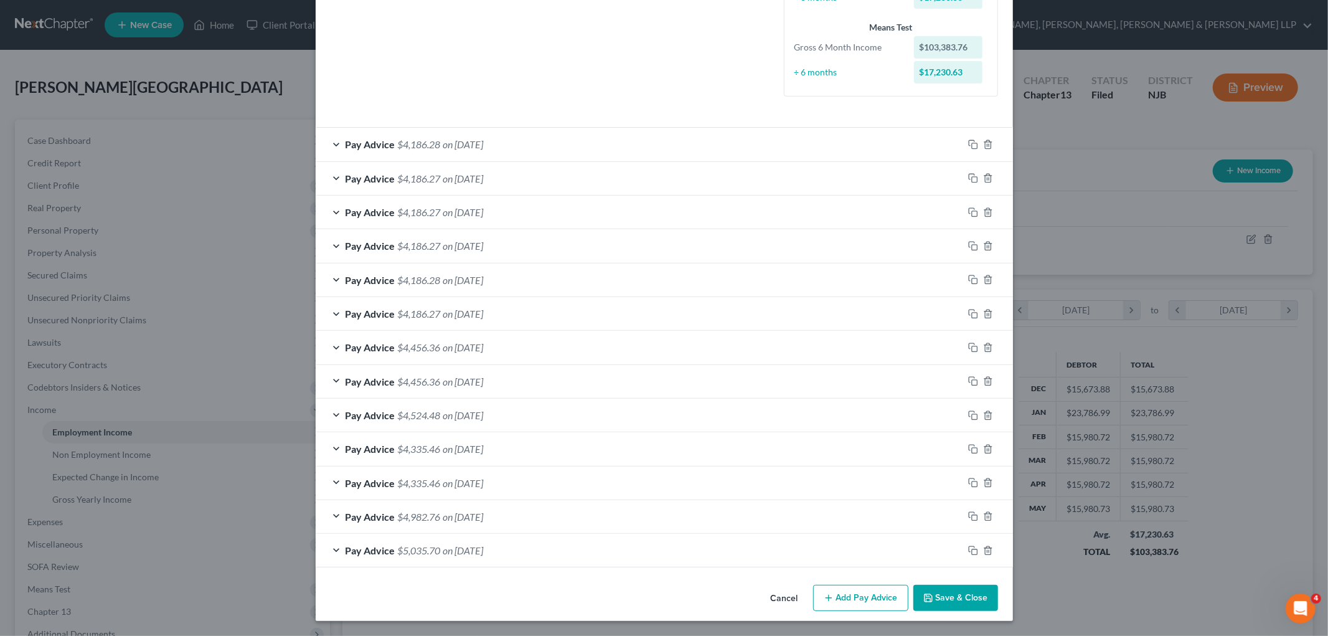
click at [775, 600] on button "Cancel" at bounding box center [784, 598] width 47 height 25
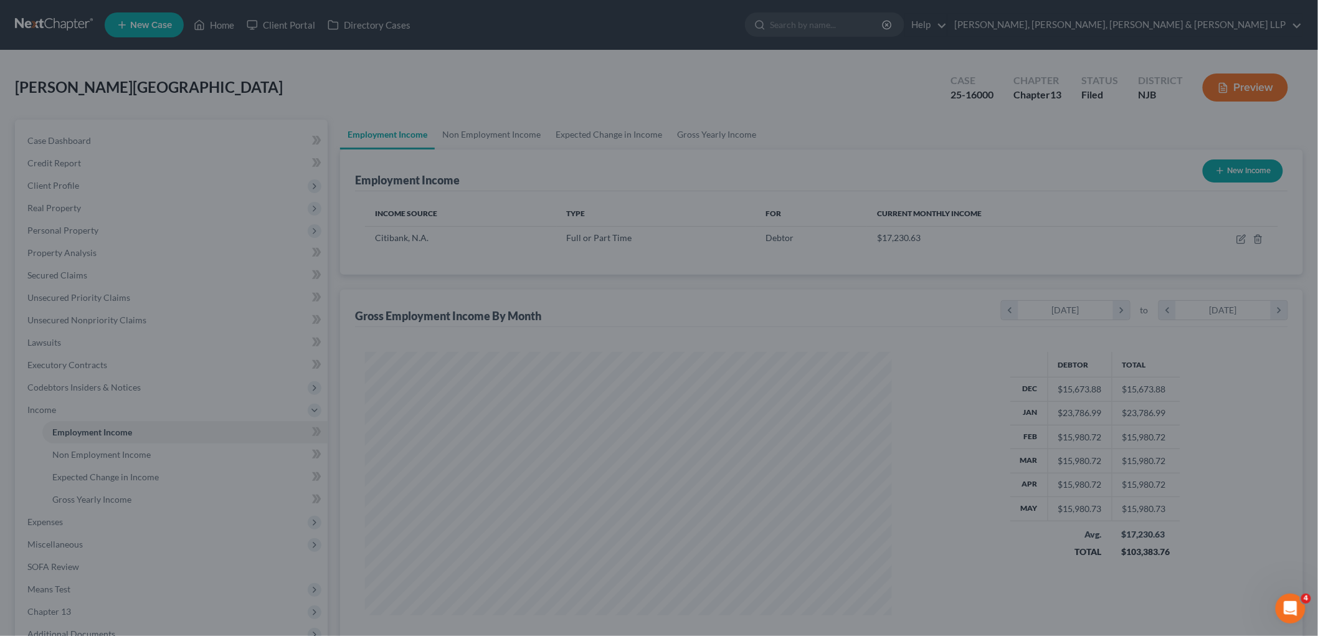
scroll to position [622503, 622217]
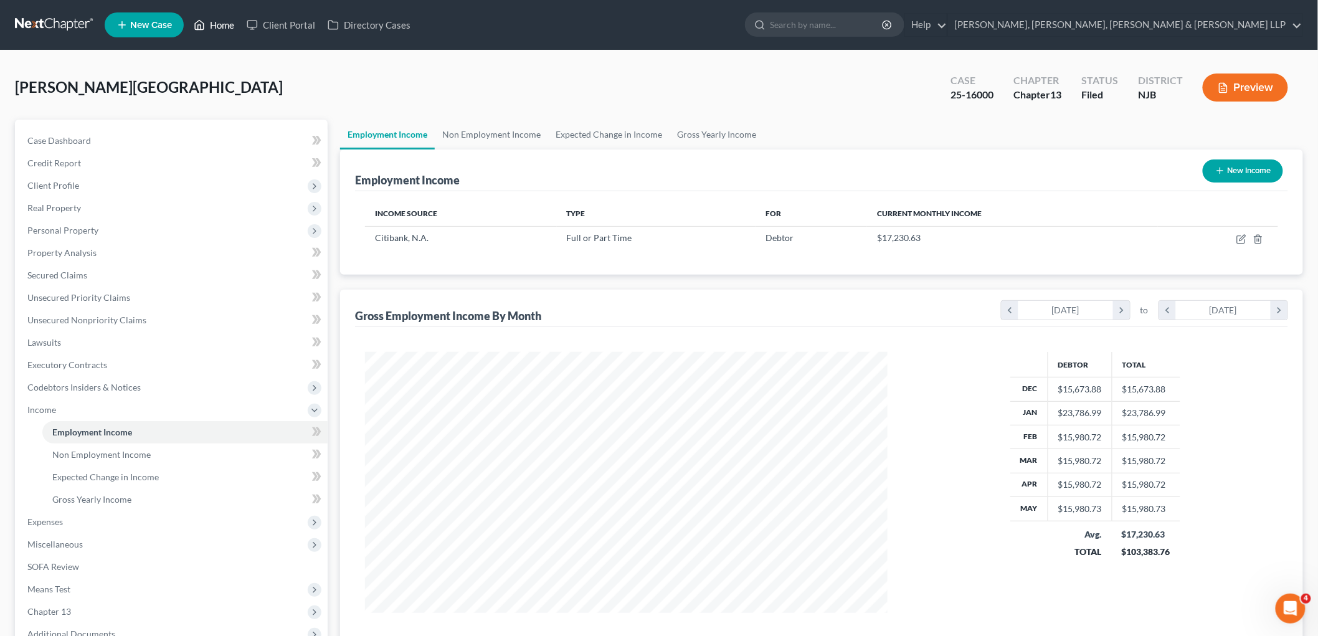
click at [224, 19] on link "Home" at bounding box center [213, 25] width 53 height 22
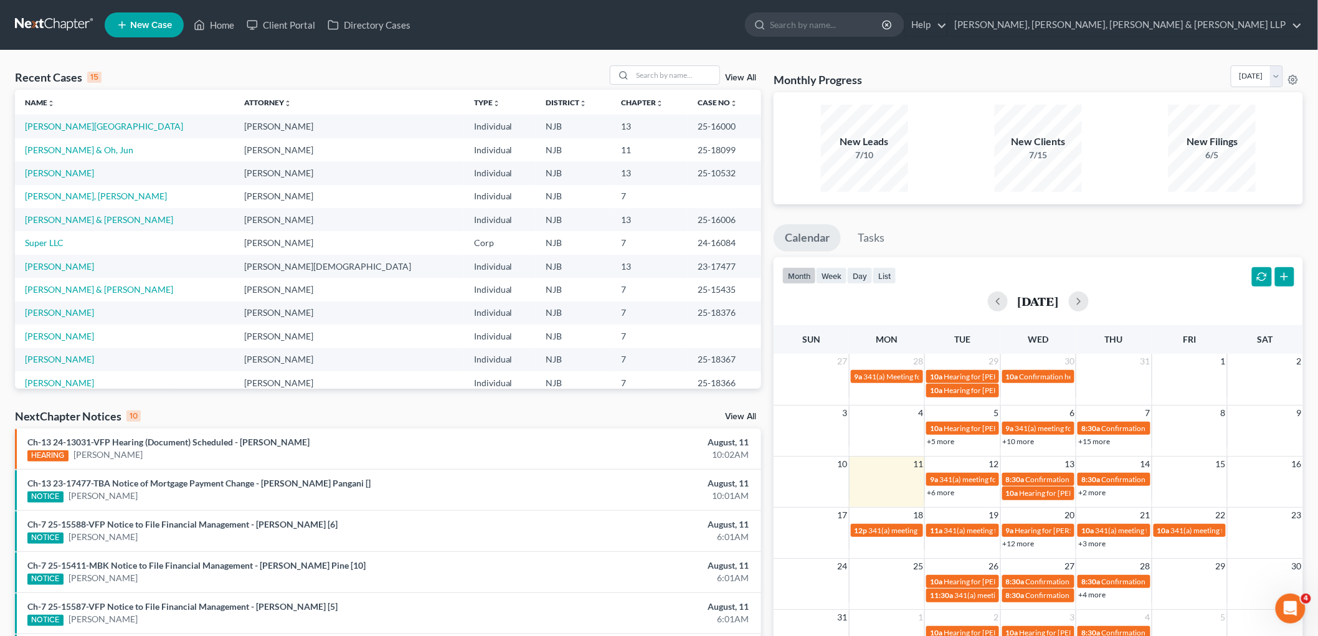
click at [963, 75] on div "Monthly Progress Bankruptcy Bankruptcy [DATE] [DATE] [DATE] [DATE] [DATE] [DATE…" at bounding box center [1037, 78] width 529 height 27
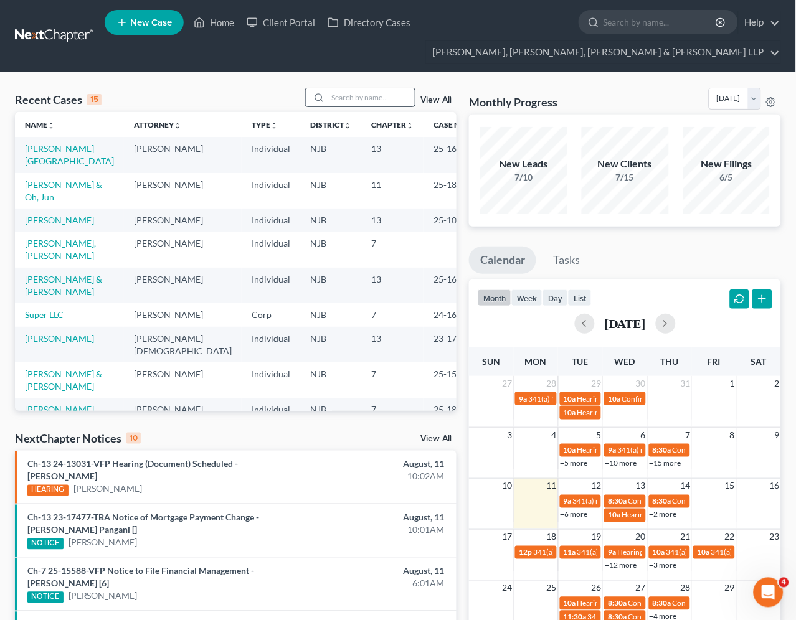
click at [385, 97] on input "search" at bounding box center [371, 97] width 87 height 18
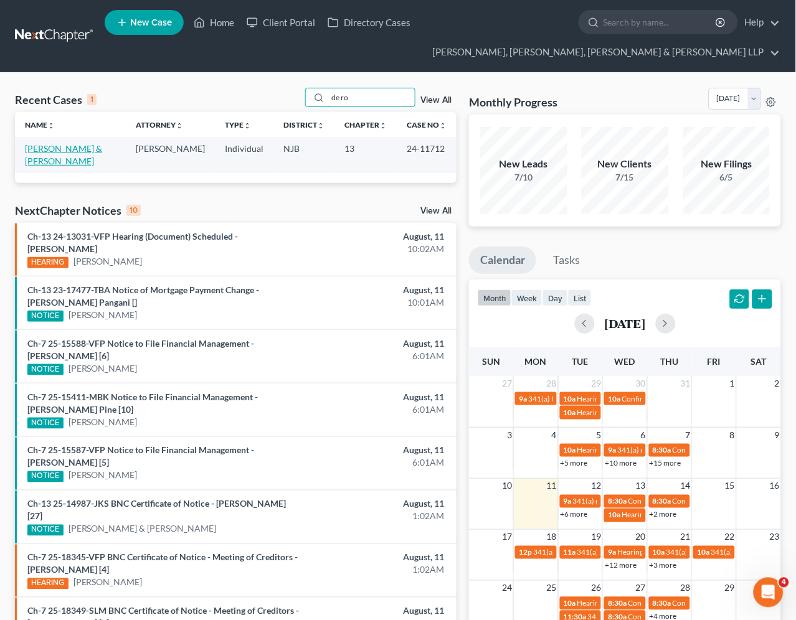
type input "de ro"
click at [90, 147] on link "[PERSON_NAME] & [PERSON_NAME]" at bounding box center [63, 154] width 77 height 23
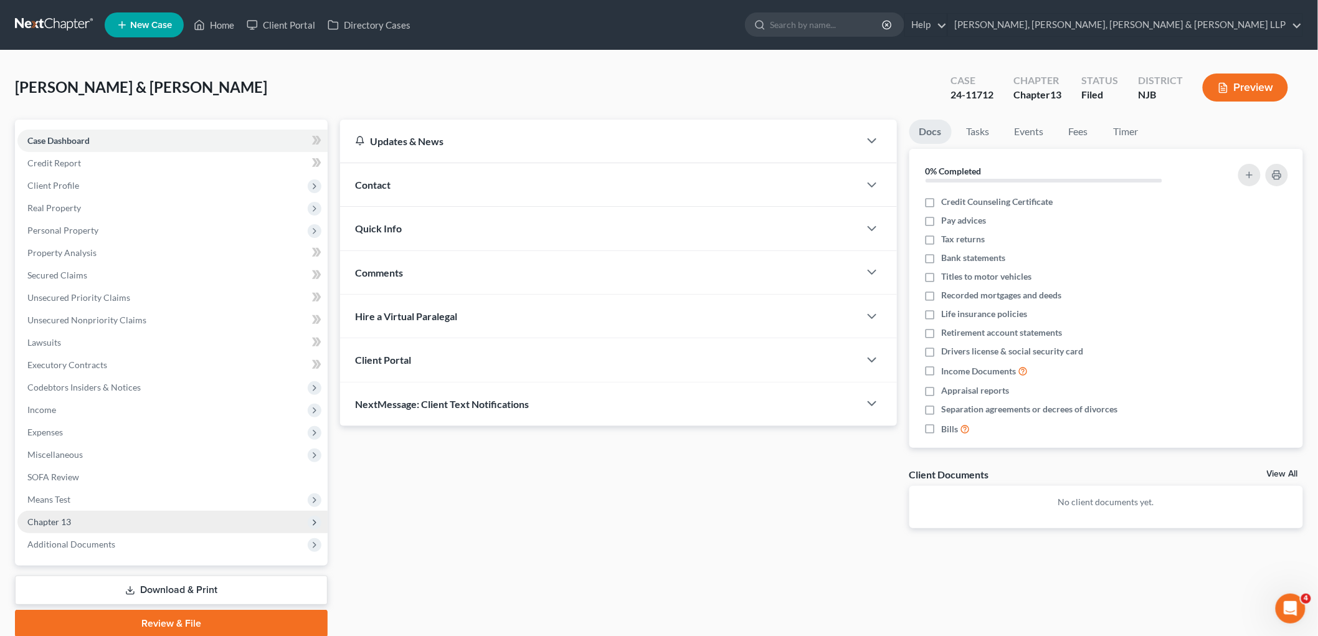
click at [57, 518] on span "Chapter 13" at bounding box center [49, 521] width 44 height 11
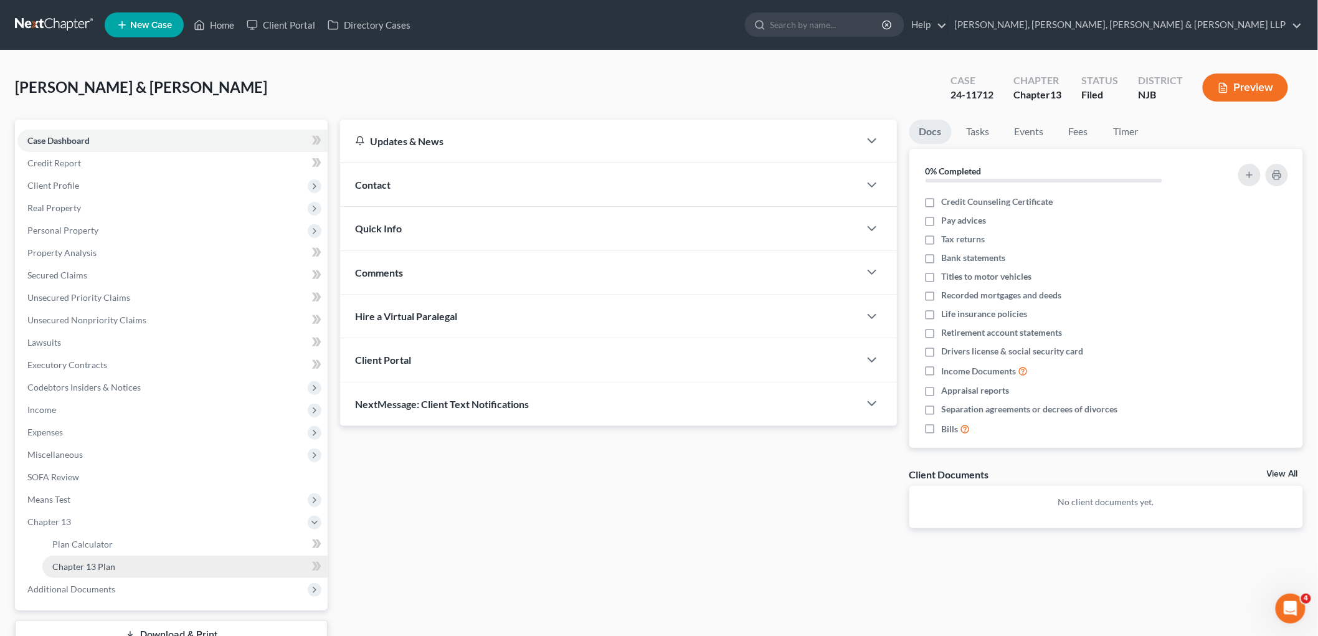
click at [104, 565] on span "Chapter 13 Plan" at bounding box center [83, 566] width 63 height 11
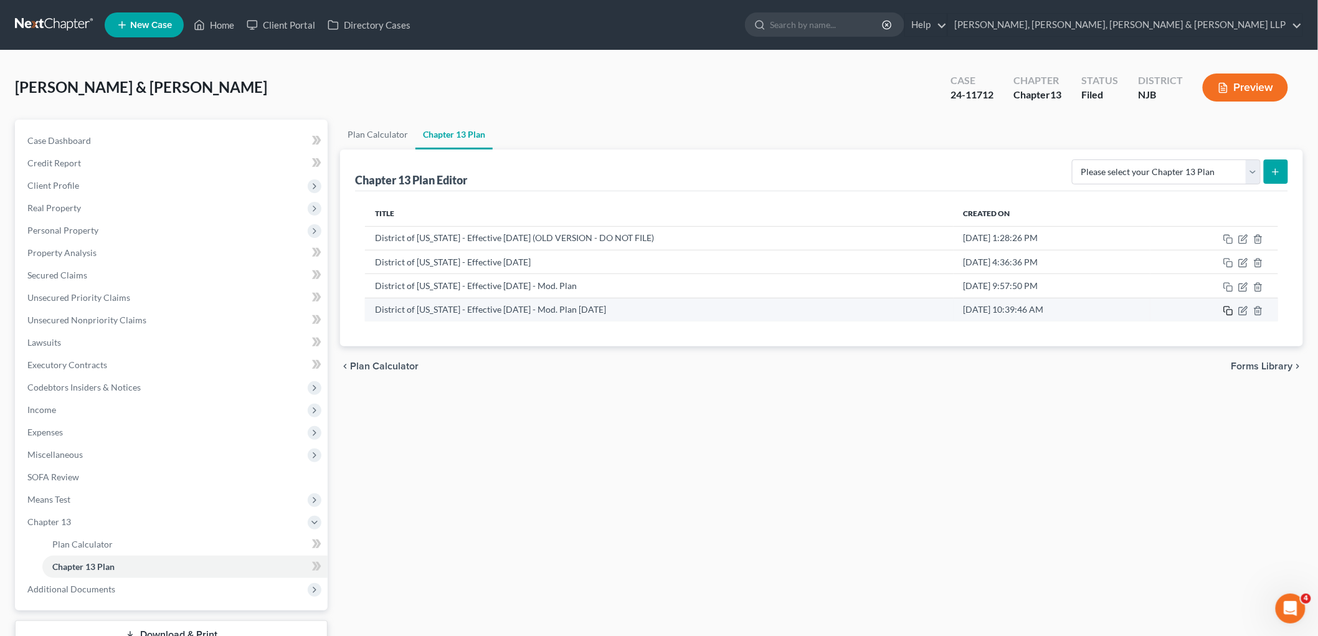
click at [1229, 310] on icon "button" at bounding box center [1228, 311] width 10 height 10
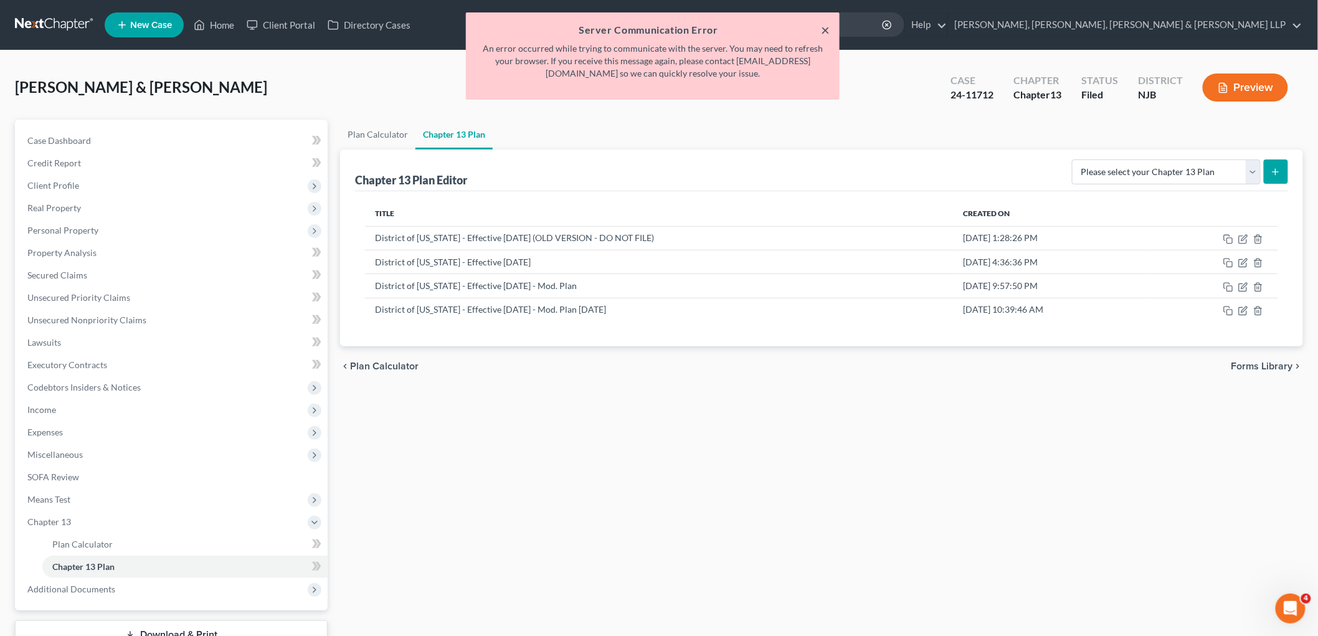
click at [826, 32] on button "×" at bounding box center [825, 29] width 9 height 15
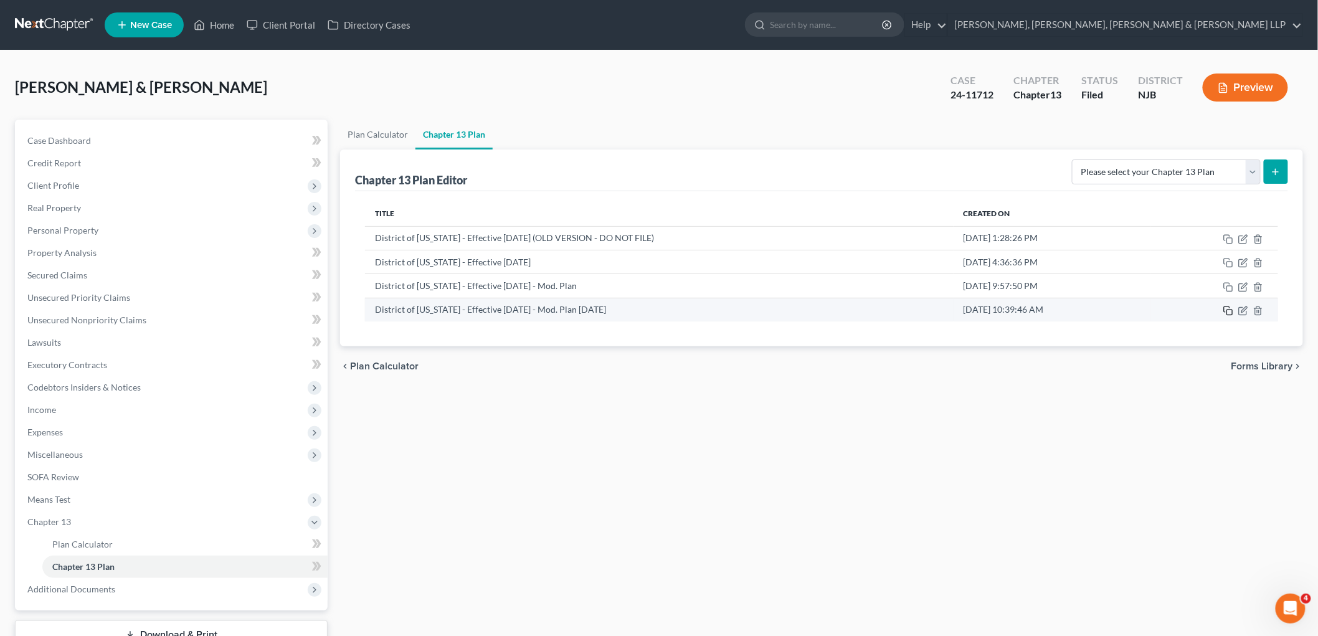
click at [1229, 308] on icon "button" at bounding box center [1228, 311] width 10 height 10
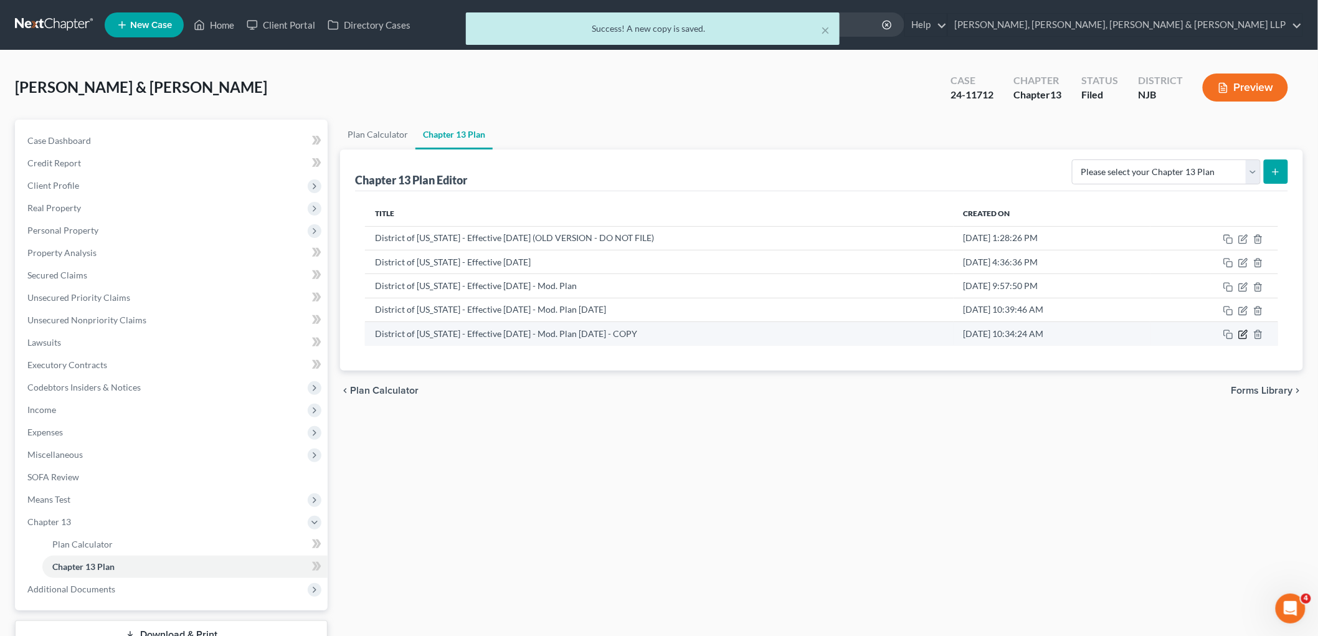
click at [1244, 333] on icon "button" at bounding box center [1244, 334] width 6 height 6
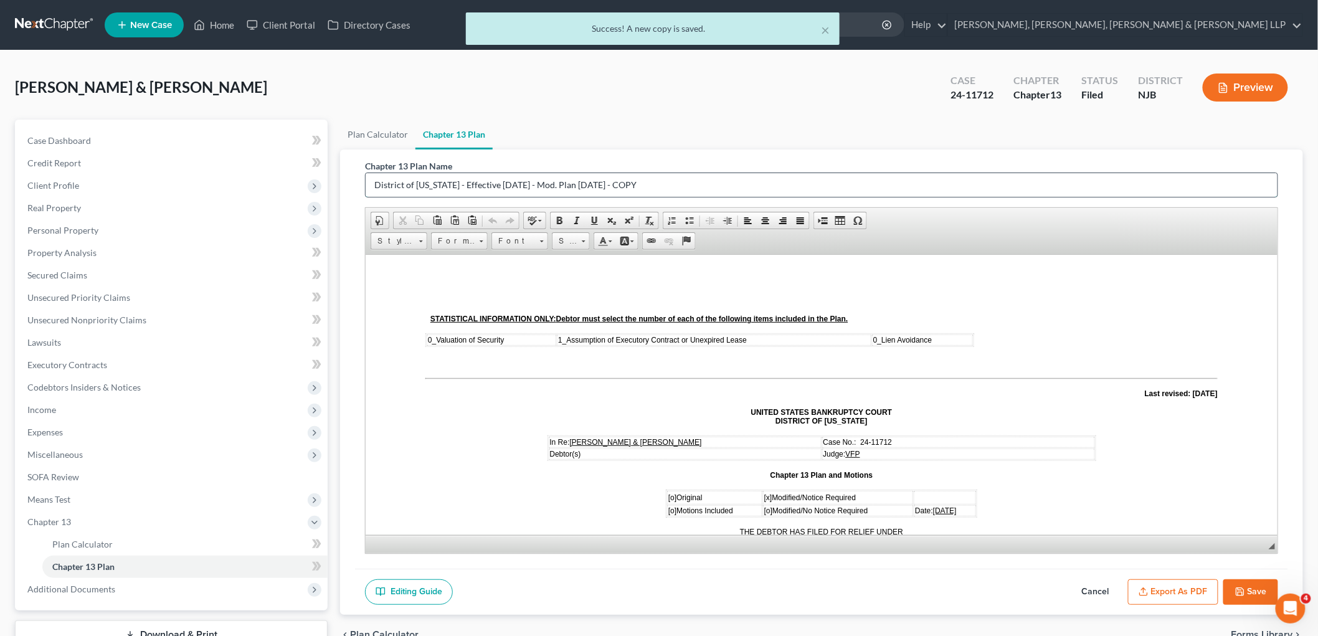
click at [699, 176] on input "District of New Jersey - Effective 11/14/2023 - Mod. Plan 03.05.25 - COPY" at bounding box center [822, 185] width 912 height 24
drag, startPoint x: 674, startPoint y: 181, endPoint x: 593, endPoint y: 181, distance: 80.3
click at [593, 181] on input "District of New Jersey - Effective 11/14/2023 - Mod. Plan 03.05.25 - COPY" at bounding box center [822, 185] width 912 height 24
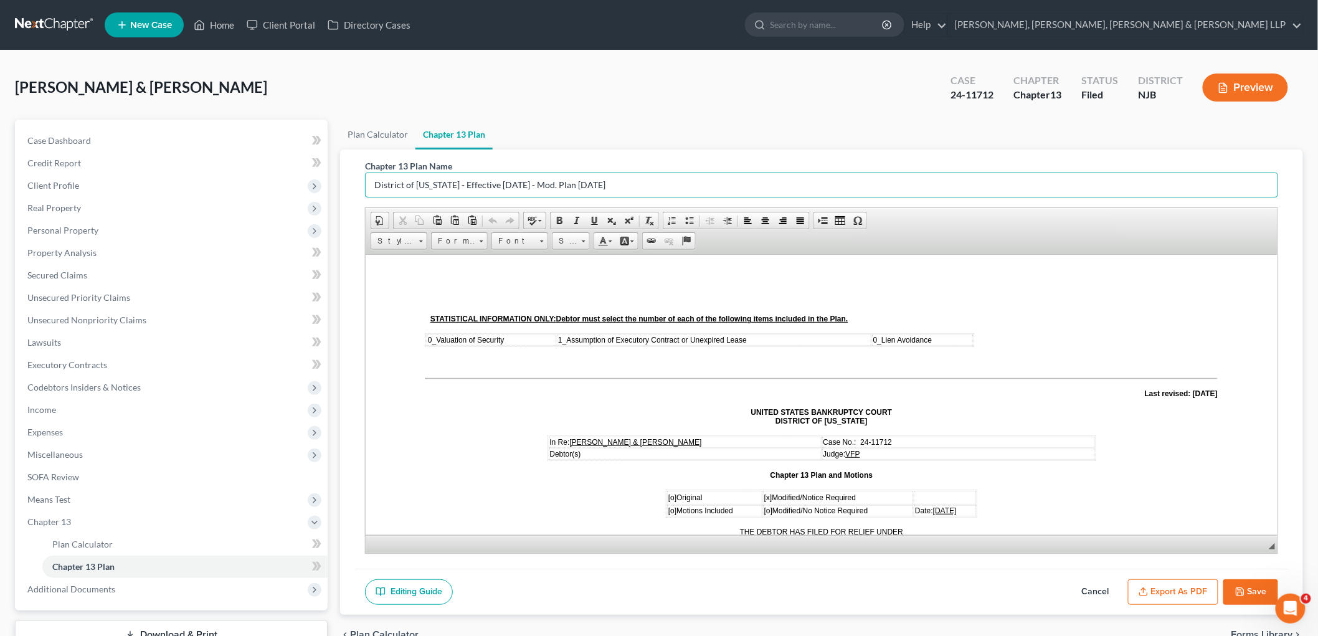
type input "District of New Jersey - Effective 11/14/2023 - Mod. Plan 08.11.25"
drag, startPoint x: 957, startPoint y: 504, endPoint x: 909, endPoint y: 501, distance: 47.4
click at [913, 504] on td "Date: March 5, 2025" at bounding box center [944, 509] width 62 height 11
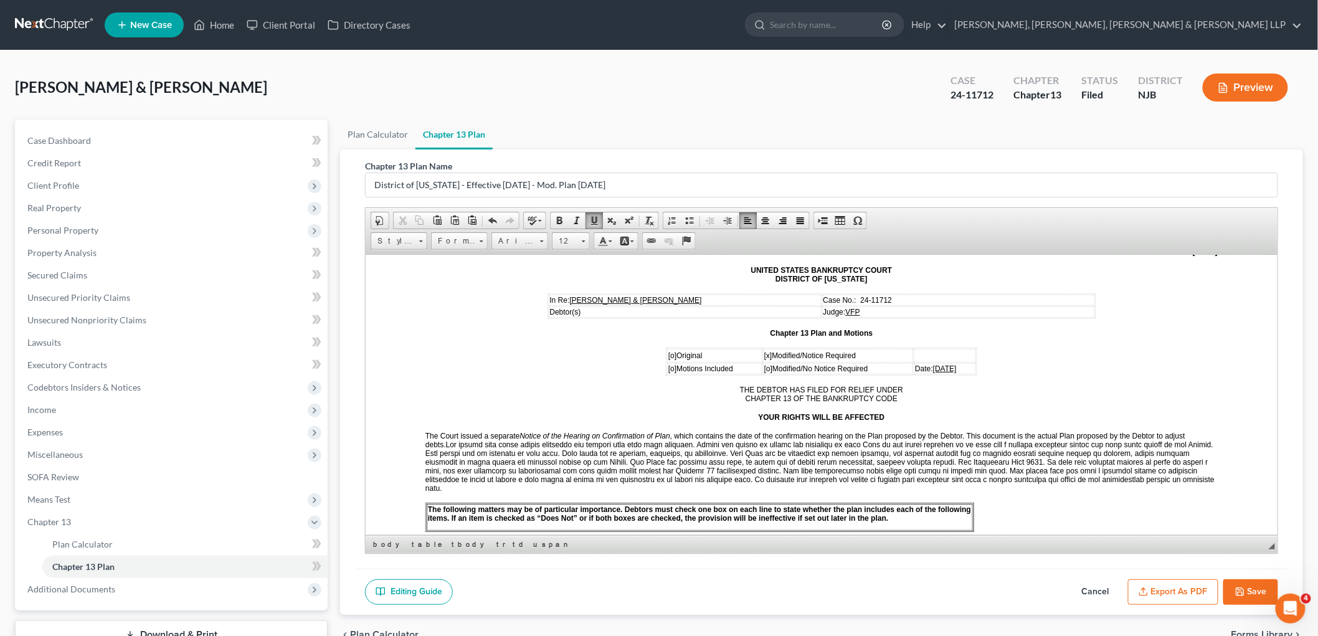
scroll to position [207, 0]
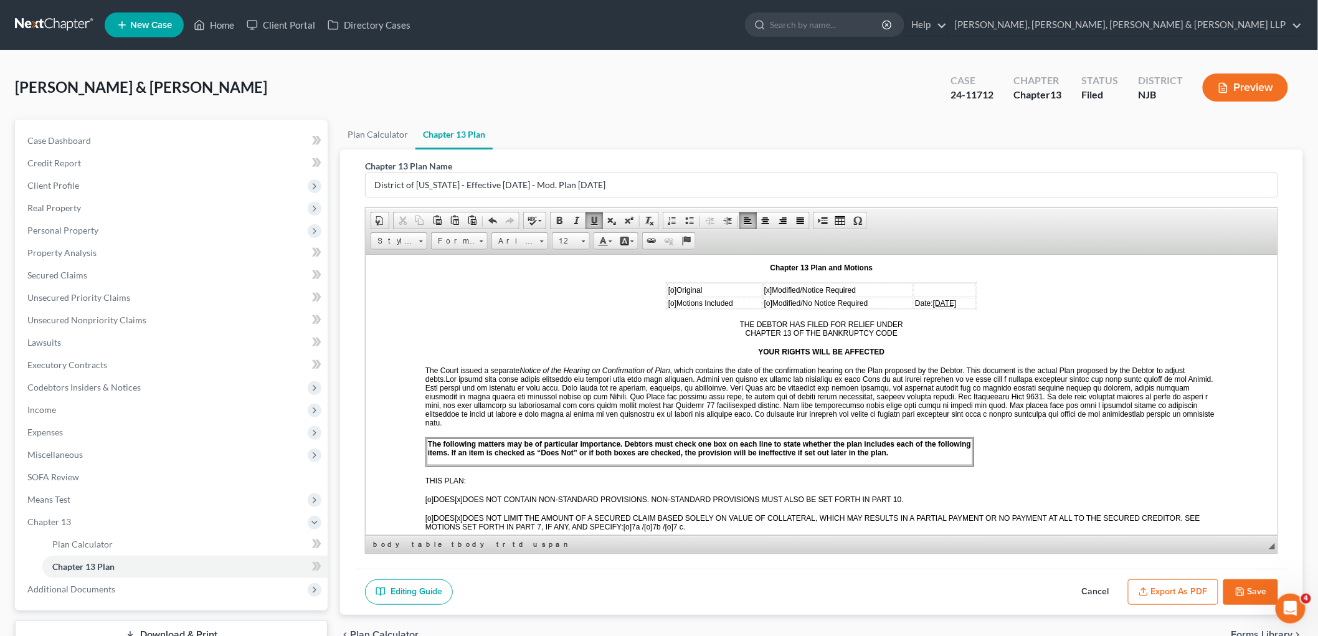
drag, startPoint x: 958, startPoint y: 296, endPoint x: 903, endPoint y: 298, distance: 55.4
click at [913, 298] on td "Date: August 11, 2025" at bounding box center [944, 302] width 62 height 11
copy span "August 11, 2025"
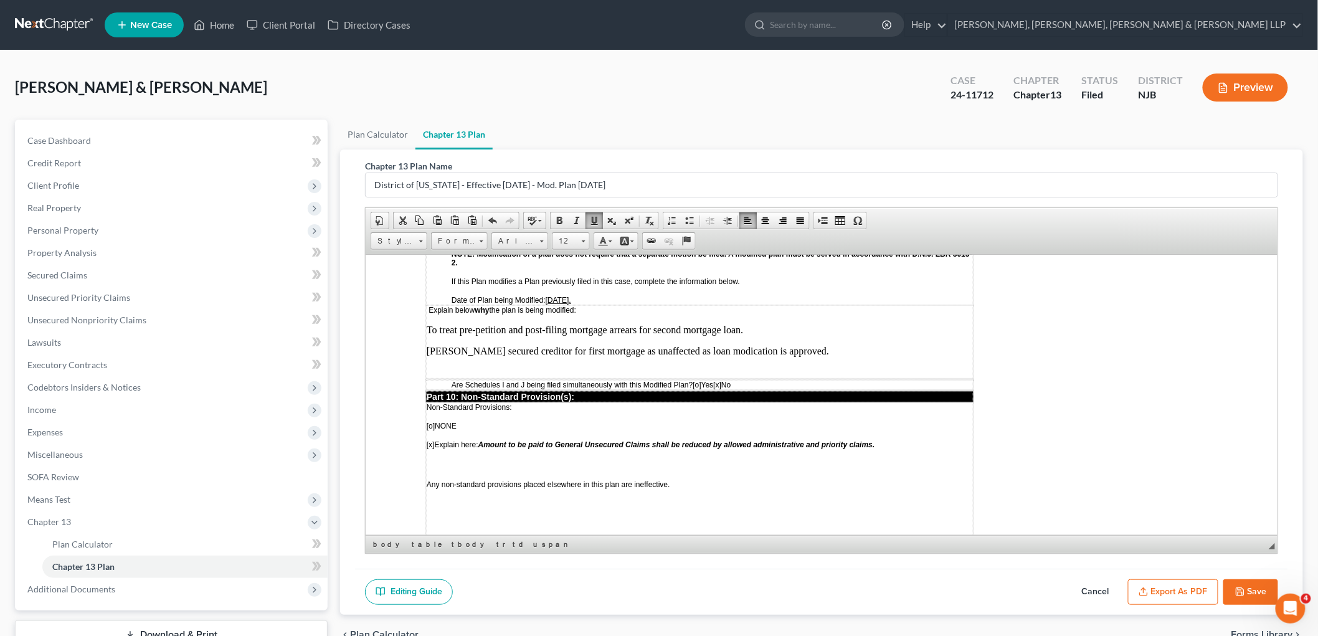
scroll to position [3451, 0]
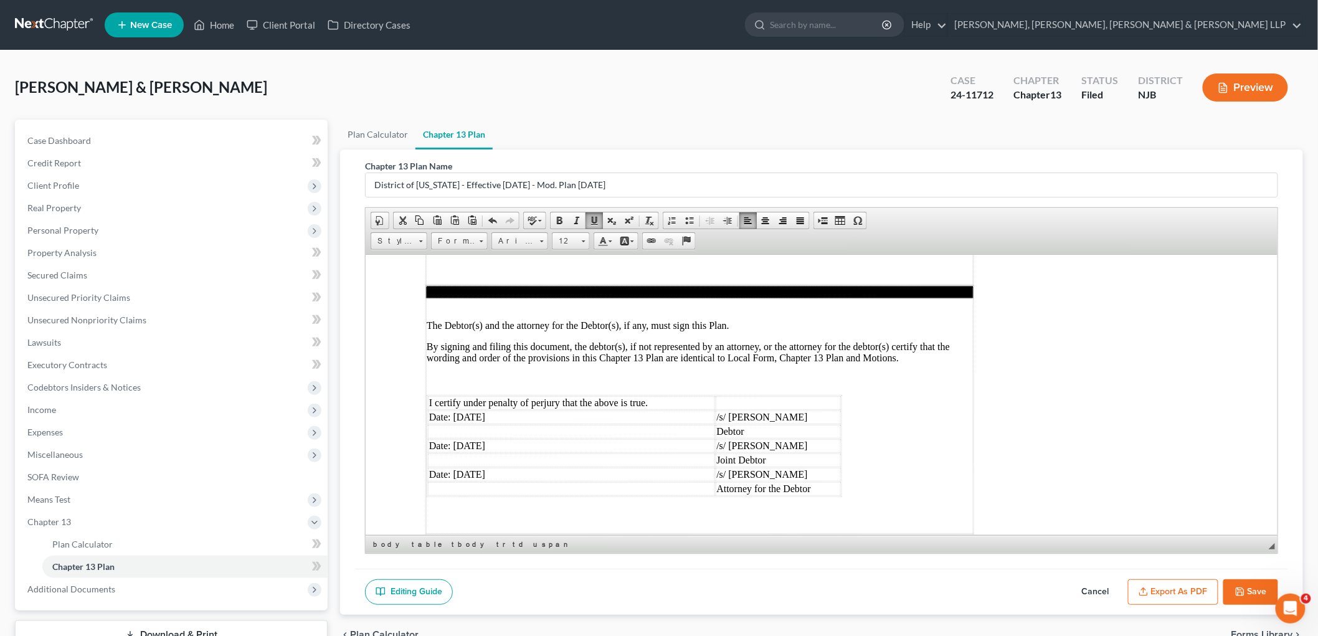
drag, startPoint x: 491, startPoint y: 351, endPoint x: 452, endPoint y: 354, distance: 38.7
click at [452, 410] on td "Date: 03/05/2025" at bounding box center [570, 417] width 287 height 14
drag, startPoint x: 508, startPoint y: 351, endPoint x: 453, endPoint y: 351, distance: 54.8
click at [453, 410] on td "Date: August 11, 2025" at bounding box center [570, 417] width 287 height 14
drag, startPoint x: 508, startPoint y: 385, endPoint x: 457, endPoint y: 381, distance: 51.3
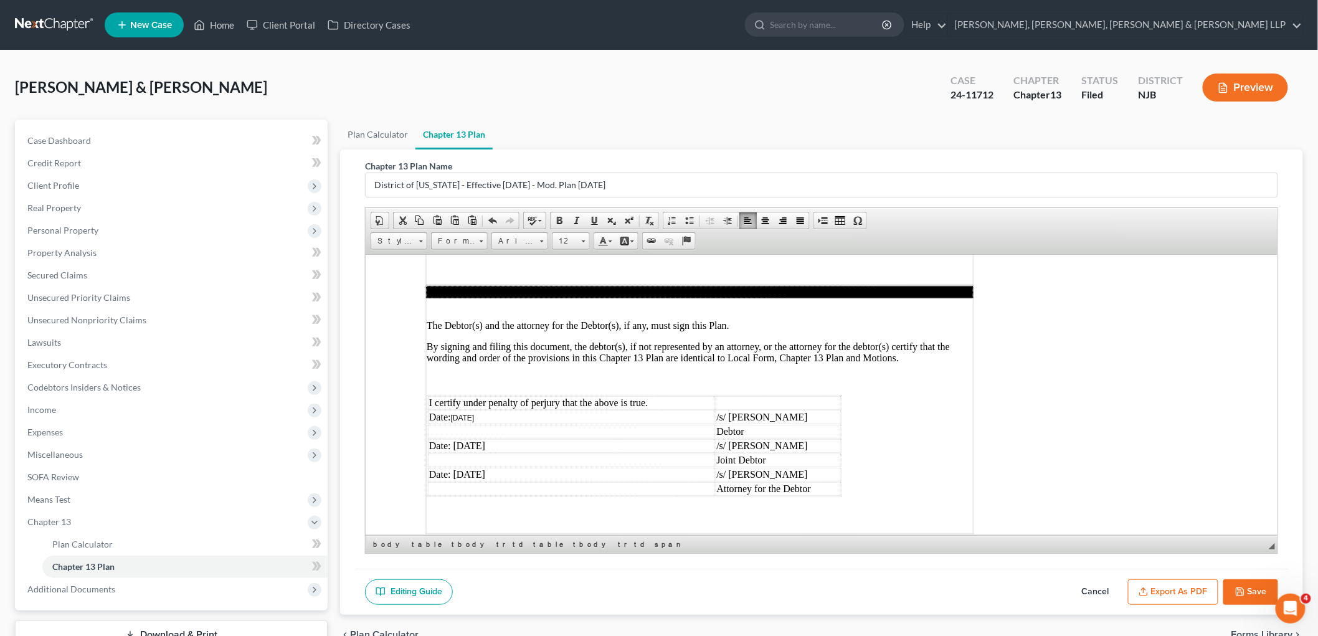
click at [457, 438] on td "Date: 03/05/2025" at bounding box center [570, 445] width 287 height 14
drag, startPoint x: 508, startPoint y: 409, endPoint x: 452, endPoint y: 410, distance: 56.7
click at [452, 467] on td "Date: 03/05/2025" at bounding box center [570, 474] width 287 height 14
drag, startPoint x: 513, startPoint y: 411, endPoint x: 453, endPoint y: 411, distance: 59.8
click at [453, 467] on td "Date: August 11, 2025" at bounding box center [570, 474] width 287 height 14
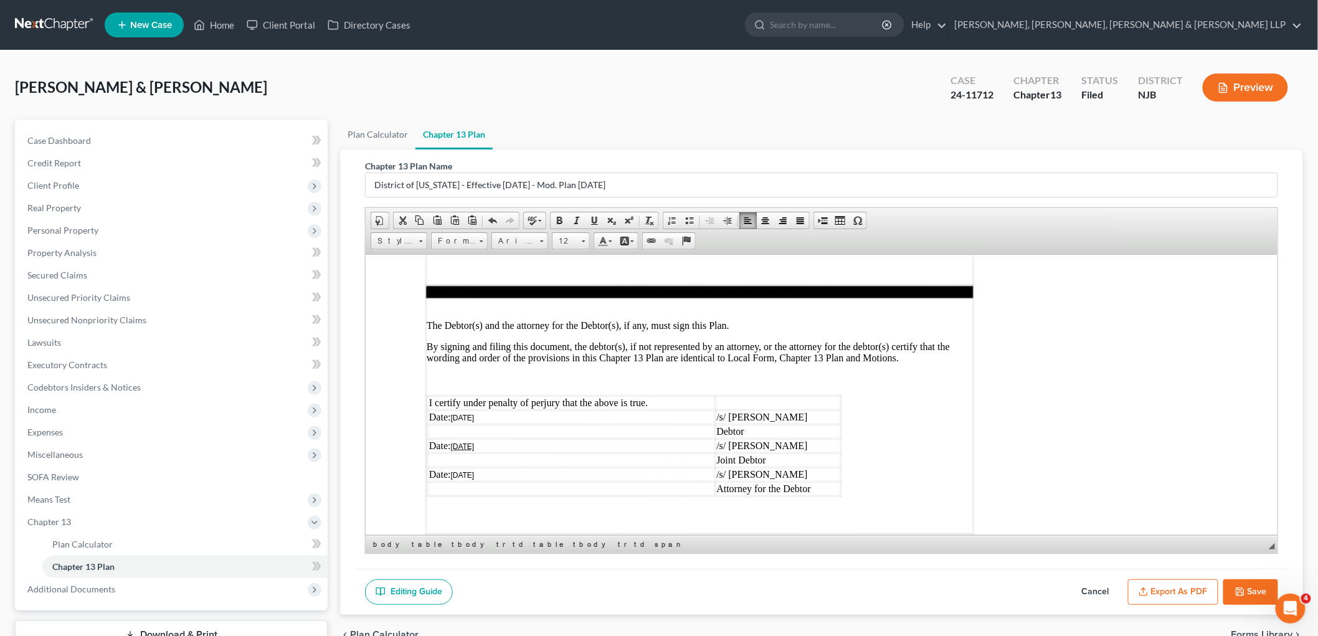
drag, startPoint x: 519, startPoint y: 386, endPoint x: 458, endPoint y: 382, distance: 60.6
click at [458, 438] on td "Date: August 11, 2025" at bounding box center [570, 445] width 287 height 14
drag, startPoint x: 514, startPoint y: 411, endPoint x: 451, endPoint y: 412, distance: 63.5
click at [451, 467] on td "Date: August 11, 2025" at bounding box center [570, 474] width 287 height 14
drag, startPoint x: 501, startPoint y: 379, endPoint x: 456, endPoint y: 379, distance: 45.5
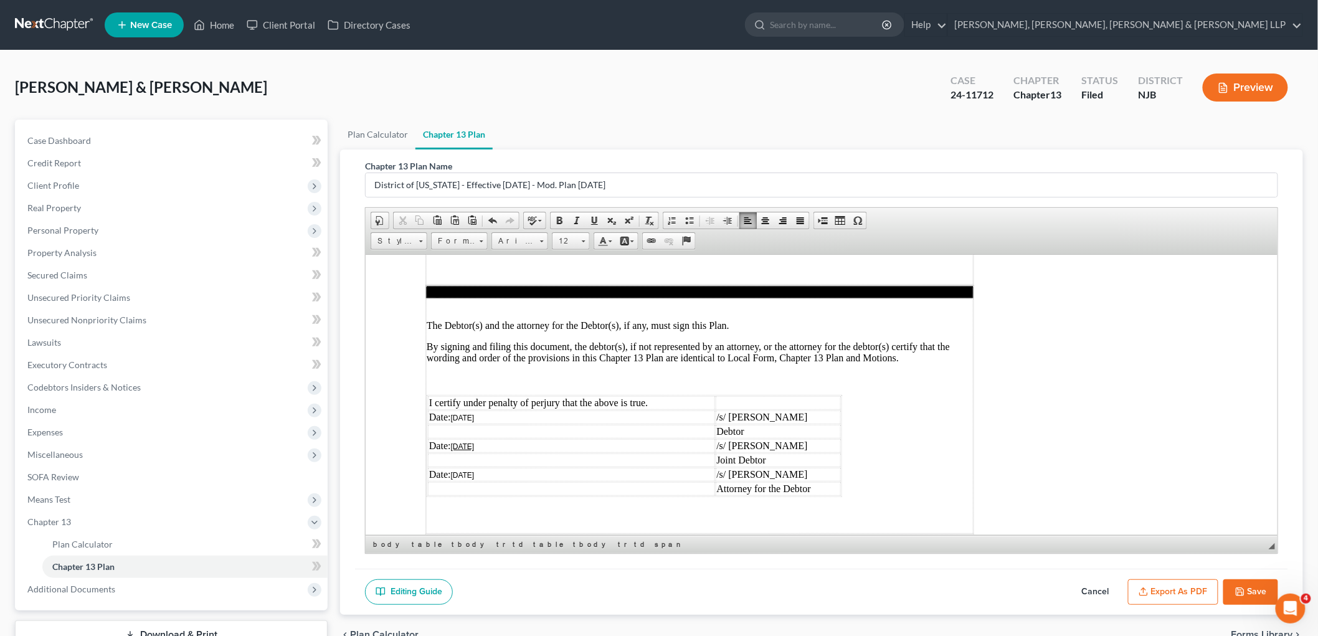
click at [456, 438] on td "Date: 08/11/2025" at bounding box center [570, 445] width 287 height 14
drag, startPoint x: 506, startPoint y: 352, endPoint x: 453, endPoint y: 351, distance: 52.3
click at [453, 410] on td "Date: August 11, 2025" at bounding box center [570, 417] width 287 height 14
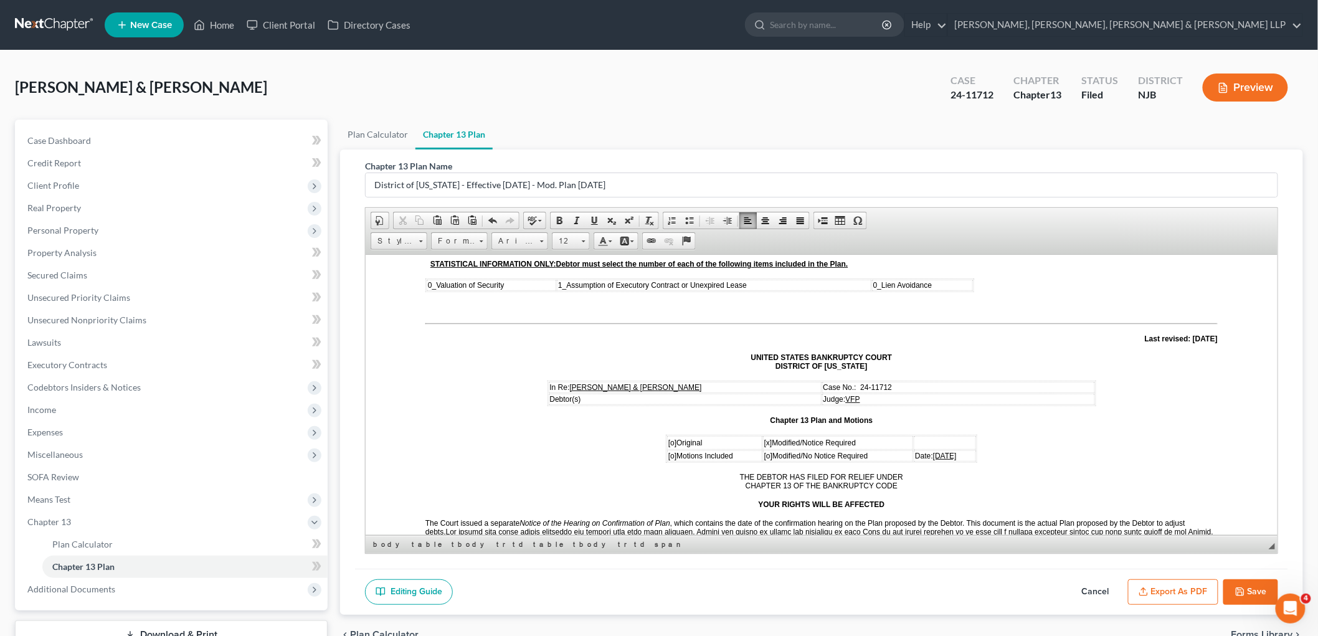
scroll to position [138, 0]
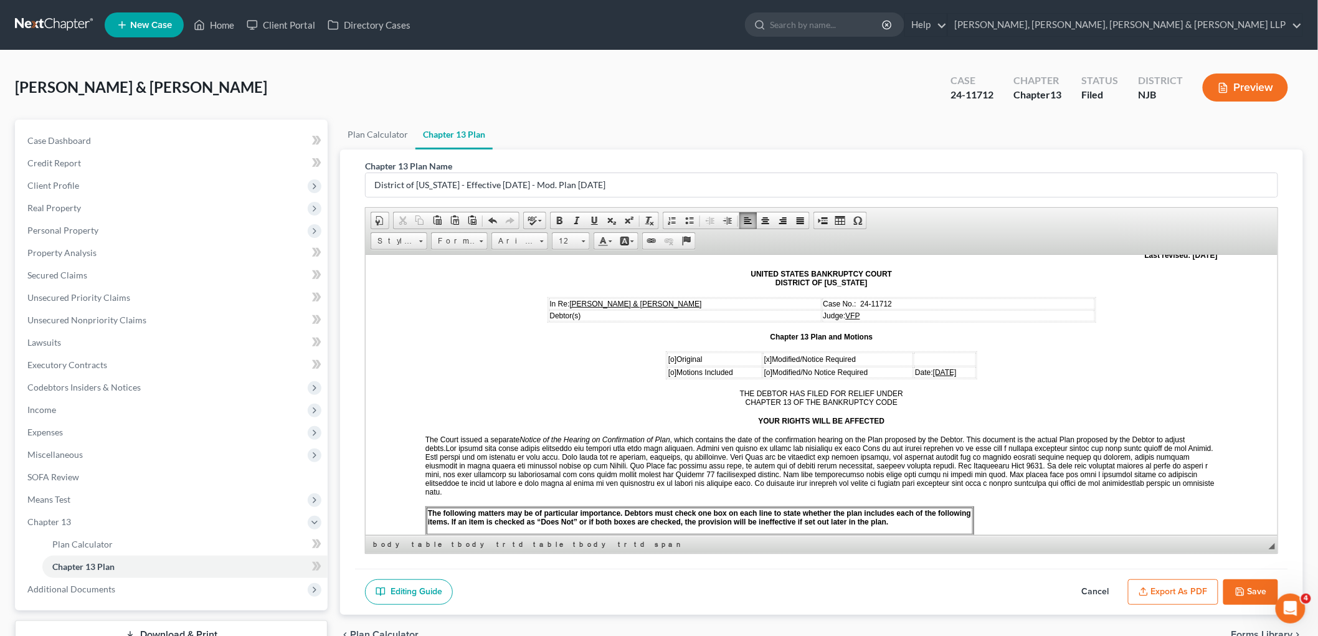
drag, startPoint x: 962, startPoint y: 367, endPoint x: 905, endPoint y: 367, distance: 57.3
click at [913, 367] on td "Date: August 11, 2025" at bounding box center [944, 371] width 62 height 11
drag, startPoint x: 994, startPoint y: 96, endPoint x: 947, endPoint y: 95, distance: 47.3
click at [947, 95] on div "Case 24-11712" at bounding box center [971, 88] width 63 height 37
copy div "24-11712"
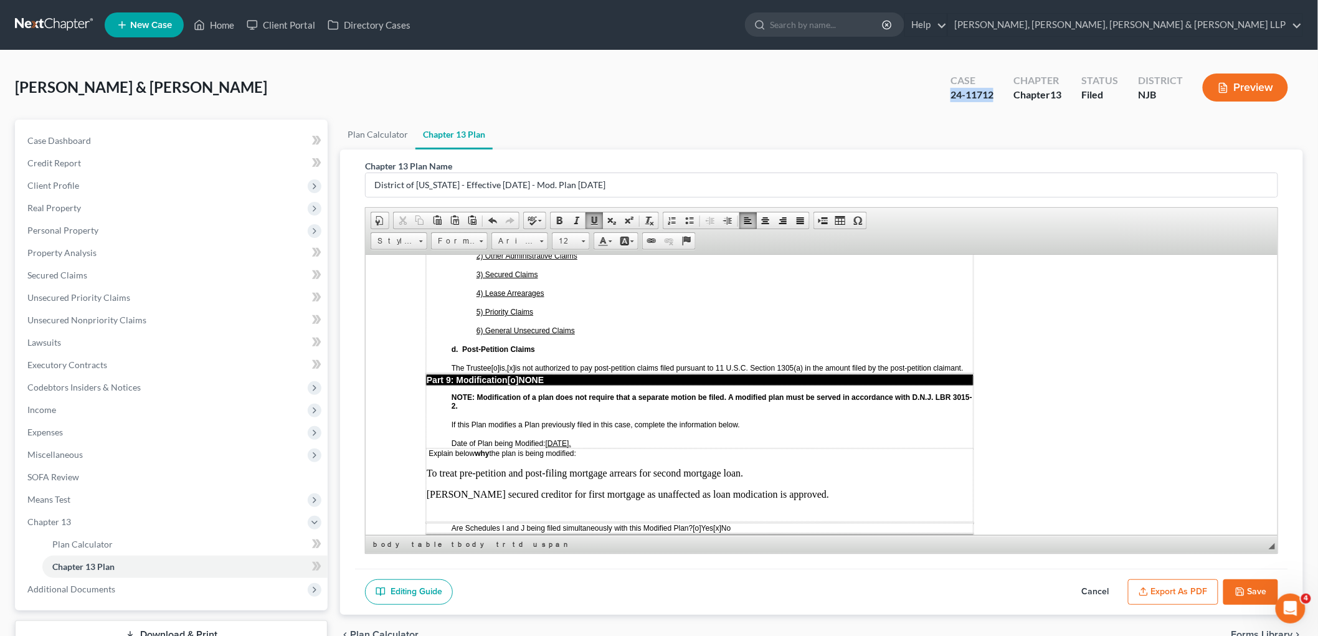
scroll to position [2967, 0]
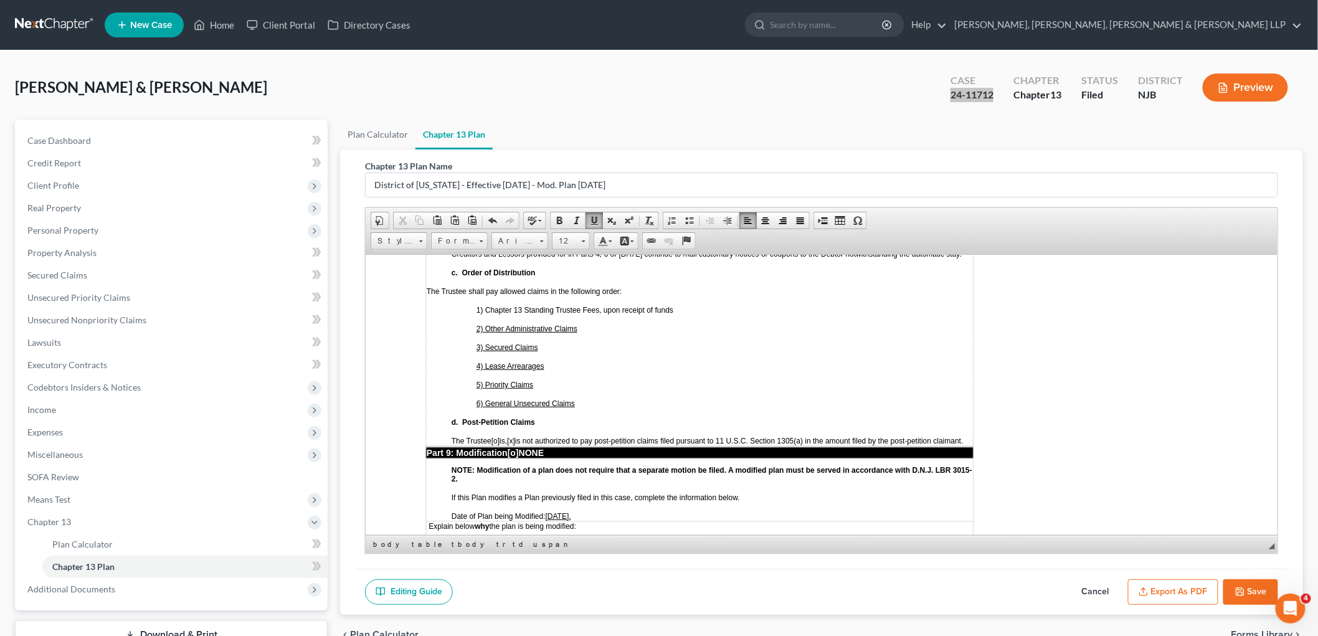
drag, startPoint x: 590, startPoint y: 445, endPoint x: 547, endPoint y: 445, distance: 43.0
click at [547, 511] on u "July 29, 2024." at bounding box center [558, 515] width 26 height 9
drag, startPoint x: 545, startPoint y: 448, endPoint x: 582, endPoint y: 450, distance: 36.8
click at [545, 512] on u at bounding box center [546, 516] width 2 height 9
drag, startPoint x: 605, startPoint y: 449, endPoint x: 546, endPoint y: 443, distance: 59.4
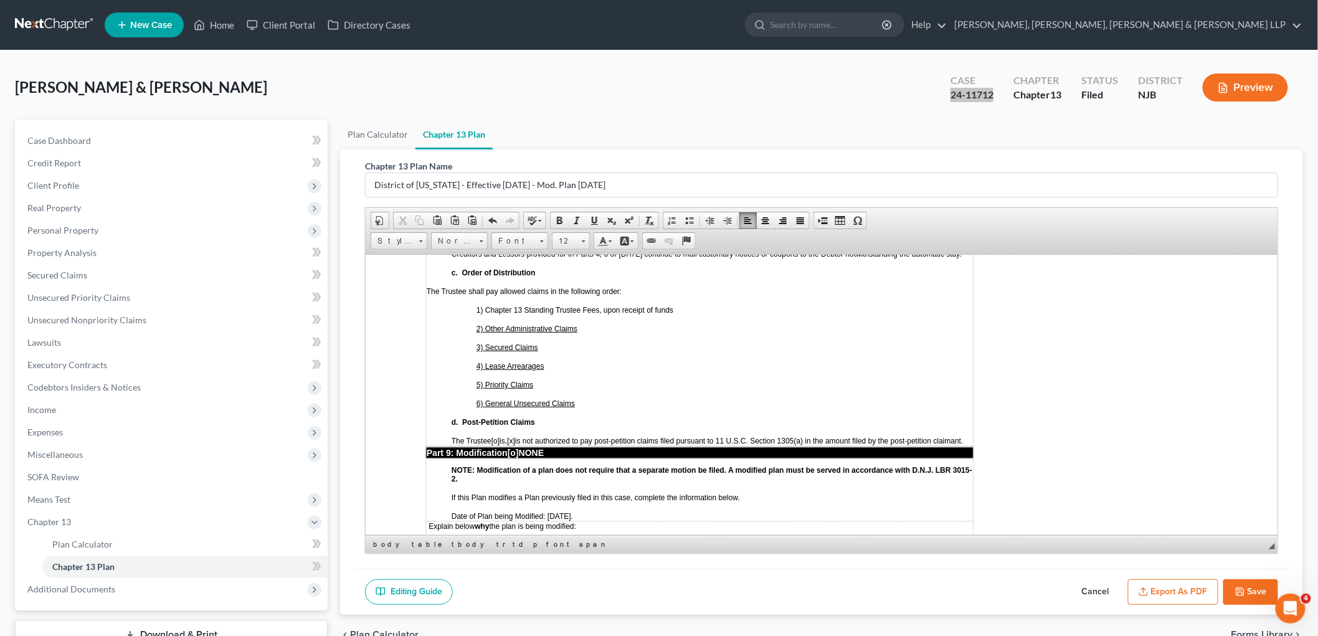
click at [546, 511] on p "Date of Plan being Modified: March 6, 2025." at bounding box center [711, 515] width 521 height 9
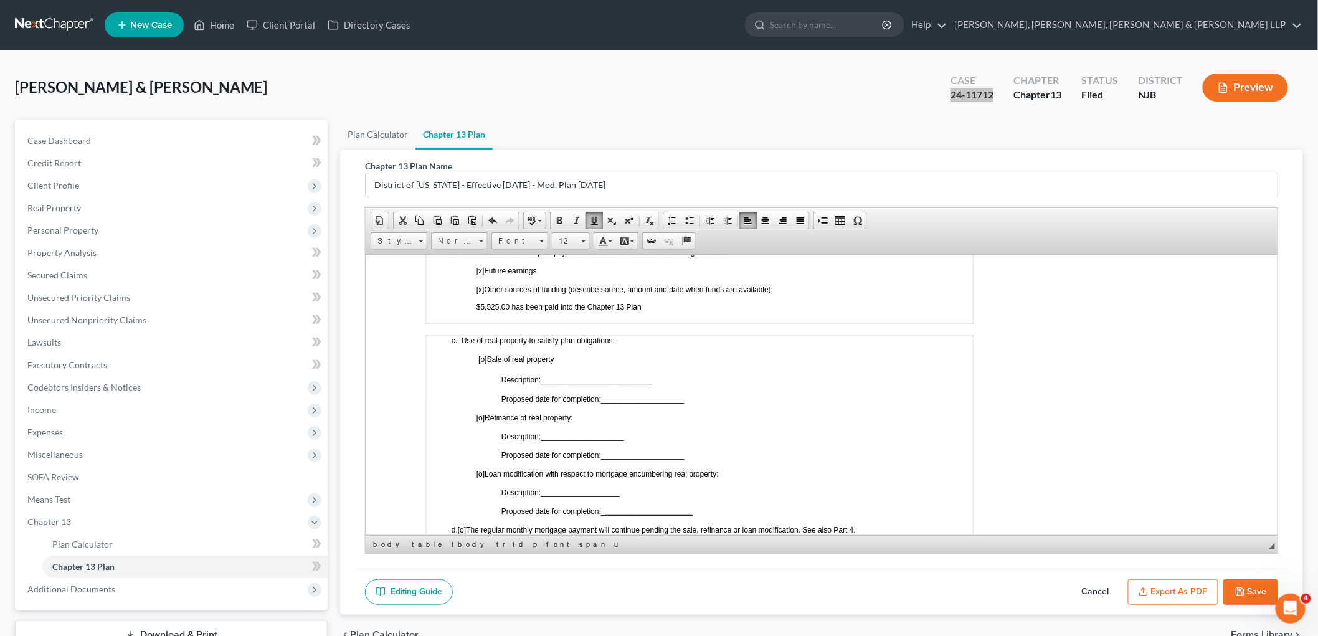
scroll to position [553, 0]
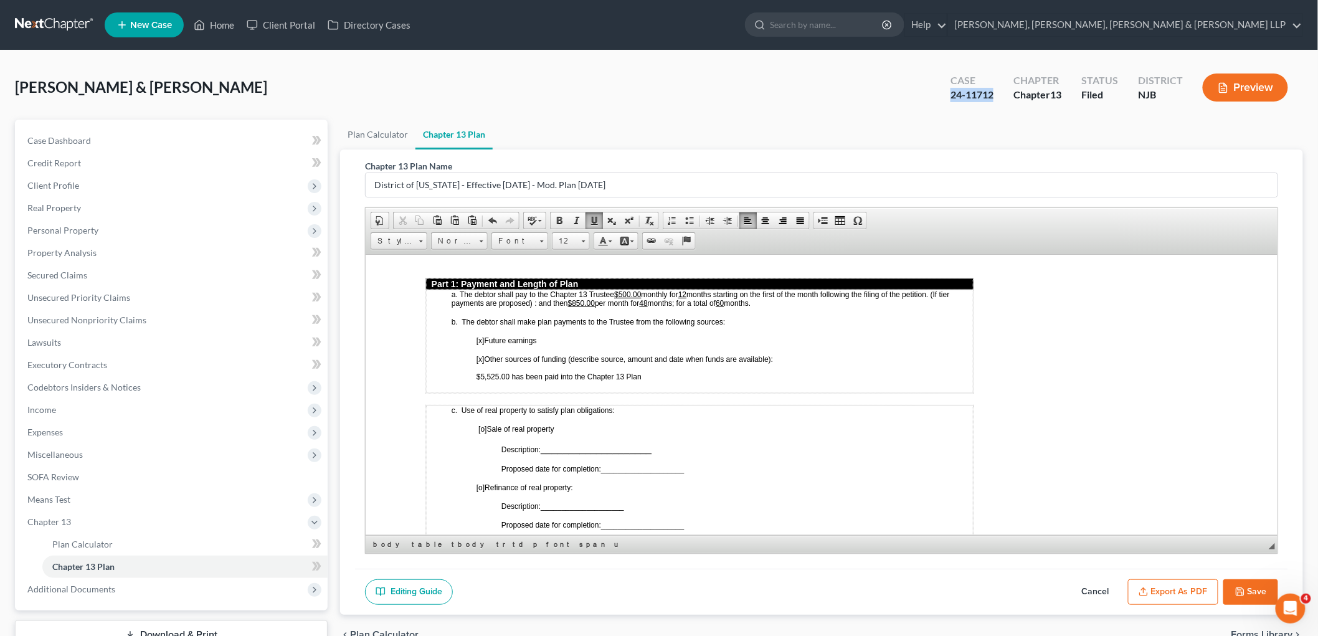
drag, startPoint x: 980, startPoint y: 108, endPoint x: 990, endPoint y: 98, distance: 14.1
click at [981, 108] on div "Case 24-11712 Chapter Chapter 13 Status Filed District NJB Preview" at bounding box center [1118, 87] width 367 height 44
click at [994, 94] on div "Case 24-11712" at bounding box center [971, 88] width 63 height 37
drag, startPoint x: 998, startPoint y: 92, endPoint x: 950, endPoint y: 93, distance: 48.6
click at [950, 93] on div "Case 24-11712" at bounding box center [971, 88] width 63 height 37
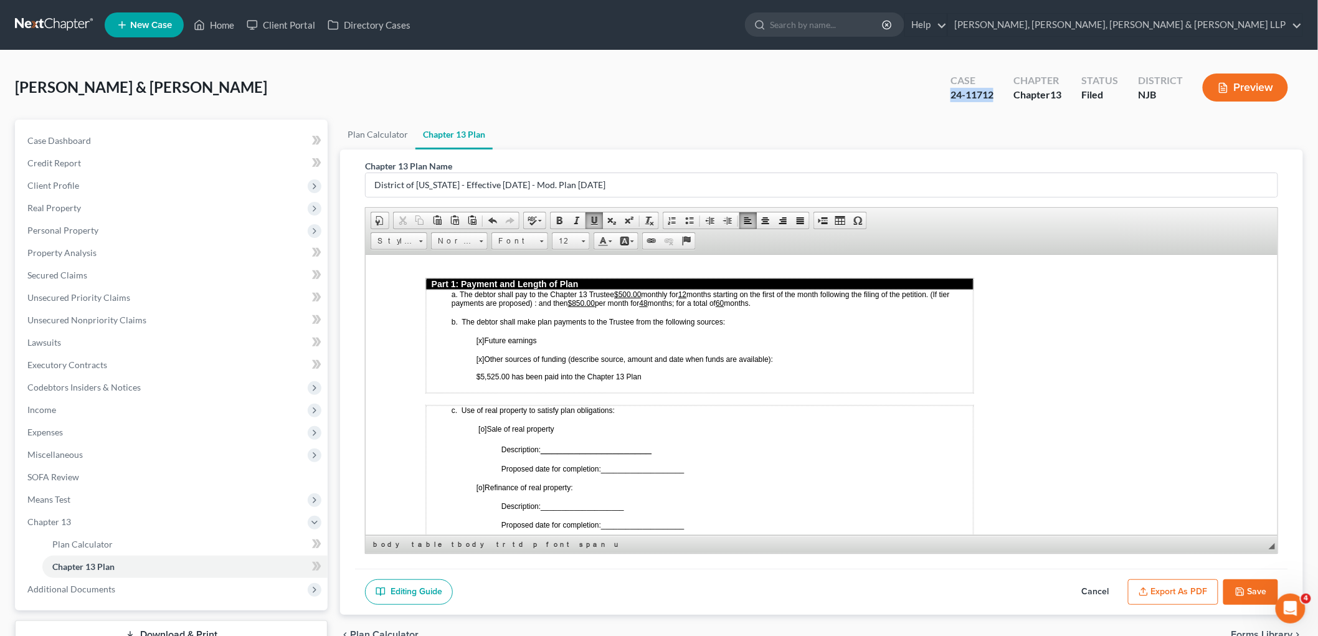
copy div "24-11712"
drag, startPoint x: 508, startPoint y: 351, endPoint x: 480, endPoint y: 351, distance: 28.7
click at [480, 354] on span "[x] Other sources of funding (describe source, amount and date when funds are a…" at bounding box center [624, 367] width 296 height 26
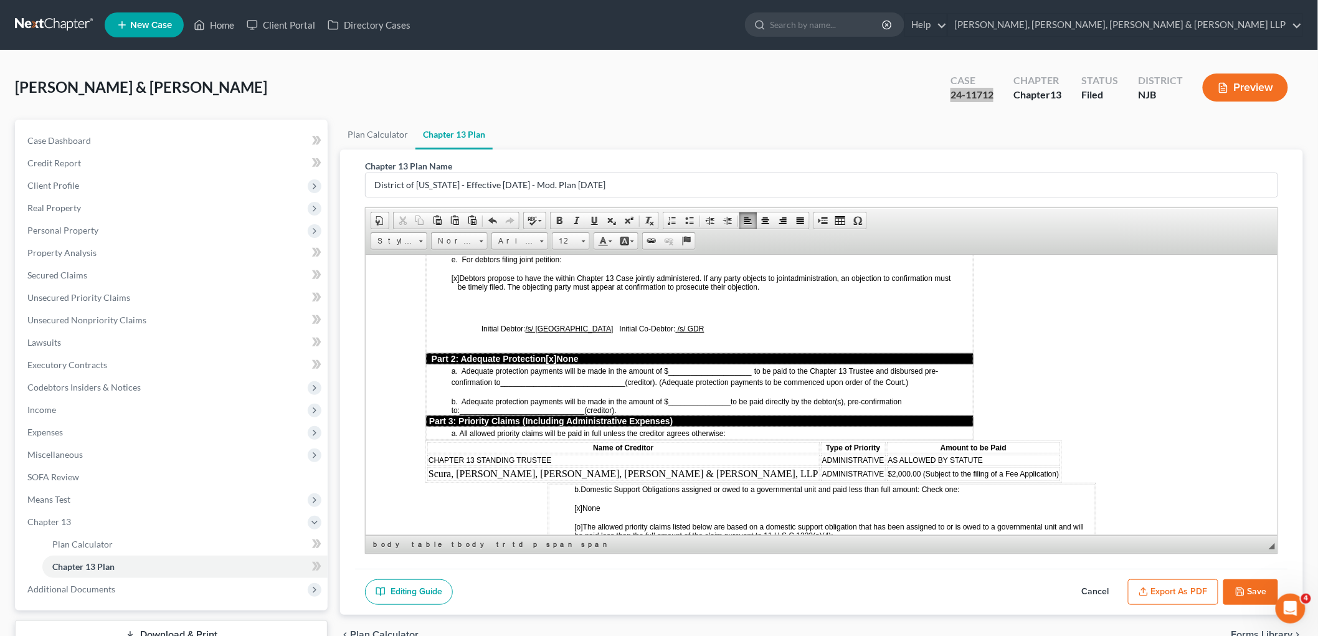
scroll to position [968, 0]
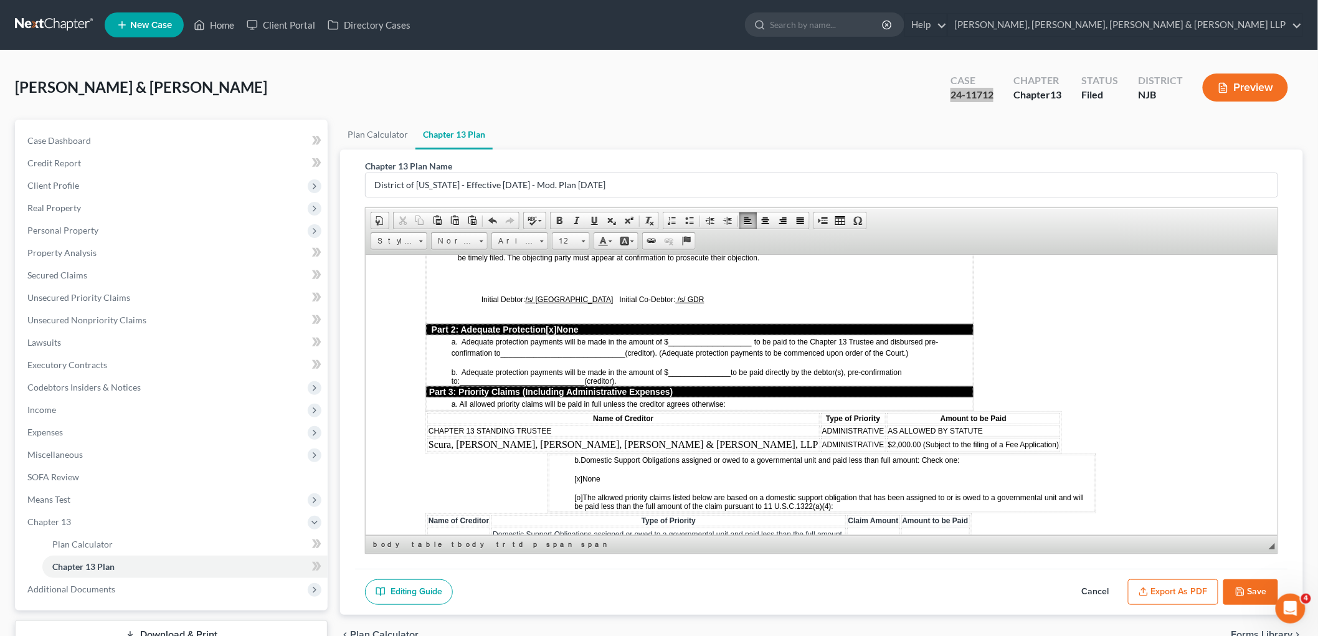
click at [759, 367] on span "b. Adequate protection payments will be made in the amount of $ _______________…" at bounding box center [676, 375] width 450 height 17
click at [1260, 584] on button "Save" at bounding box center [1250, 592] width 55 height 26
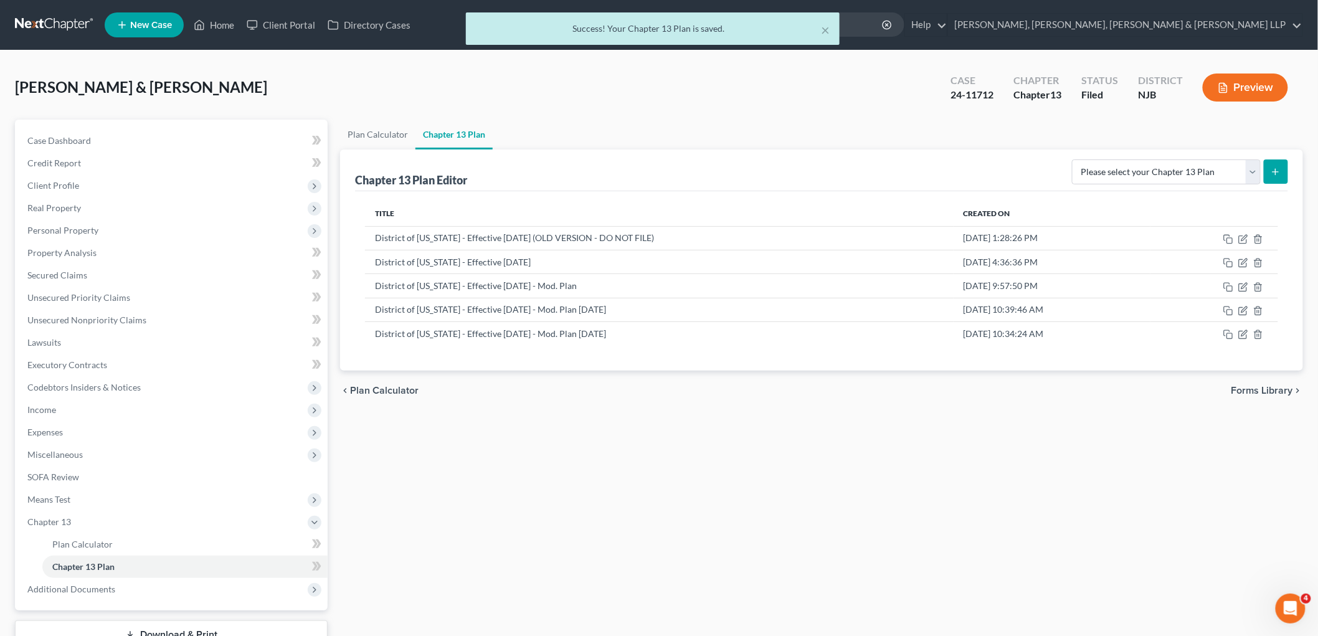
click at [713, 360] on div "Title Created On District of New Jersey - Effective 8/1/2020 (OLD VERSION - DO …" at bounding box center [821, 280] width 933 height 179
click at [1241, 334] on icon "button" at bounding box center [1243, 334] width 10 height 10
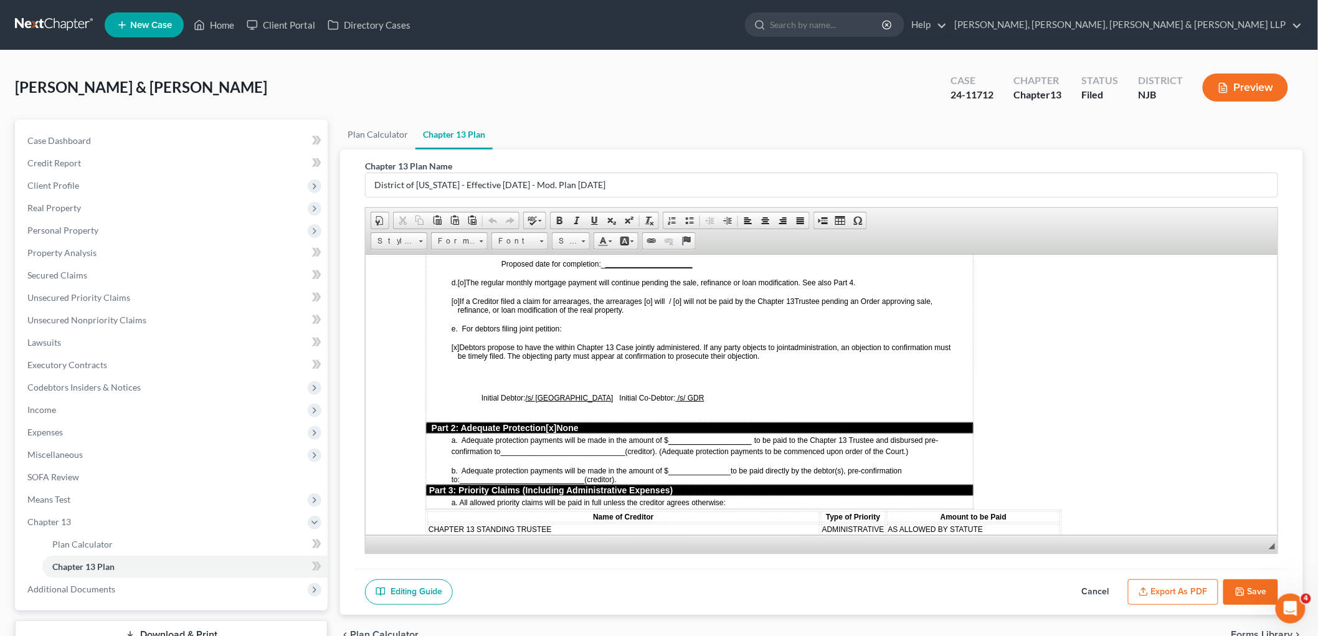
scroll to position [899, 0]
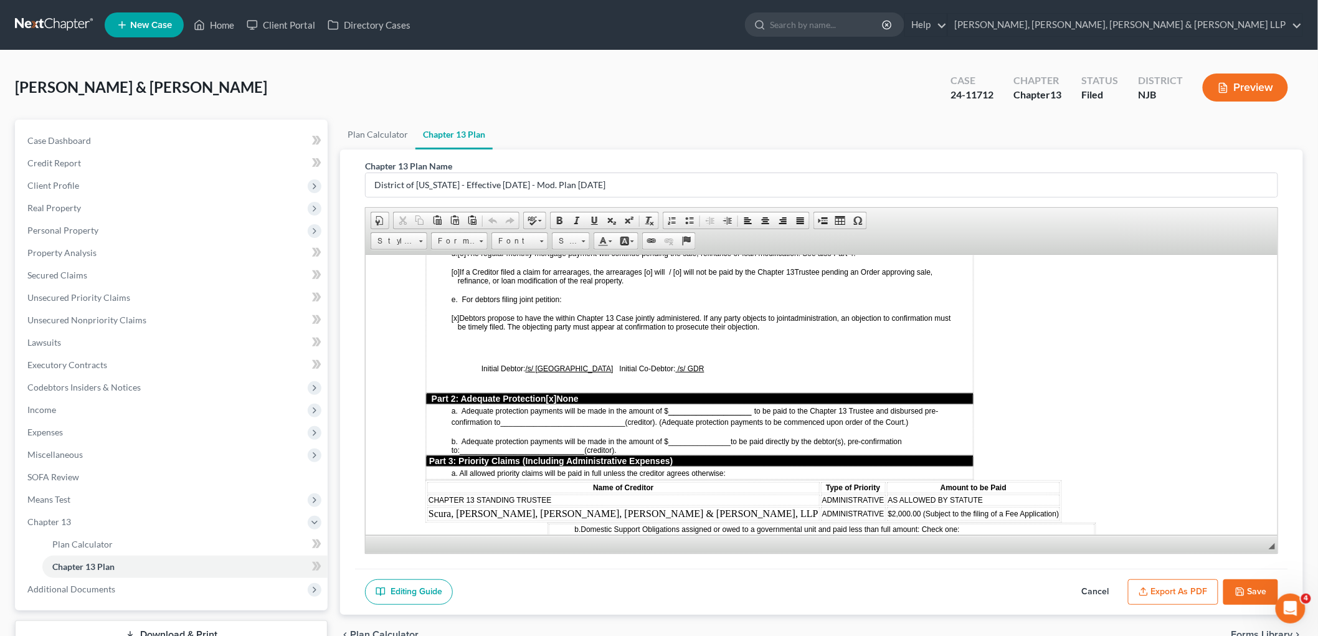
click at [887, 509] on span "$2,000.00 (Subject to the filing of a Fee Application)" at bounding box center [972, 513] width 171 height 9
click at [887, 509] on span "$10,000.00 (Subject to the filing of a Fee Application)" at bounding box center [975, 513] width 176 height 9
drag, startPoint x: 825, startPoint y: 483, endPoint x: 750, endPoint y: 483, distance: 74.7
click at [887, 509] on span "$10,000.00 (Subject to the filing of a Fee Application)" at bounding box center [975, 513] width 176 height 9
drag, startPoint x: 1244, startPoint y: 592, endPoint x: 721, endPoint y: 276, distance: 611.0
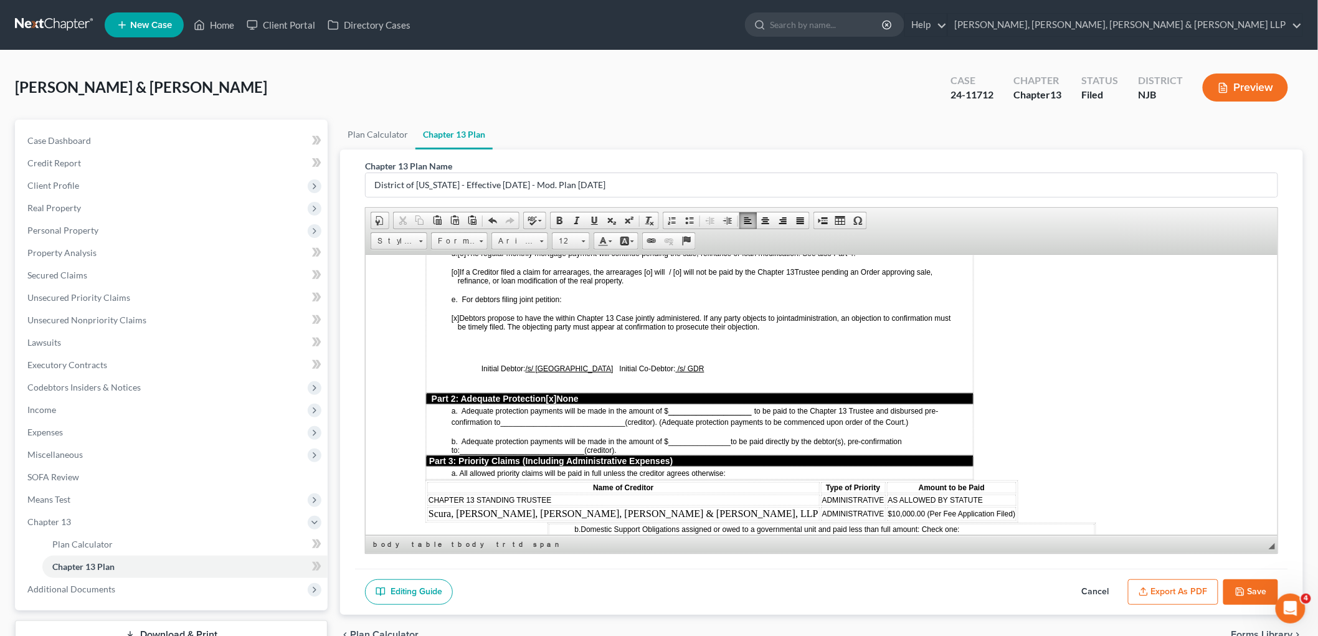
click at [1244, 592] on icon "button" at bounding box center [1240, 592] width 10 height 10
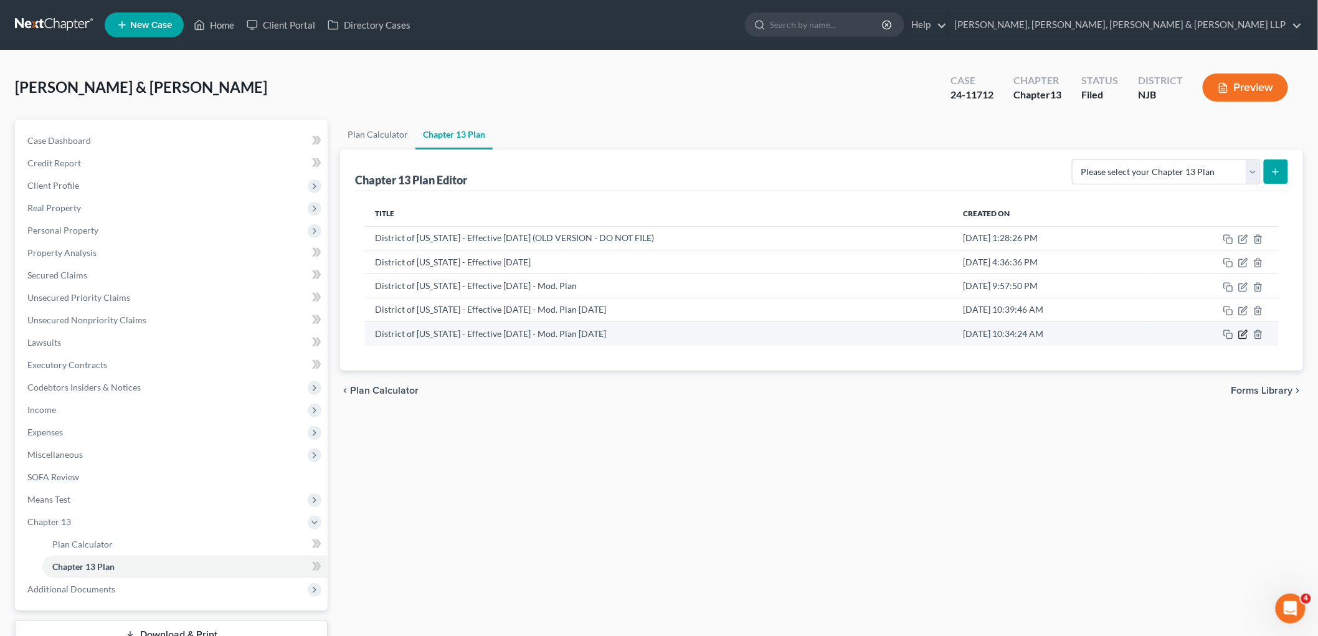
click at [1241, 329] on icon "button" at bounding box center [1243, 334] width 10 height 10
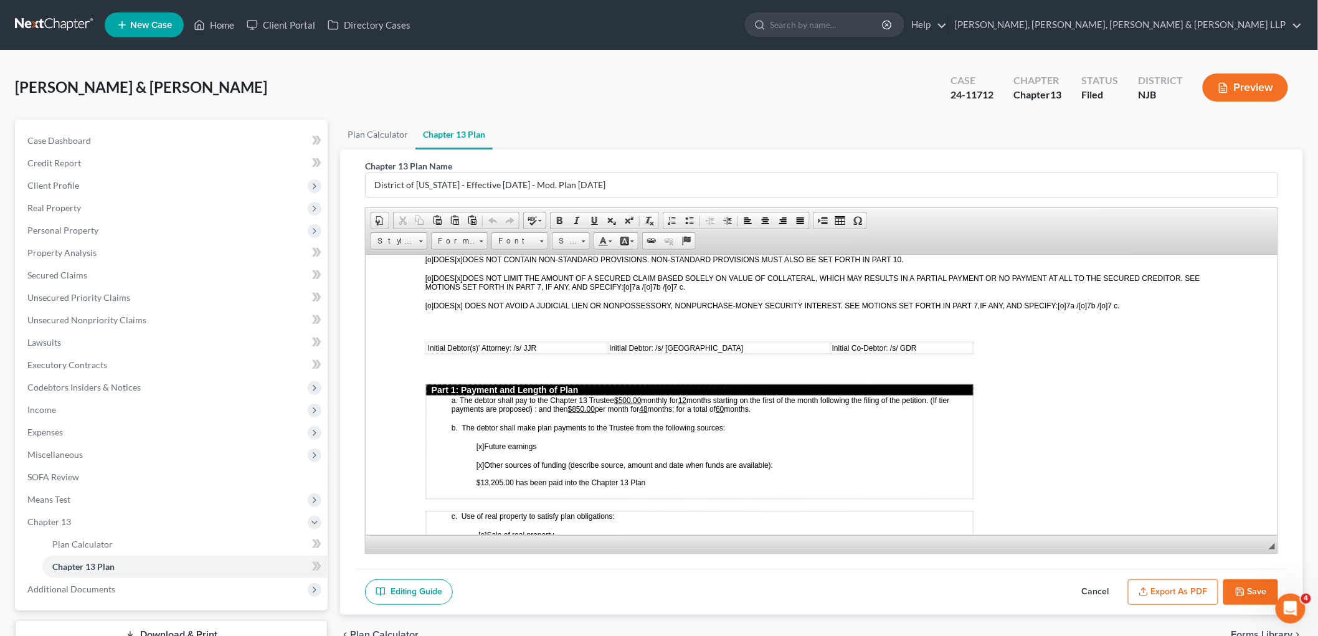
scroll to position [484, 0]
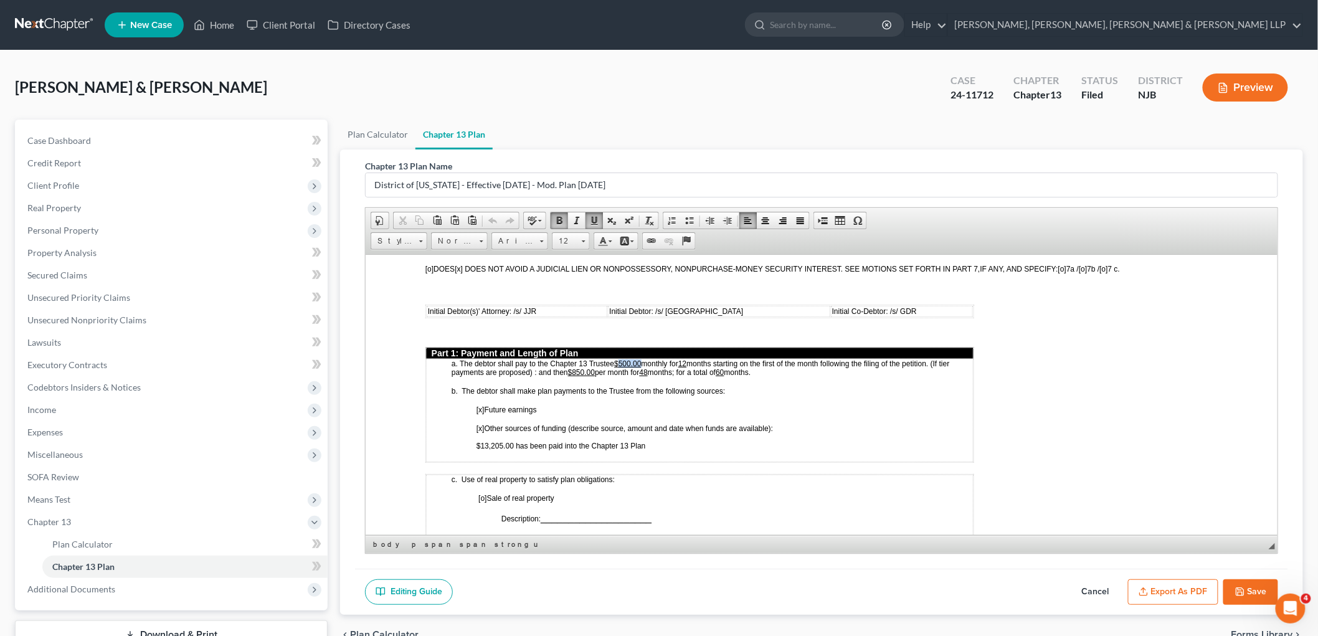
drag, startPoint x: 641, startPoint y: 339, endPoint x: 620, endPoint y: 338, distance: 21.2
click at [620, 359] on p "a. The debtor shall pay to the Chapter 13 Trustee $500.00 monthly for 12 months…" at bounding box center [711, 367] width 521 height 17
paste body
drag, startPoint x: 691, startPoint y: 337, endPoint x: 702, endPoint y: 341, distance: 12.0
click at [690, 359] on u "12" at bounding box center [686, 363] width 8 height 9
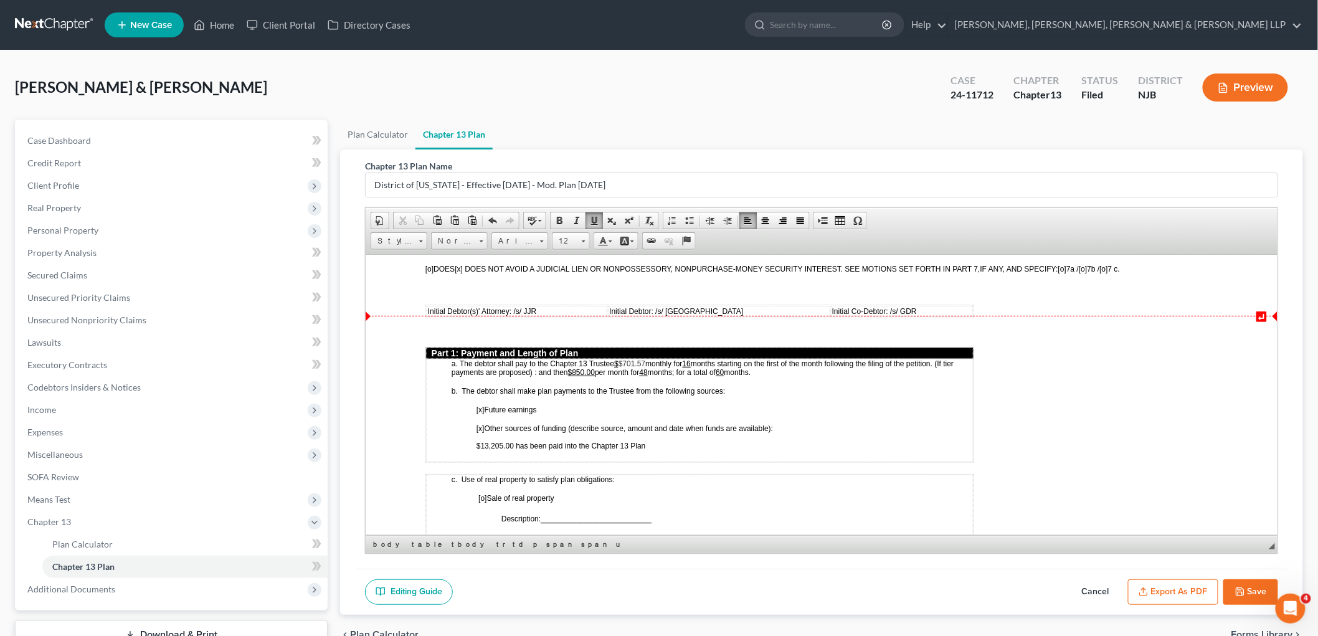
click at [618, 359] on u "$" at bounding box center [615, 363] width 4 height 9
drag, startPoint x: 641, startPoint y: 338, endPoint x: 617, endPoint y: 338, distance: 24.3
click at [617, 359] on span "$701.57" at bounding box center [626, 363] width 27 height 9
drag, startPoint x: 584, startPoint y: 348, endPoint x: 572, endPoint y: 348, distance: 11.8
click at [572, 367] on u "$850.00" at bounding box center [580, 371] width 27 height 9
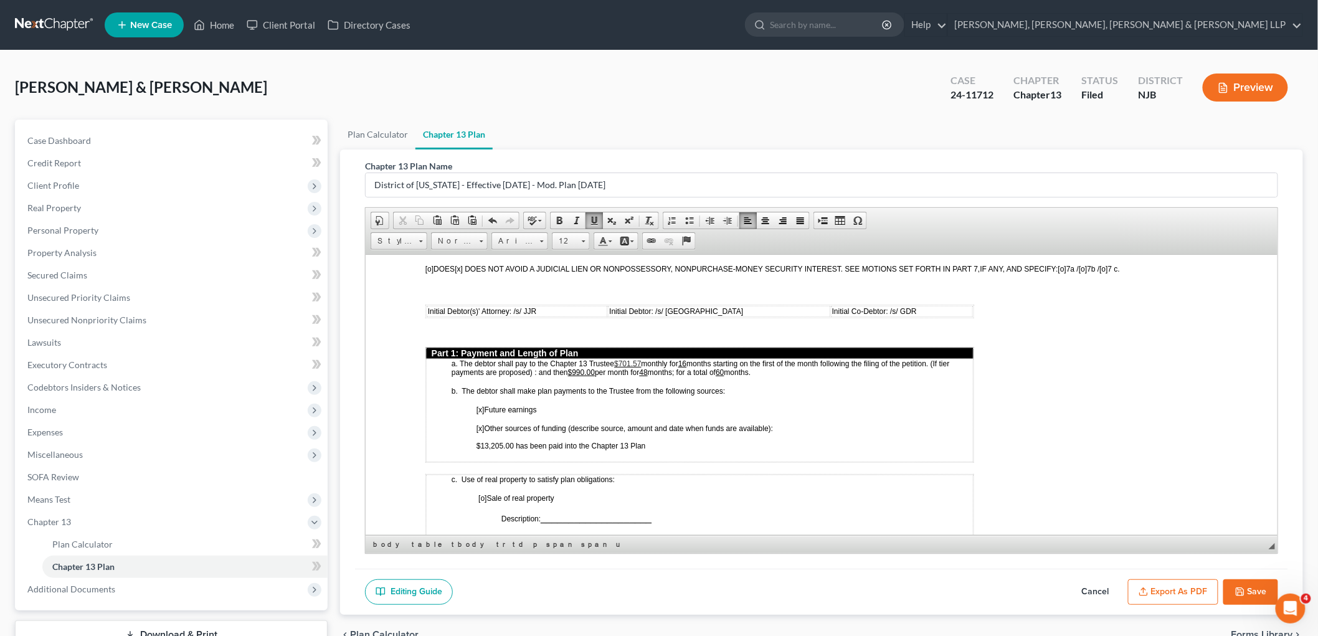
click at [647, 367] on u "48" at bounding box center [643, 371] width 8 height 9
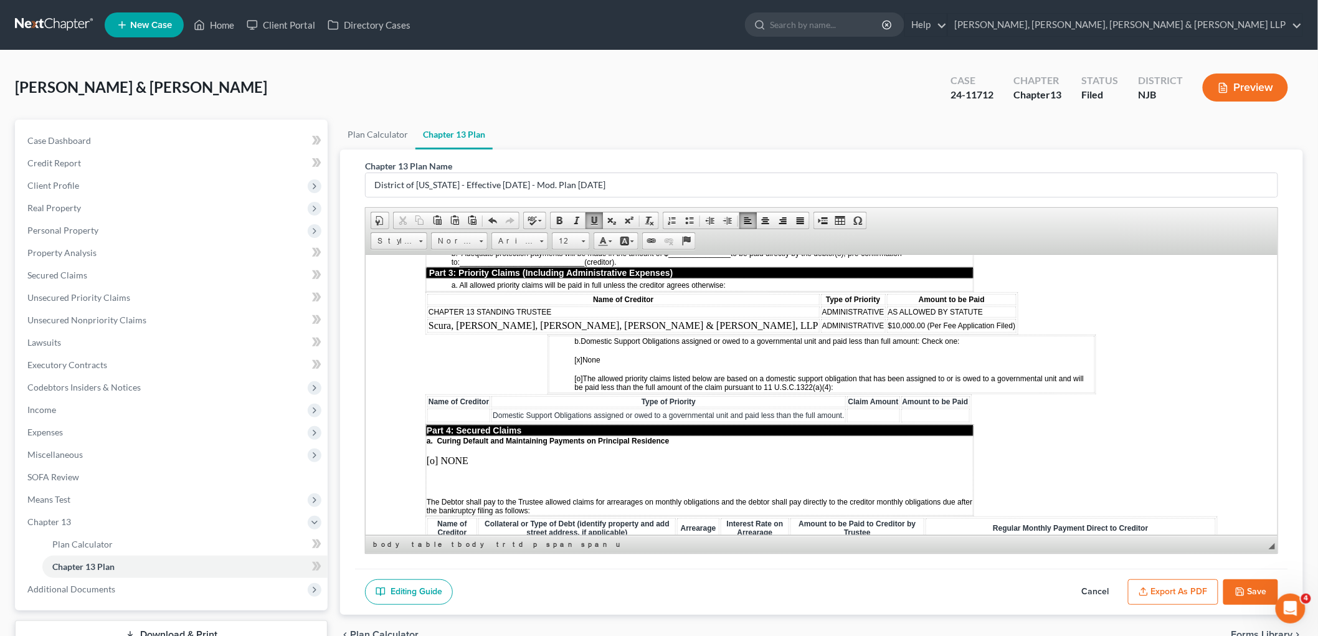
scroll to position [1176, 0]
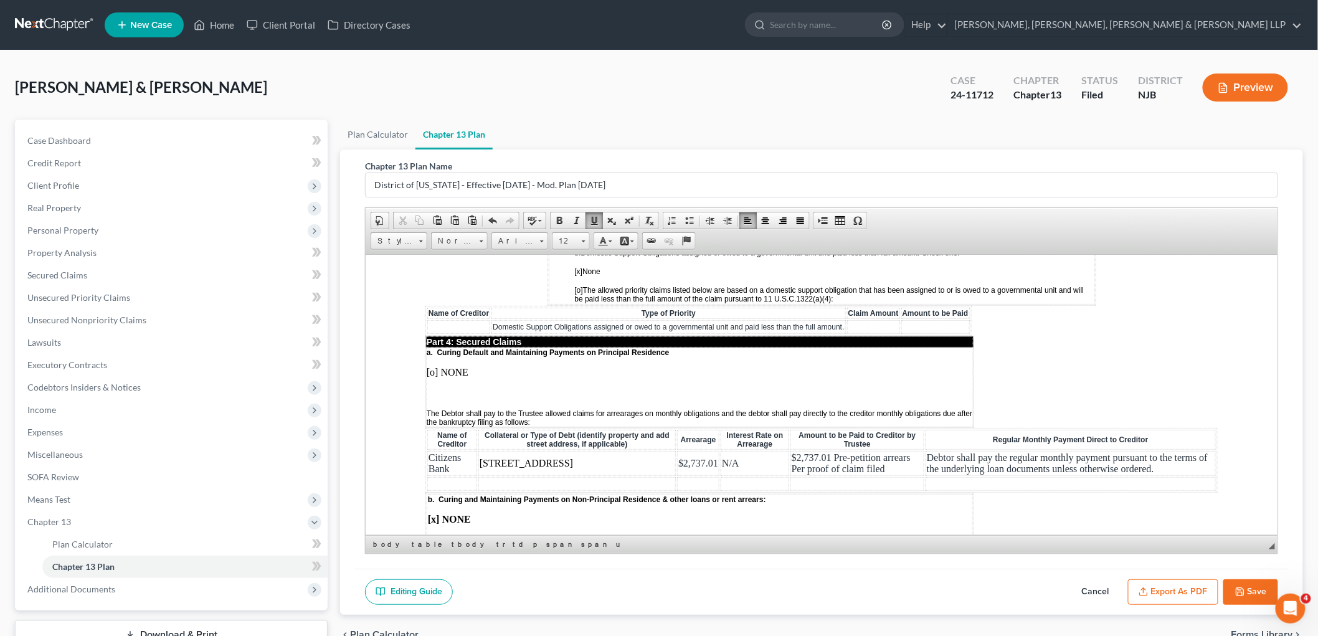
click at [453, 387] on p at bounding box center [699, 392] width 546 height 11
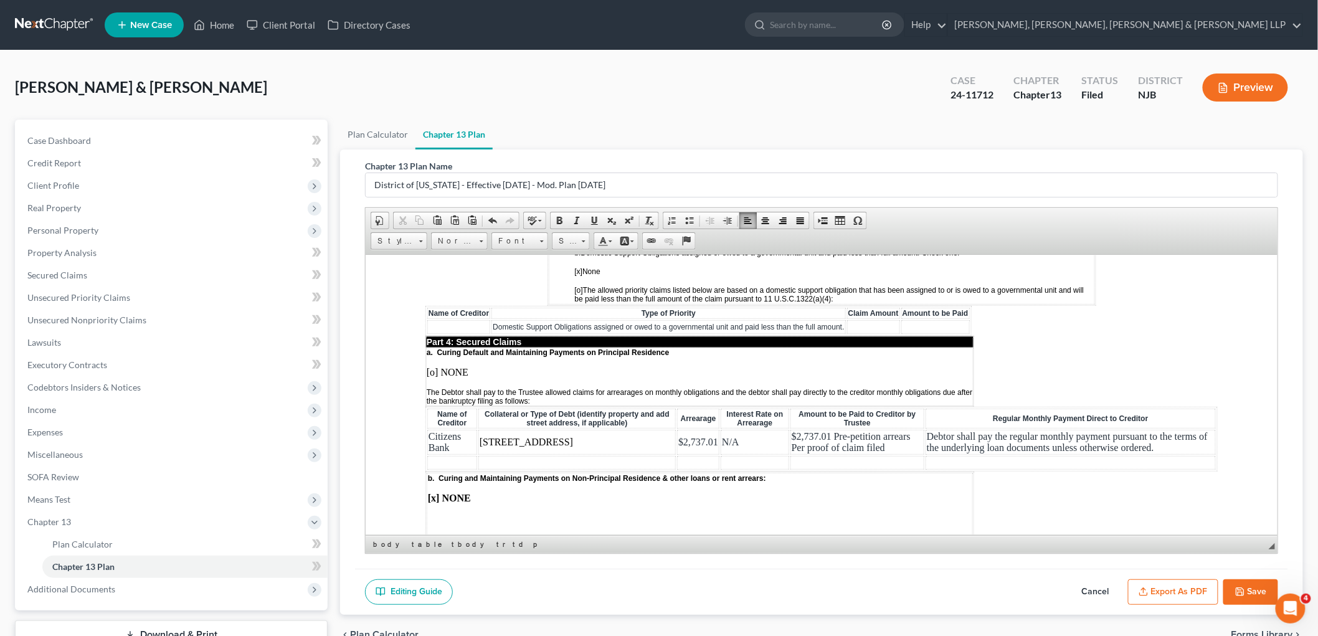
click at [812, 430] on span "$2,737.01 Pre-petition arrears Per proof of claim filed" at bounding box center [850, 441] width 119 height 22
click at [868, 429] on td "$2,737.01 (Pre-petition arrears Per proof of claim filed" at bounding box center [856, 441] width 135 height 25
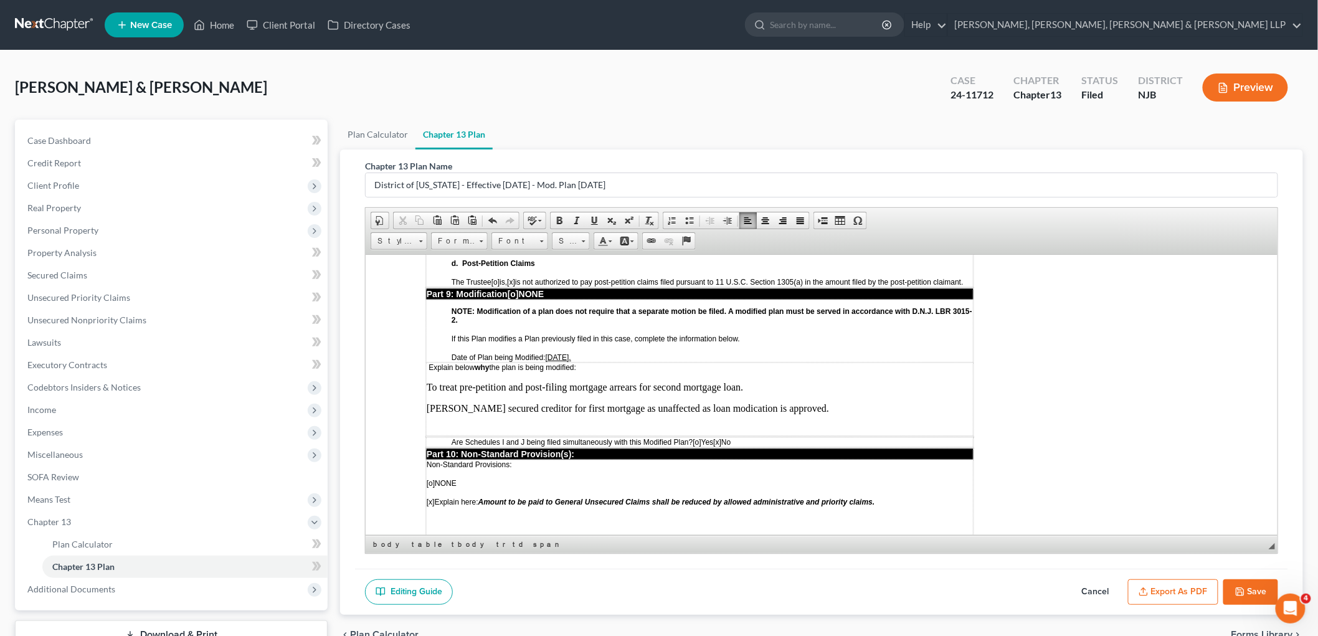
scroll to position [3015, 0]
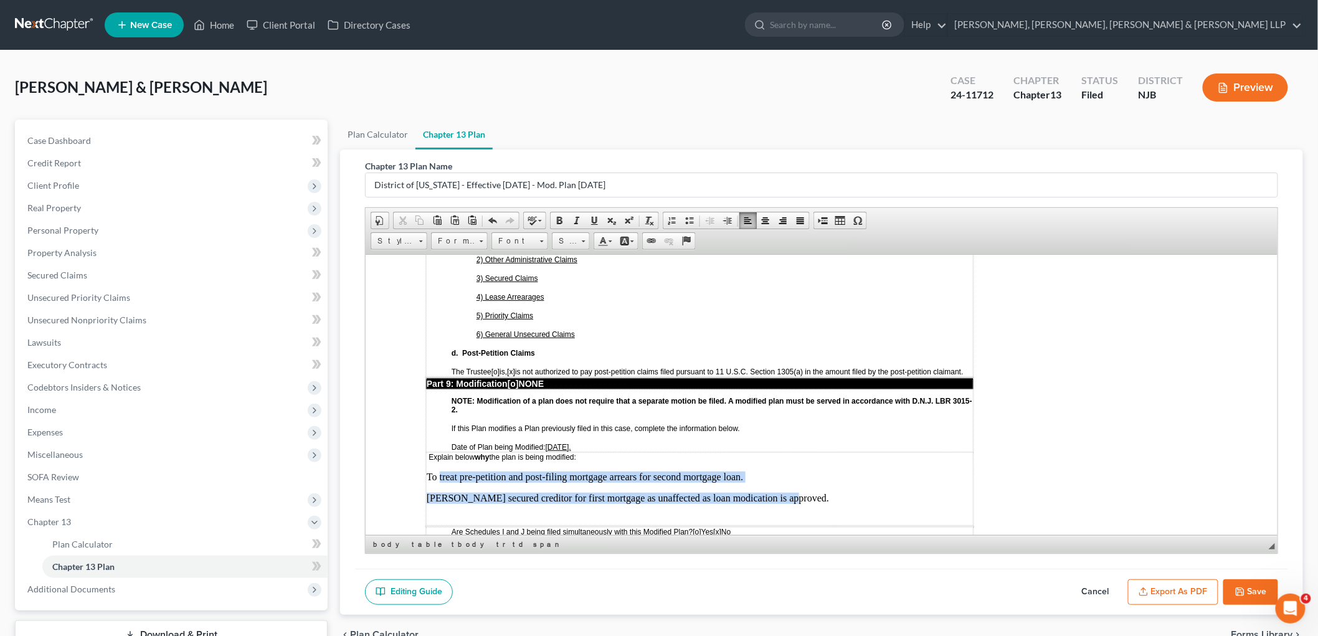
drag, startPoint x: 775, startPoint y: 427, endPoint x: 440, endPoint y: 407, distance: 335.6
click at [440, 452] on td "Explain below why the plan is being modified: To treat pre-petition and post-fi…" at bounding box center [698, 488] width 547 height 73
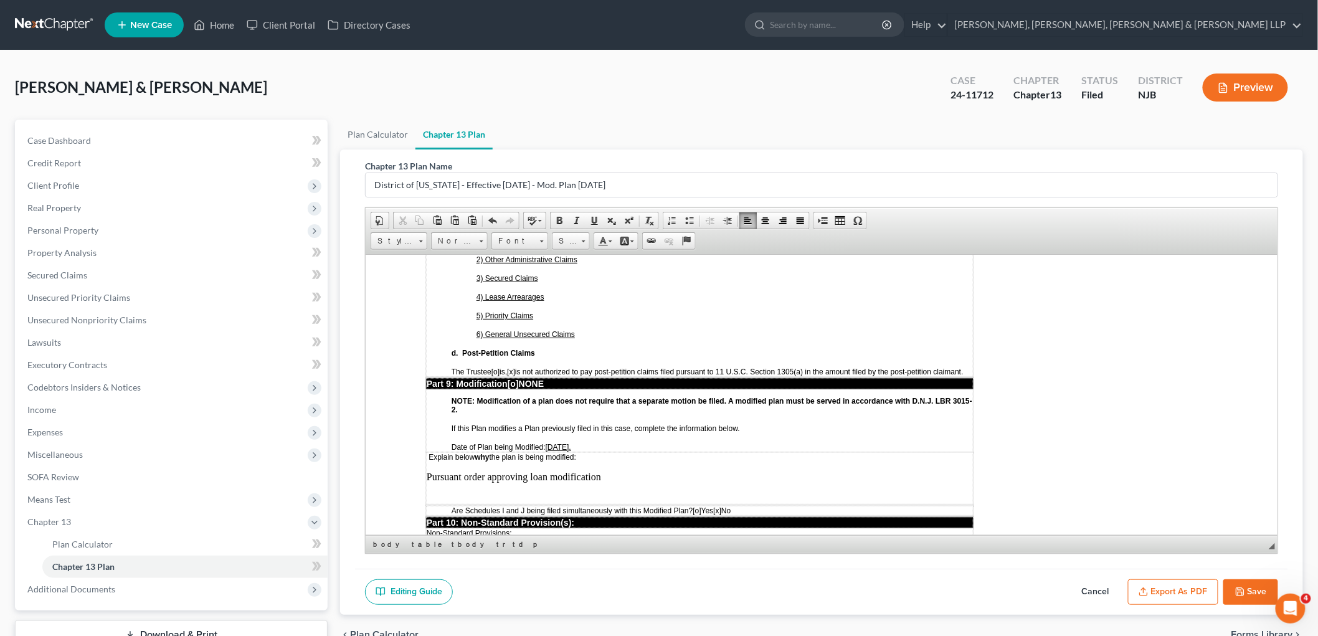
drag, startPoint x: 616, startPoint y: 406, endPoint x: 465, endPoint y: 407, distance: 151.3
click at [465, 471] on p "Pursuant order approving loan modification" at bounding box center [699, 476] width 546 height 11
drag, startPoint x: 691, startPoint y: 405, endPoint x: 425, endPoint y: 391, distance: 266.3
click at [425, 452] on td "Explain below why the plan is being modified: Pursuant Order Granting Motion to…" at bounding box center [698, 478] width 547 height 52
copy td "Explain below why the plan is being modified: Pursuant Order Granting Motion to…"
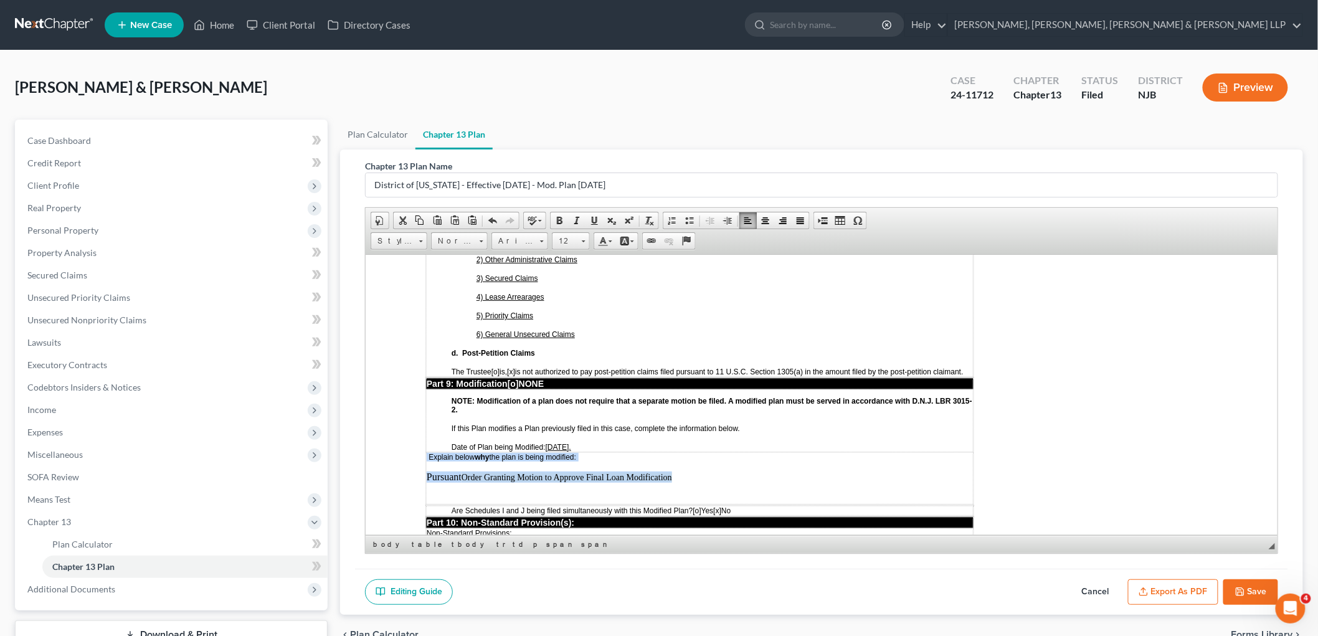
click at [489, 472] on span "Order Granting Motion to Approve Final Loan Modification" at bounding box center [566, 476] width 210 height 9
drag, startPoint x: 674, startPoint y: 406, endPoint x: 427, endPoint y: 405, distance: 247.2
click at [427, 471] on p "Pursuant Order Granting Motion to Approve Final Loan Modification" at bounding box center [699, 476] width 546 height 11
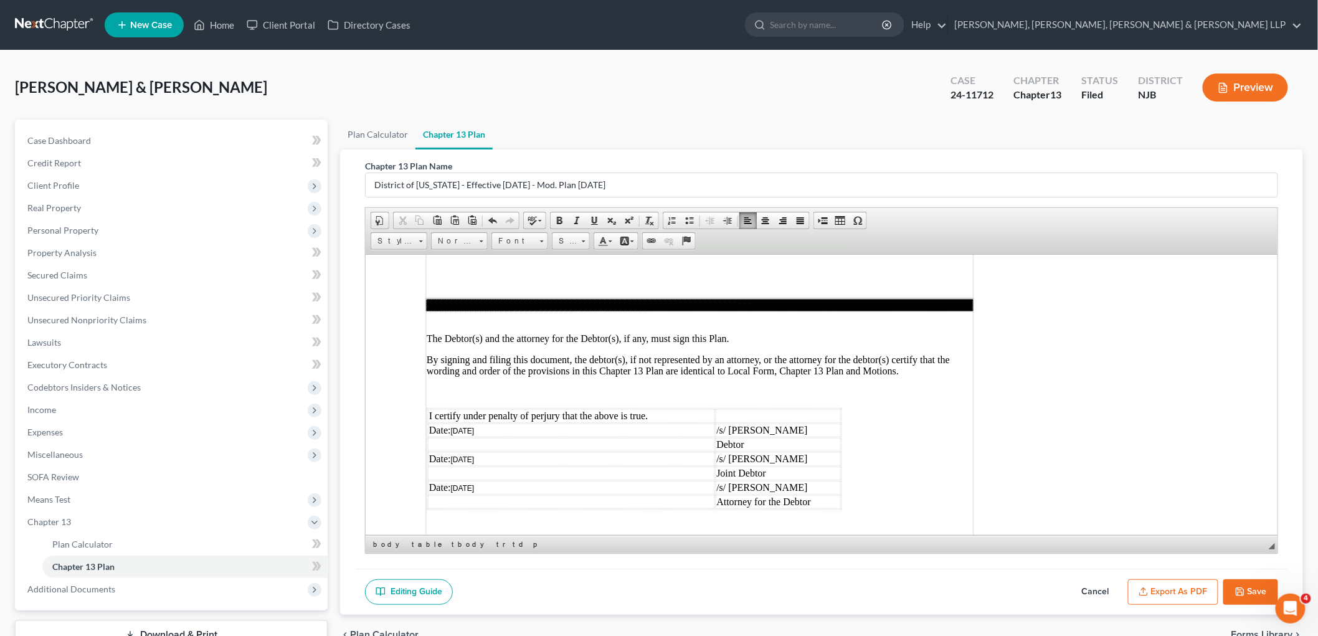
scroll to position [3408, 0]
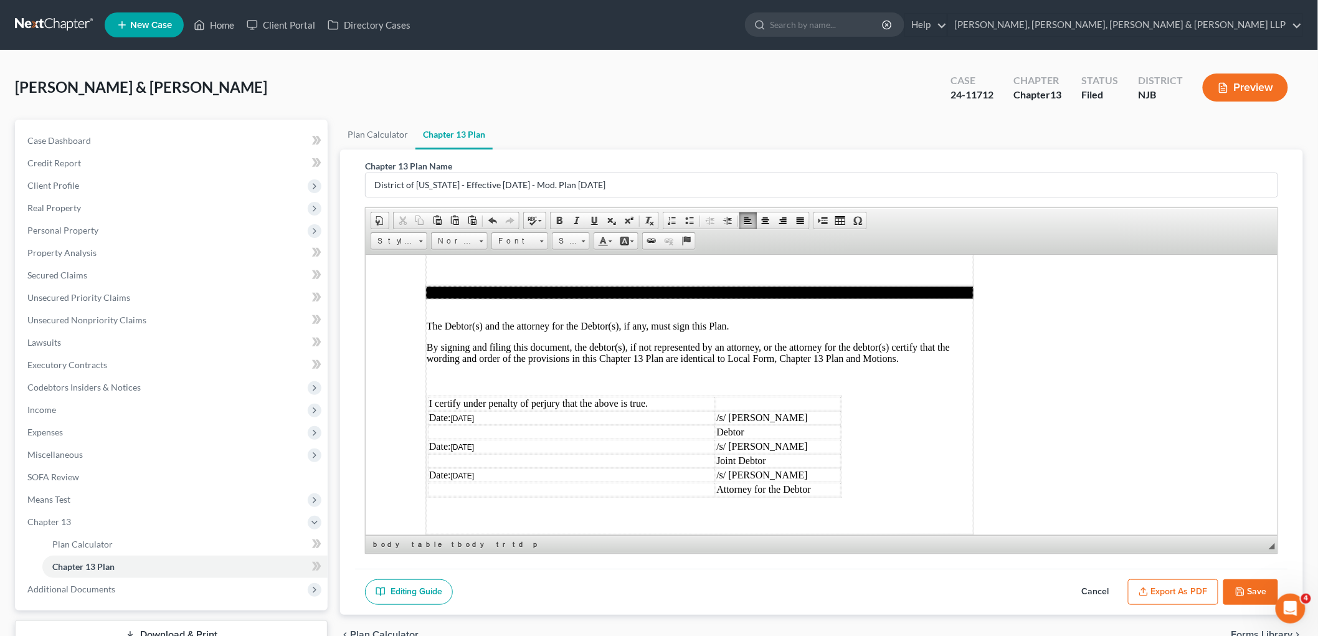
drag, startPoint x: 1263, startPoint y: 587, endPoint x: 674, endPoint y: 264, distance: 671.1
click at [1263, 587] on button "Save" at bounding box center [1250, 592] width 55 height 26
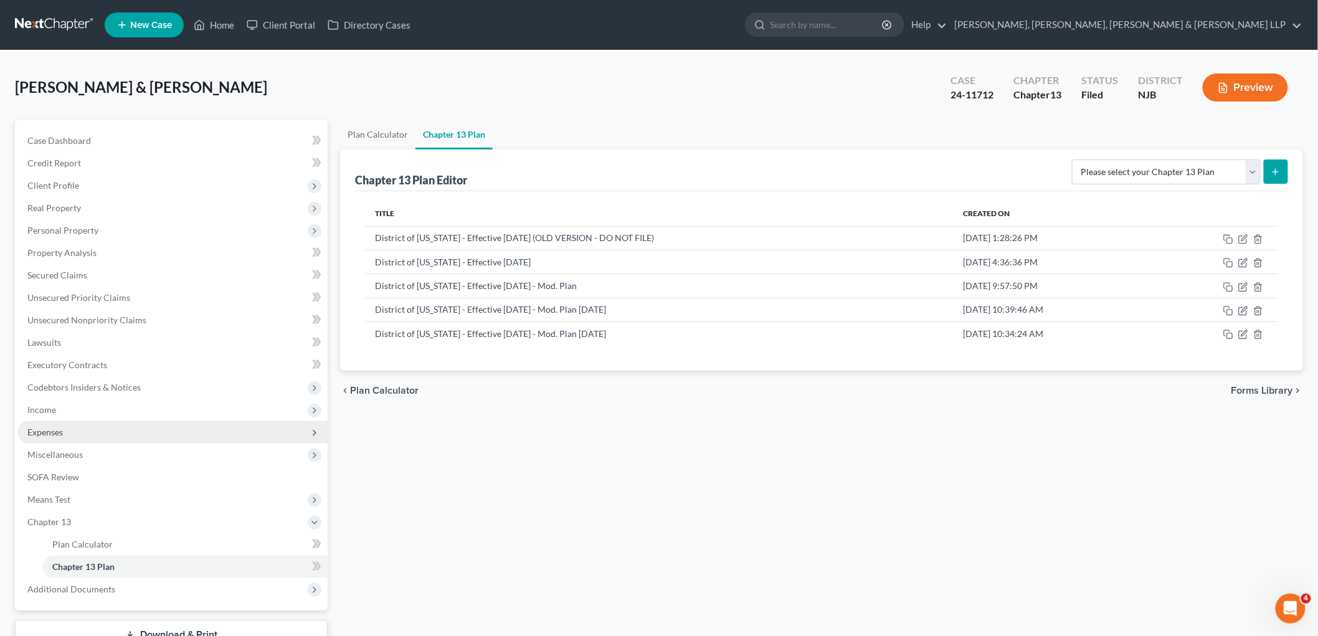
click at [49, 427] on span "Expenses" at bounding box center [44, 432] width 35 height 11
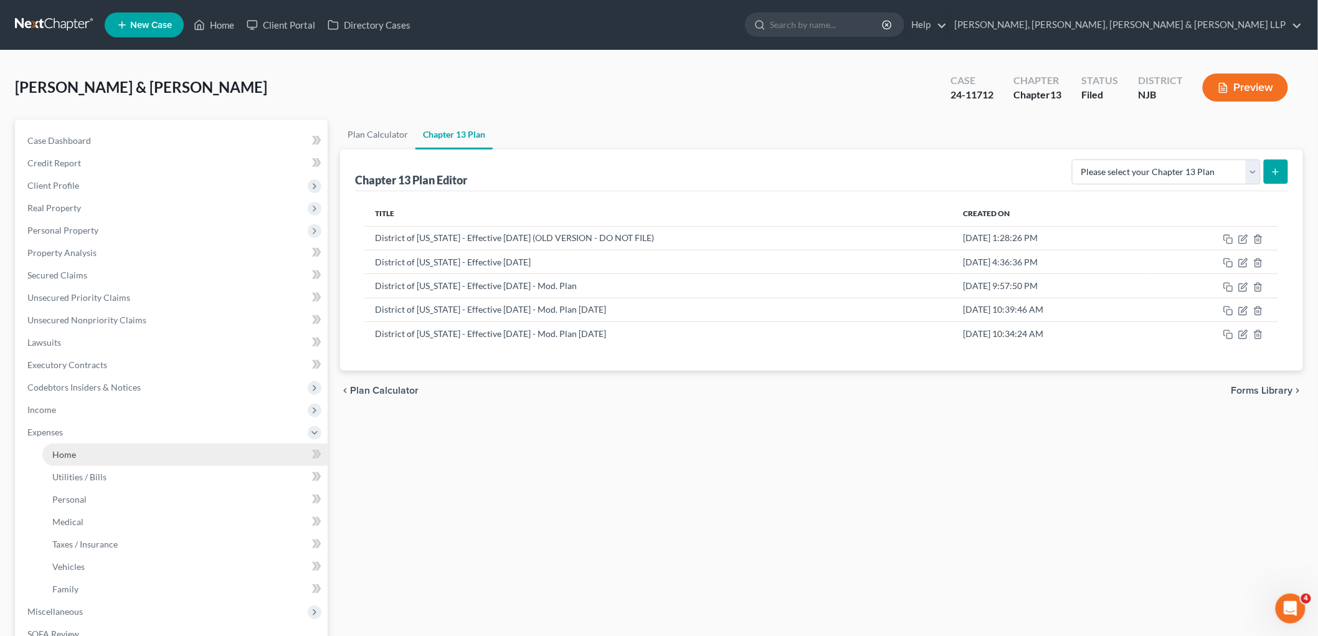
click at [60, 447] on link "Home" at bounding box center [184, 454] width 285 height 22
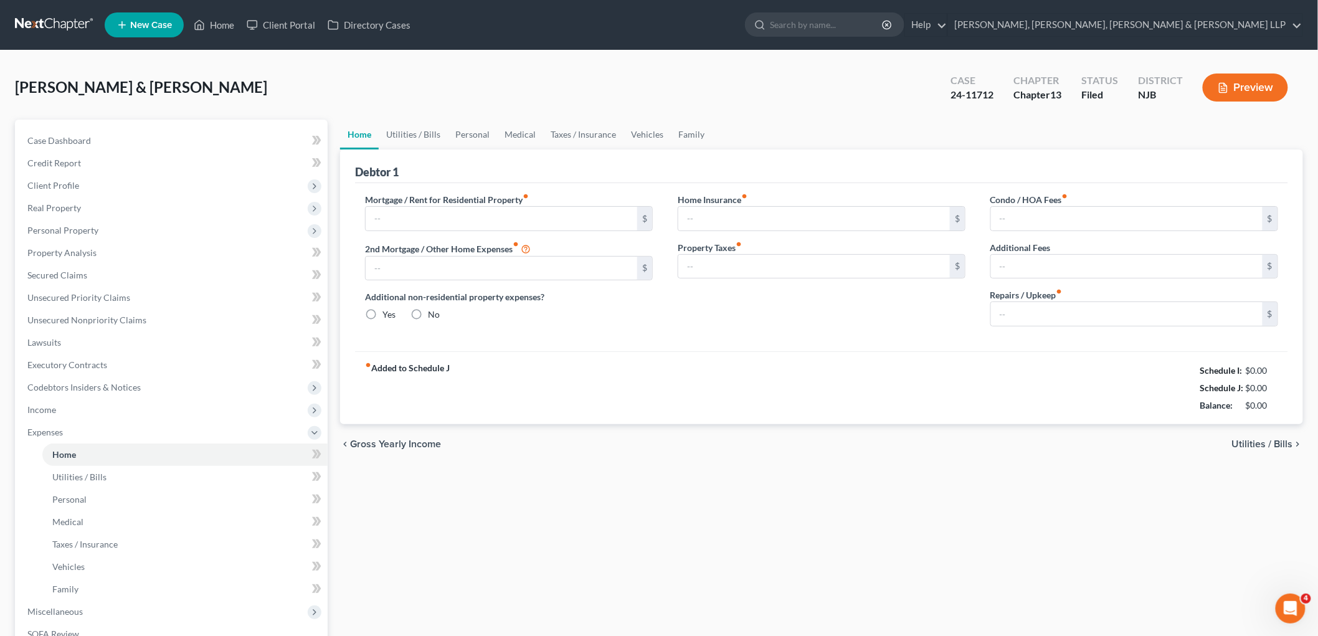
type input "2,408.61"
type input "944.22"
radio input "true"
type input "0.00"
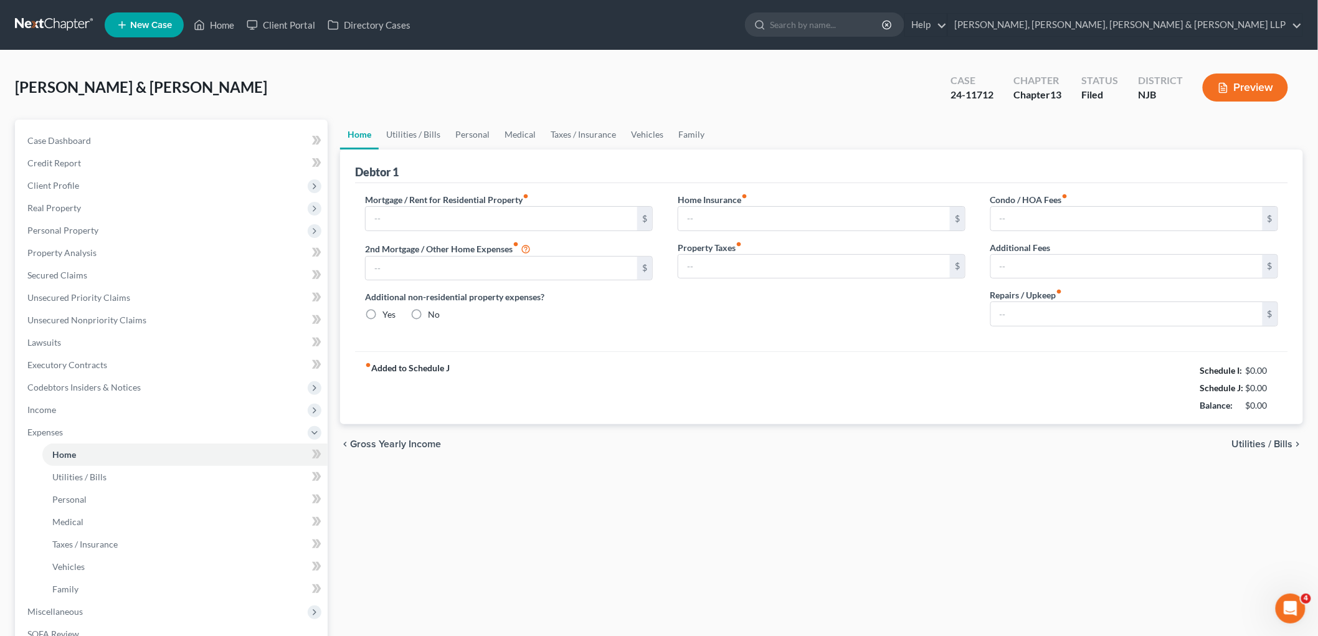
type input "0.00"
type input "120.00"
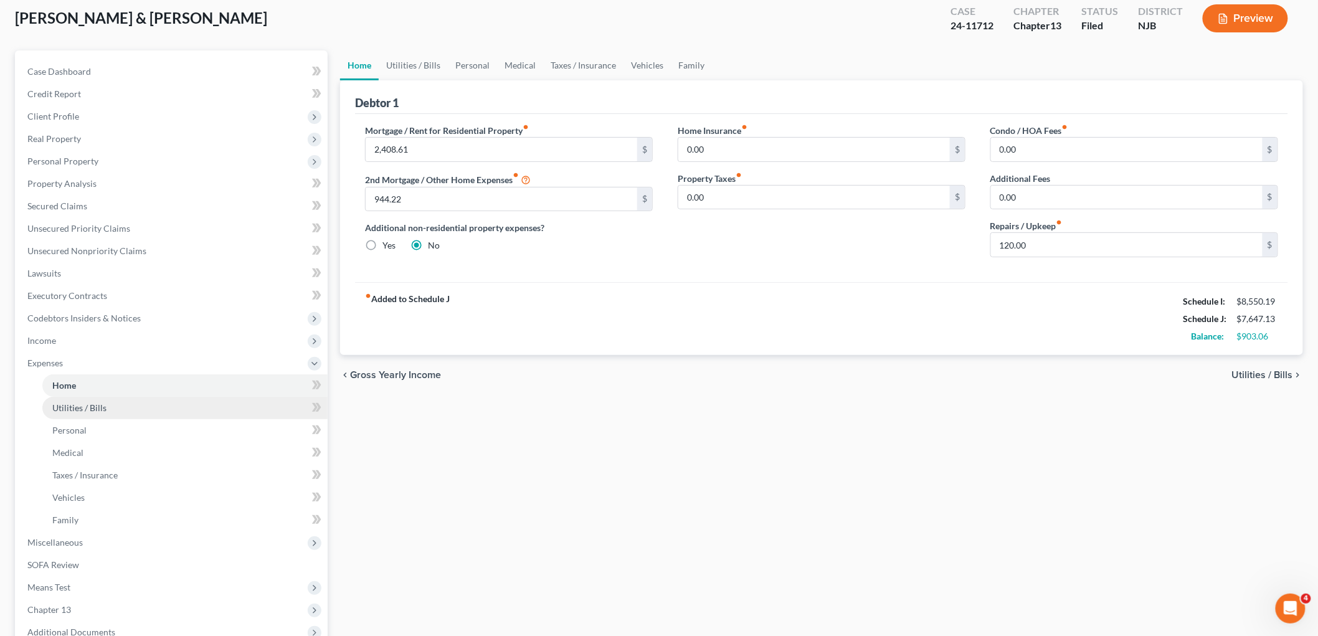
scroll to position [204, 0]
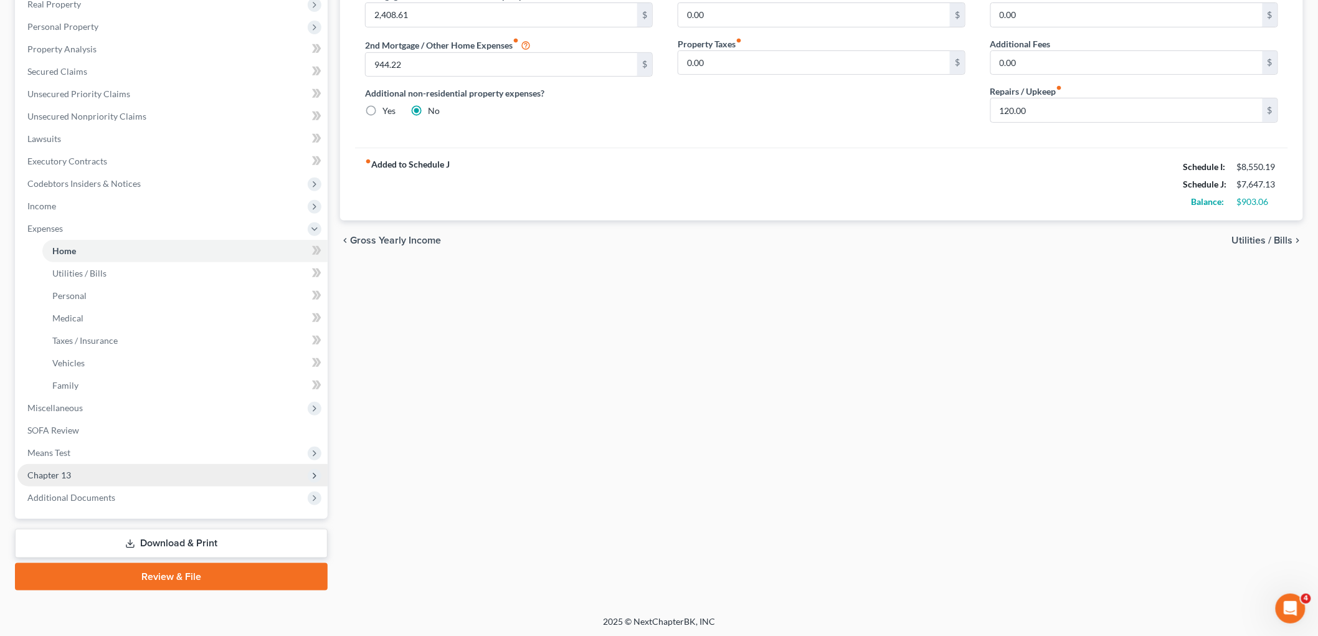
click at [50, 471] on span "Chapter 13" at bounding box center [49, 475] width 44 height 11
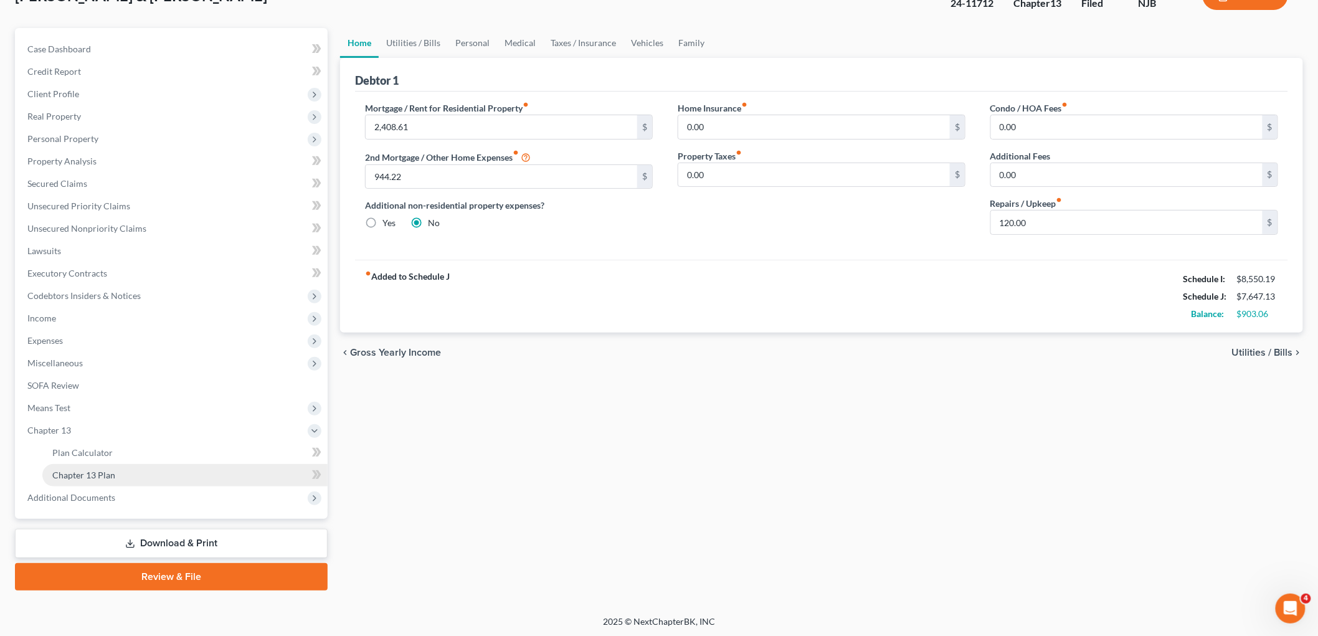
click at [76, 470] on span "Chapter 13 Plan" at bounding box center [83, 475] width 63 height 11
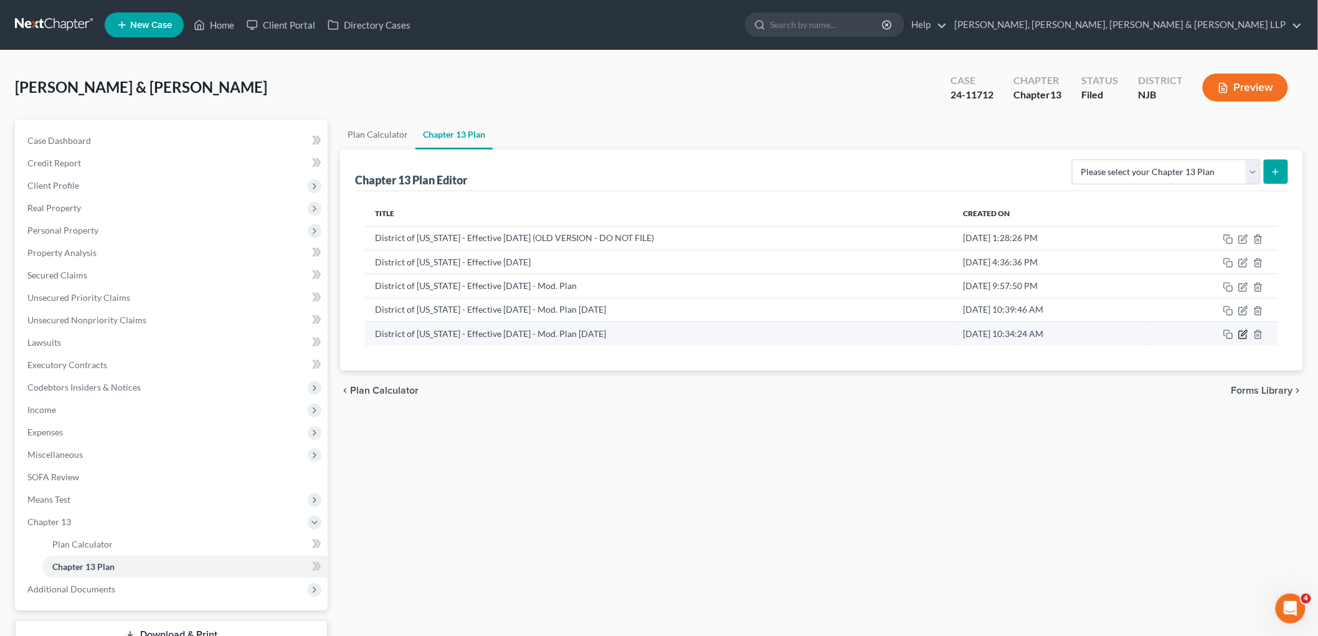
click at [1243, 333] on icon "button" at bounding box center [1244, 334] width 6 height 6
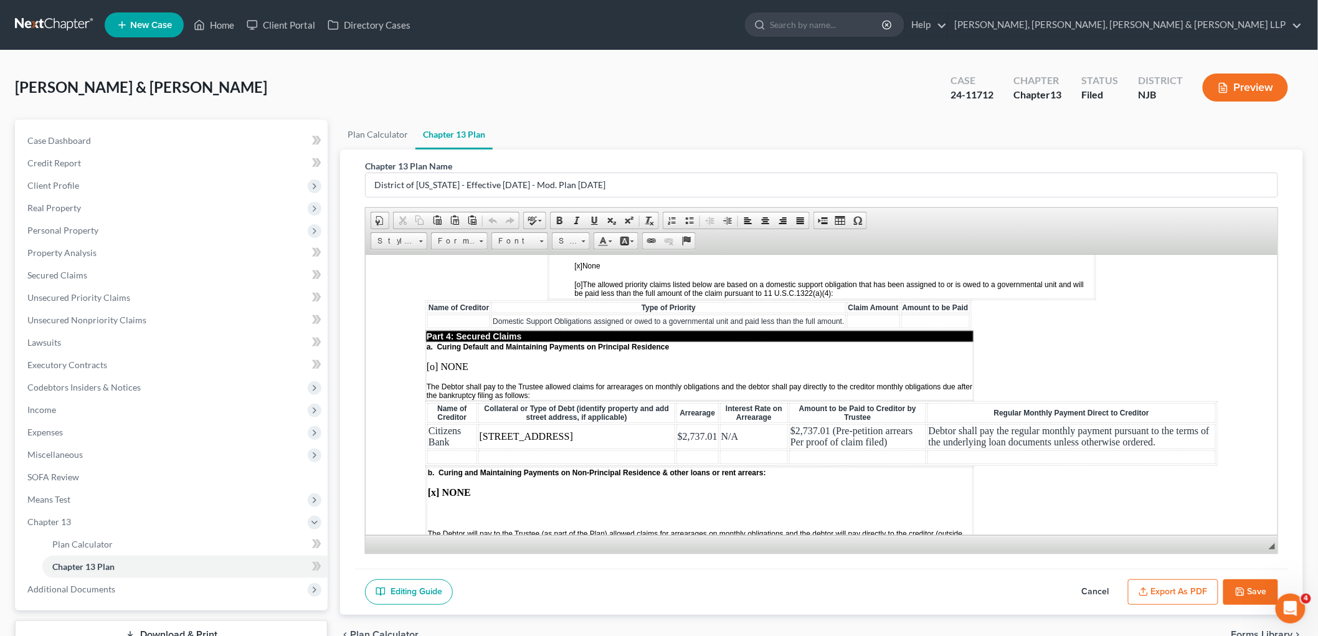
scroll to position [1176, 0]
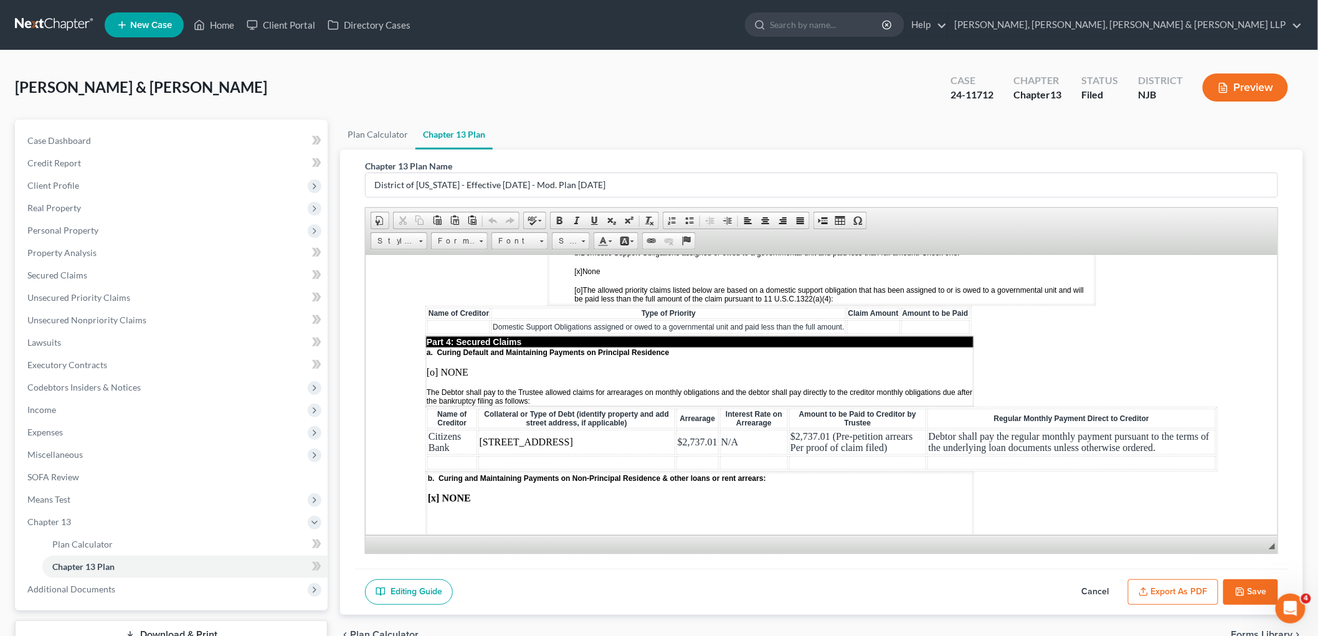
click at [1224, 592] on button "Save" at bounding box center [1250, 592] width 55 height 26
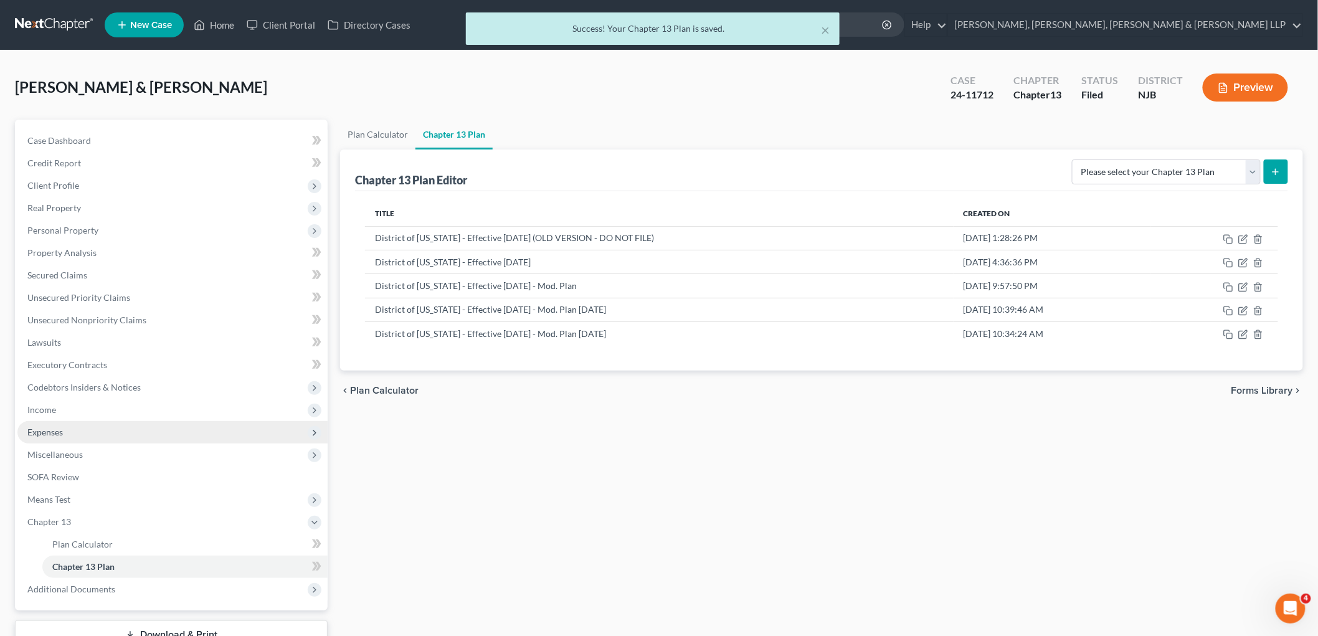
click at [54, 427] on span "Expenses" at bounding box center [44, 432] width 35 height 11
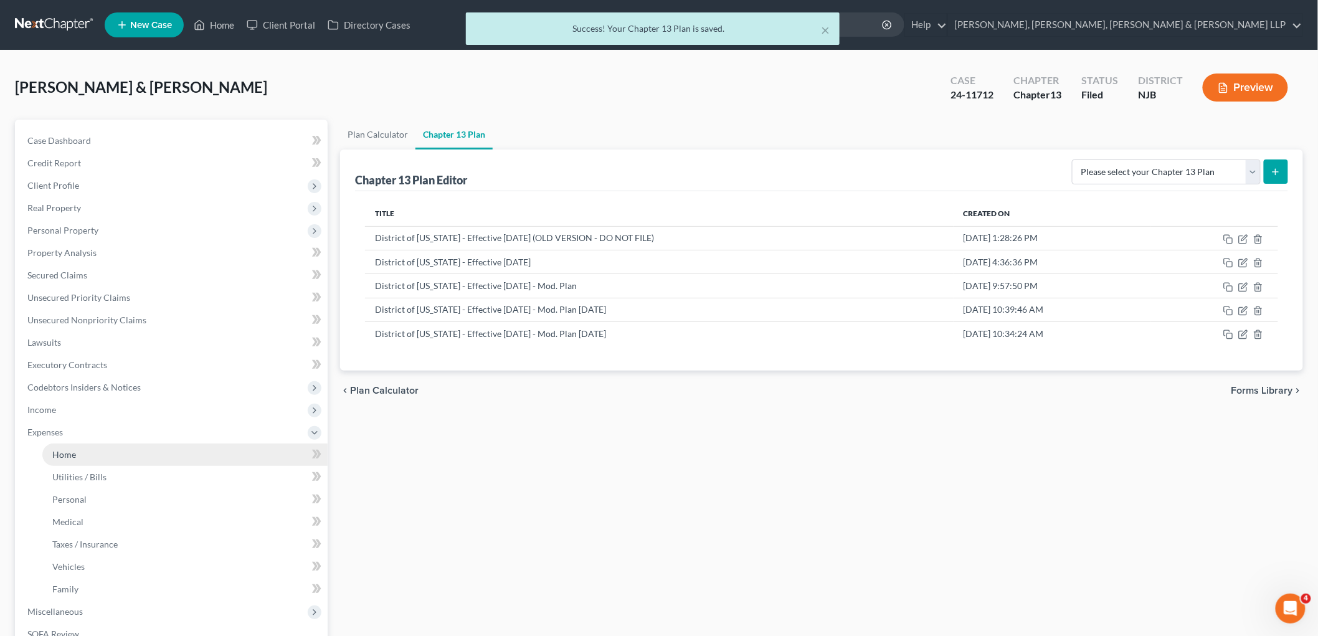
click at [77, 450] on link "Home" at bounding box center [184, 454] width 285 height 22
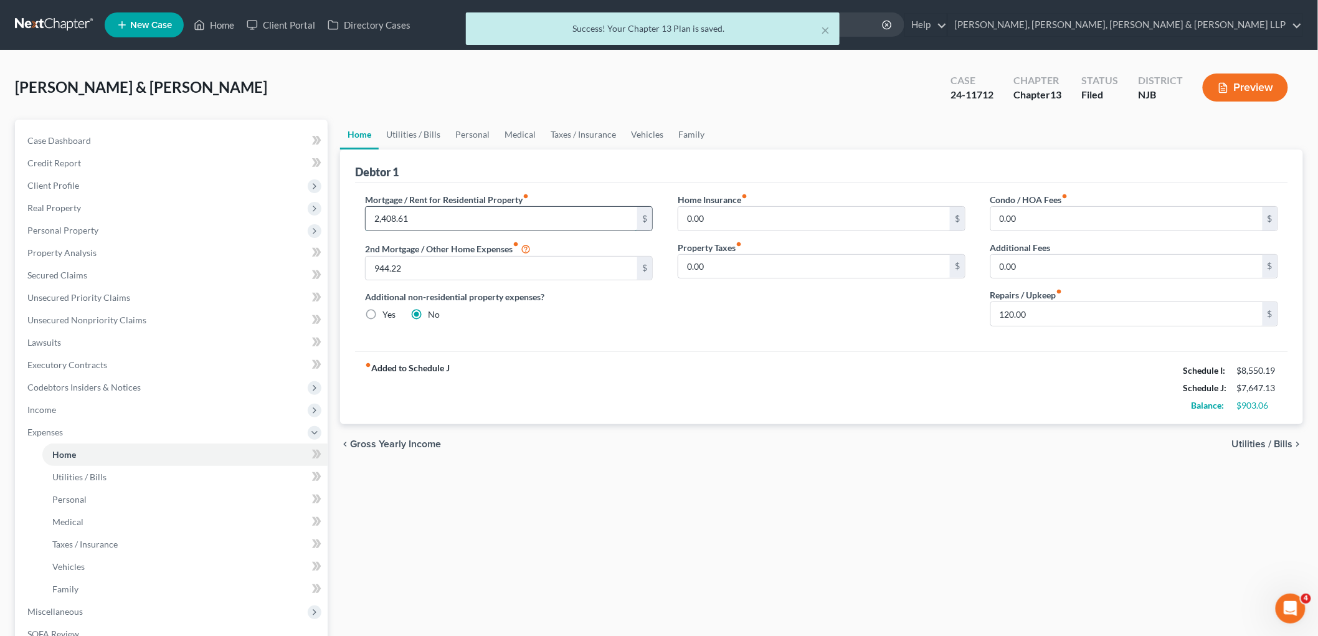
paste input "442.39"
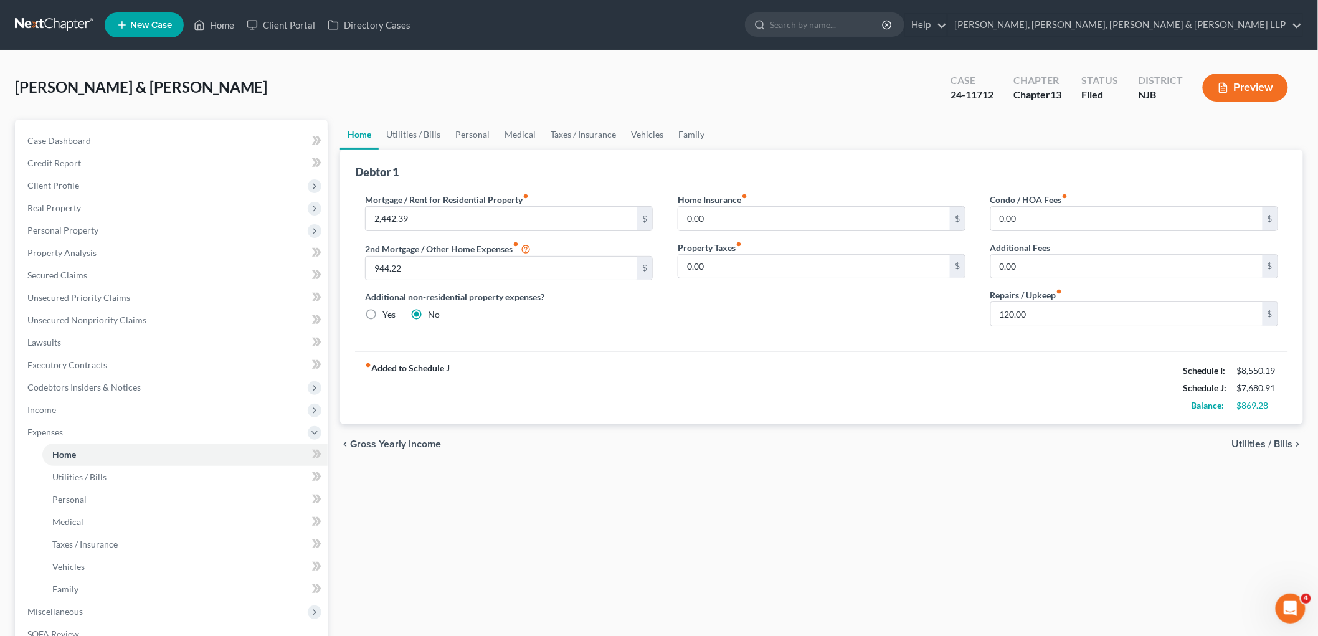
click at [512, 362] on div "fiber_manual_record Added to Schedule J Schedule I: $8,550.19 Schedule J: $7,68…" at bounding box center [821, 387] width 933 height 73
click at [423, 219] on input "2,442.39" at bounding box center [502, 219] width 272 height 24
type input "2,343.59"
click at [606, 358] on div "fiber_manual_record Added to Schedule J Schedule I: $8,550.19 Schedule J: $7,58…" at bounding box center [821, 387] width 933 height 73
click at [1047, 315] on input "120.00" at bounding box center [1127, 314] width 272 height 24
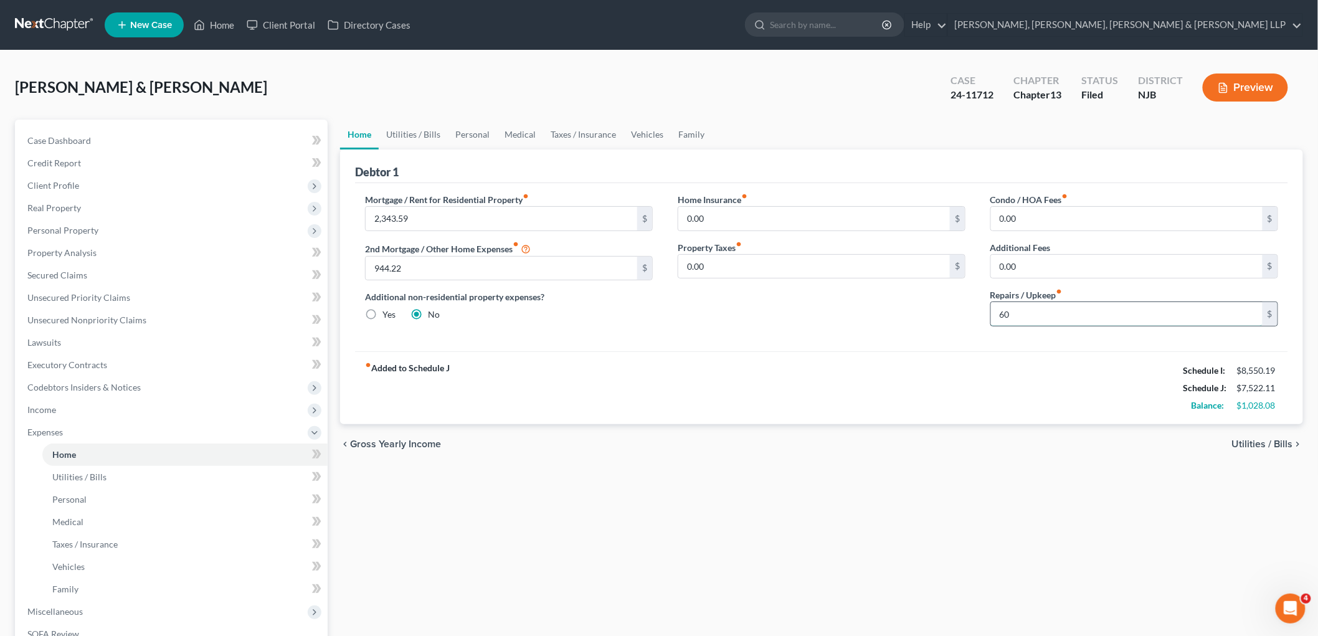
type input "6"
type input "8"
type input "90"
click at [714, 348] on div "Mortgage / Rent for Residential Property fiber_manual_record 2,343.59 $ 2nd Mor…" at bounding box center [821, 267] width 933 height 168
click at [405, 131] on link "Utilities / Bills" at bounding box center [413, 135] width 69 height 30
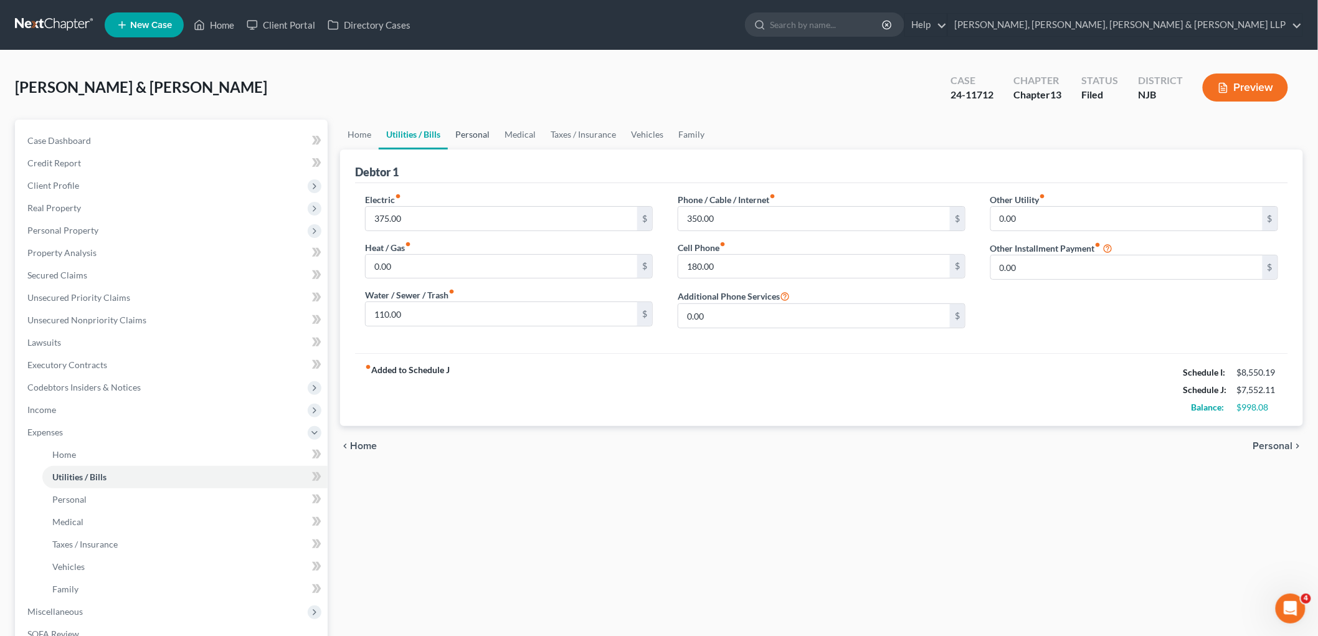
click at [477, 130] on link "Personal" at bounding box center [472, 135] width 49 height 30
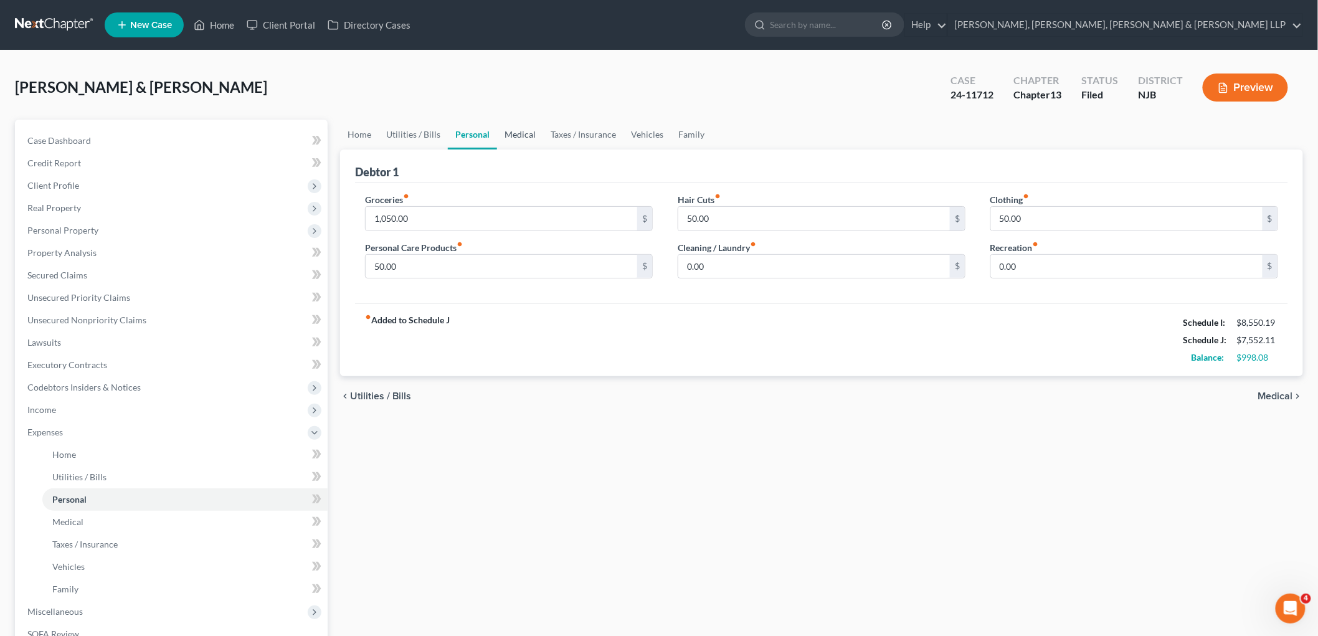
click at [517, 130] on link "Medical" at bounding box center [520, 135] width 46 height 30
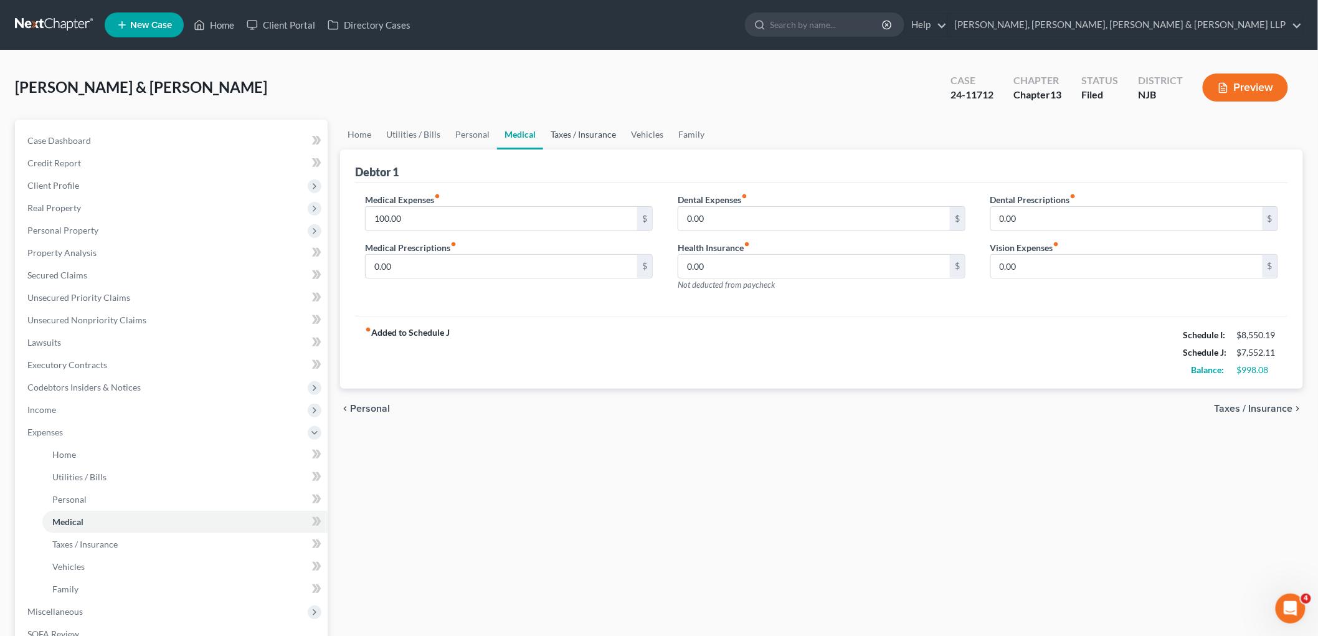
click at [561, 130] on link "Taxes / Insurance" at bounding box center [583, 135] width 80 height 30
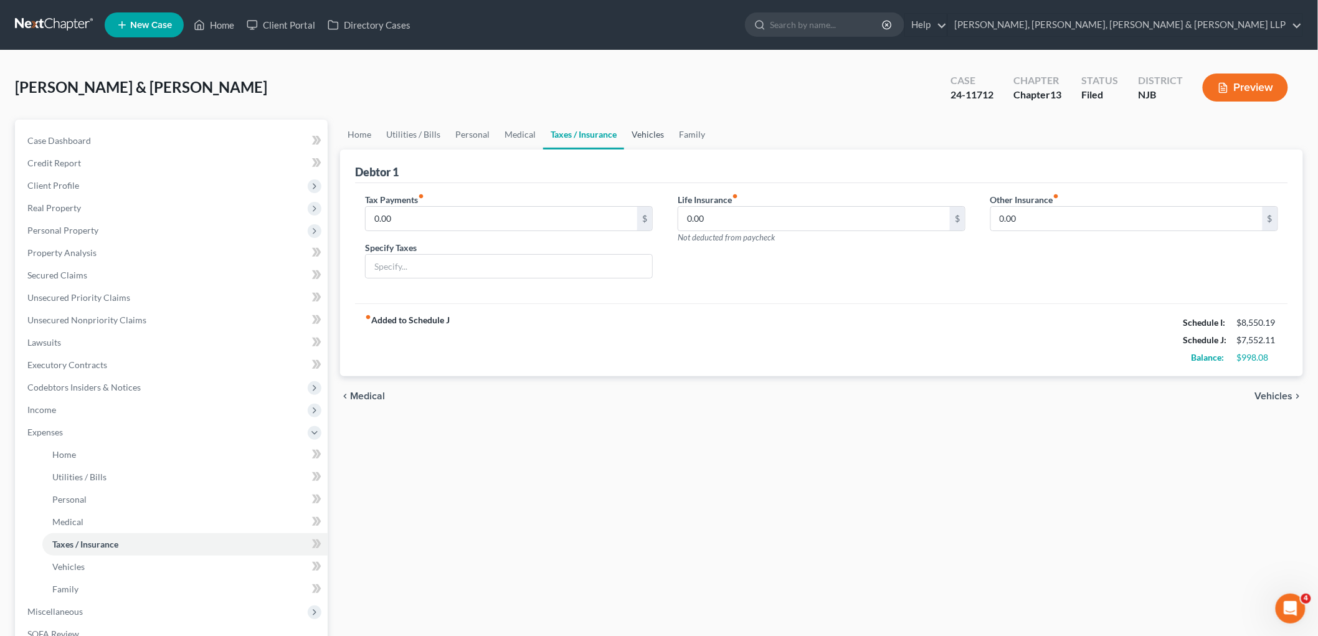
click at [642, 130] on link "Vehicles" at bounding box center [647, 135] width 47 height 30
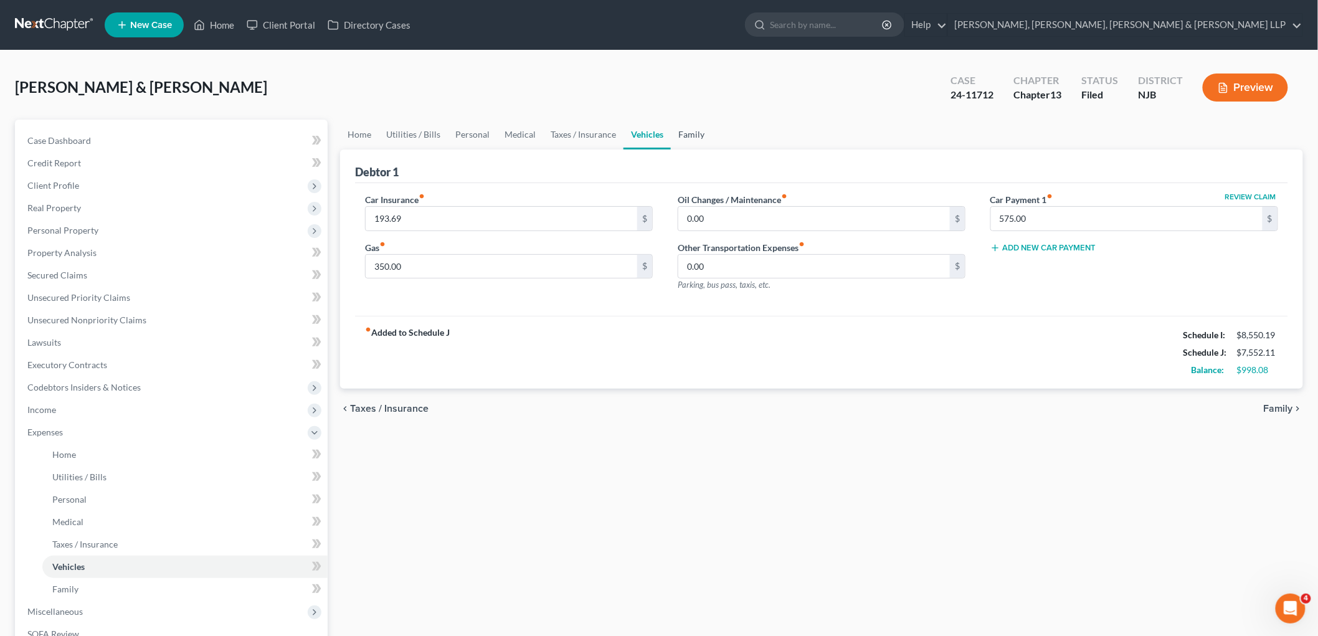
click at [693, 130] on link "Family" at bounding box center [691, 135] width 41 height 30
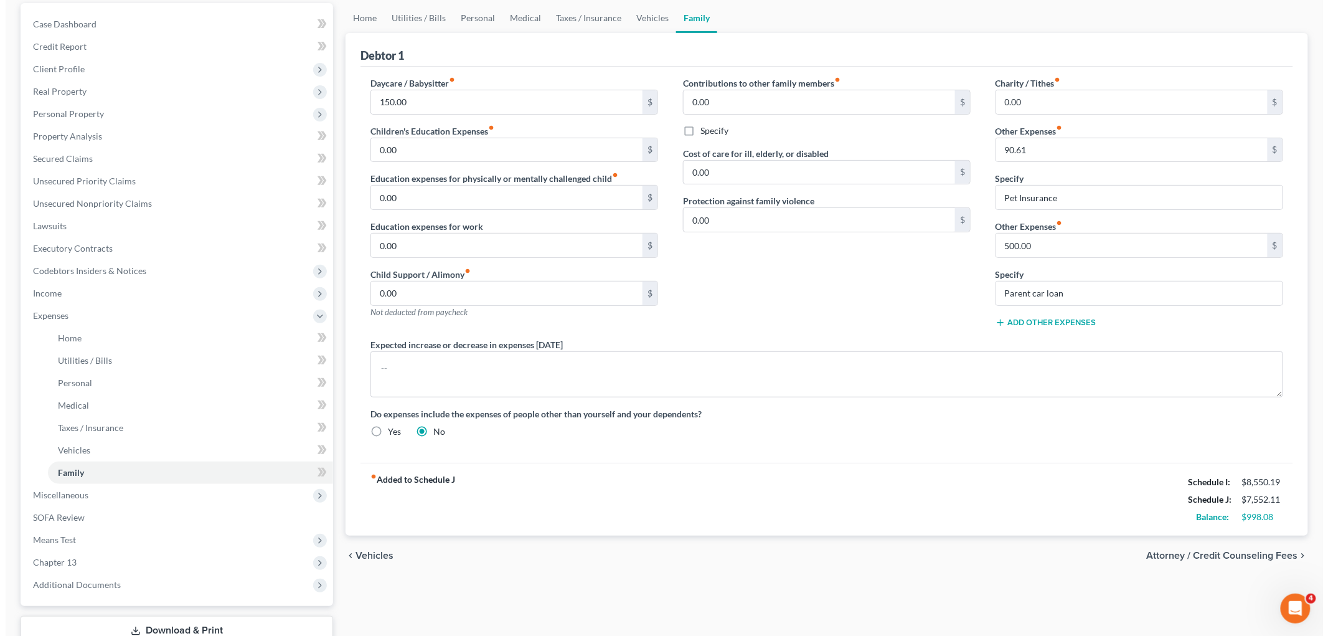
scroll to position [204, 0]
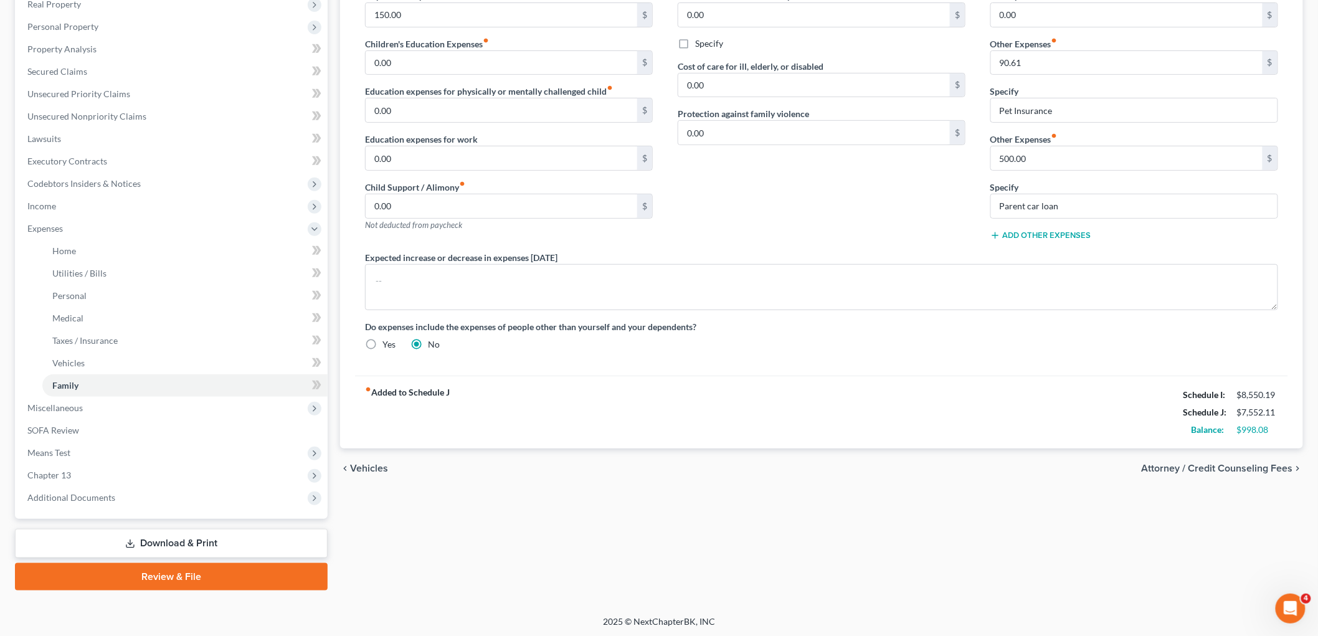
click at [1185, 471] on span "Attorney / Credit Counseling Fees" at bounding box center [1217, 468] width 151 height 10
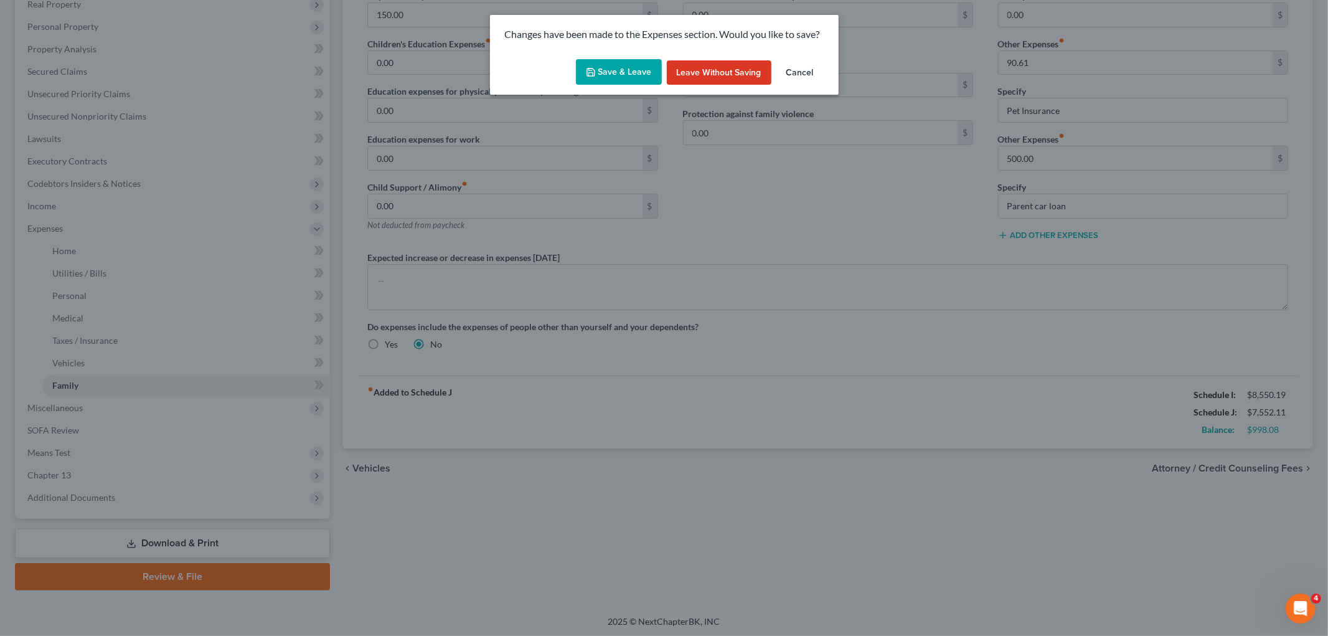
click at [600, 66] on button "Save & Leave" at bounding box center [619, 72] width 86 height 26
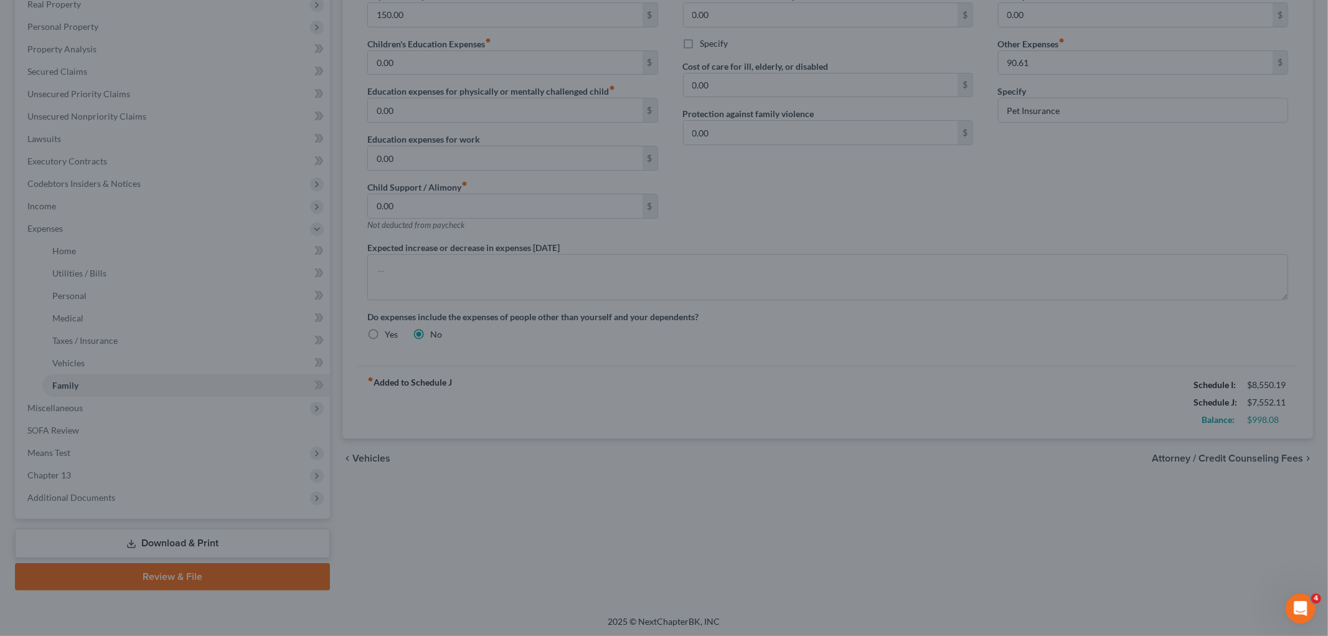
select select "0"
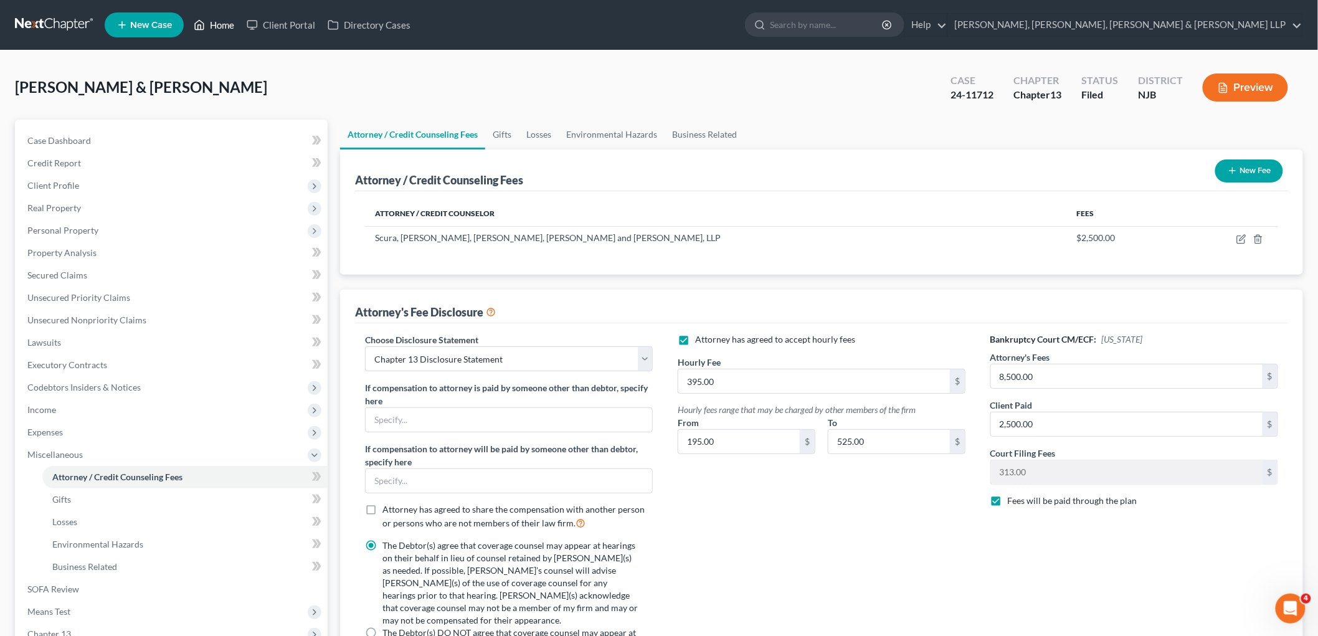
click at [215, 21] on link "Home" at bounding box center [213, 25] width 53 height 22
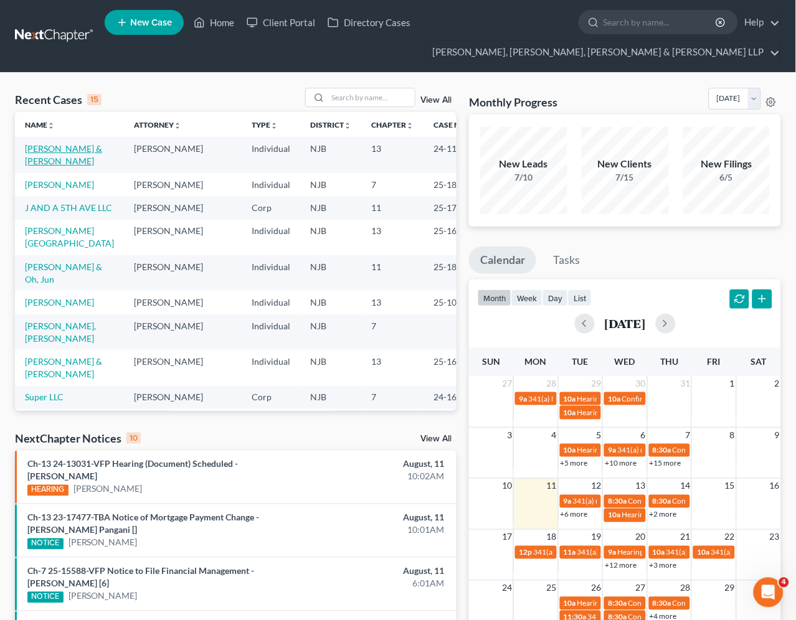
click at [84, 144] on link "[PERSON_NAME] & [PERSON_NAME]" at bounding box center [63, 154] width 77 height 23
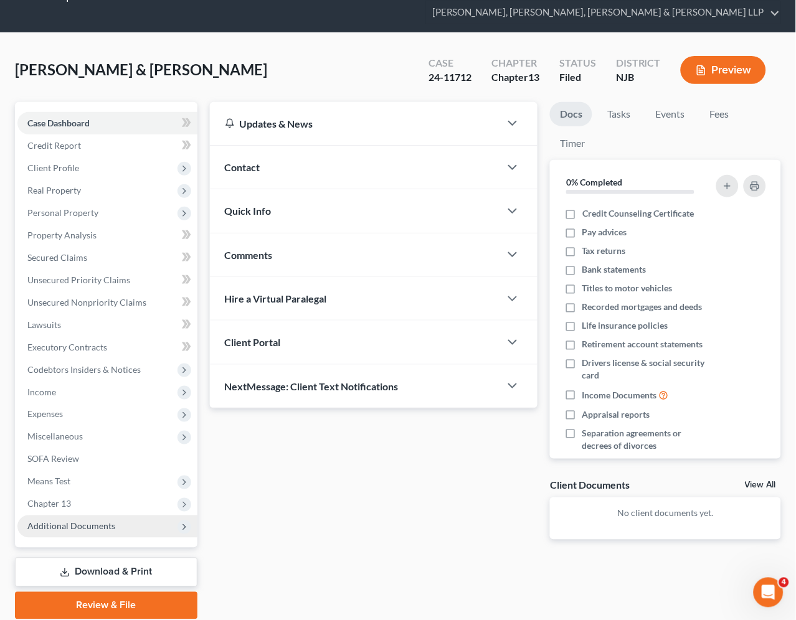
scroll to position [69, 0]
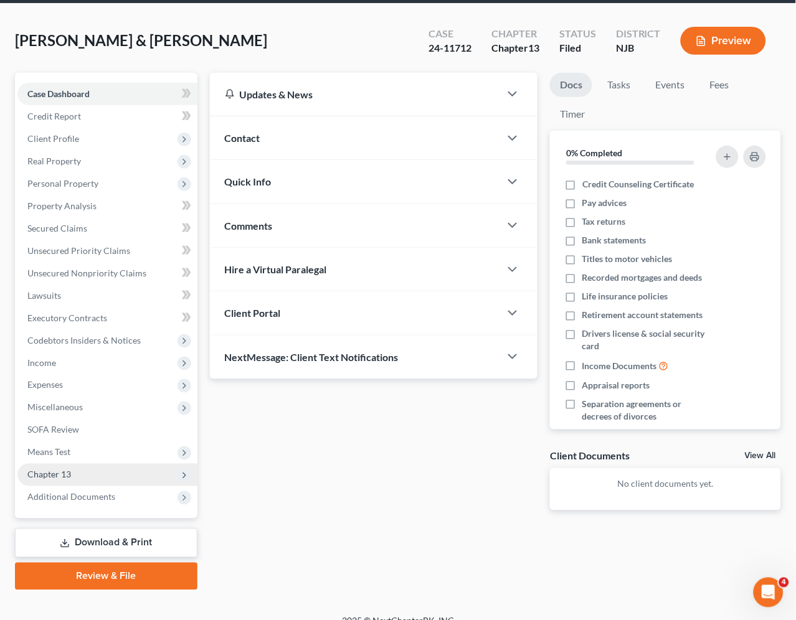
click at [77, 474] on span "Chapter 13" at bounding box center [107, 475] width 180 height 22
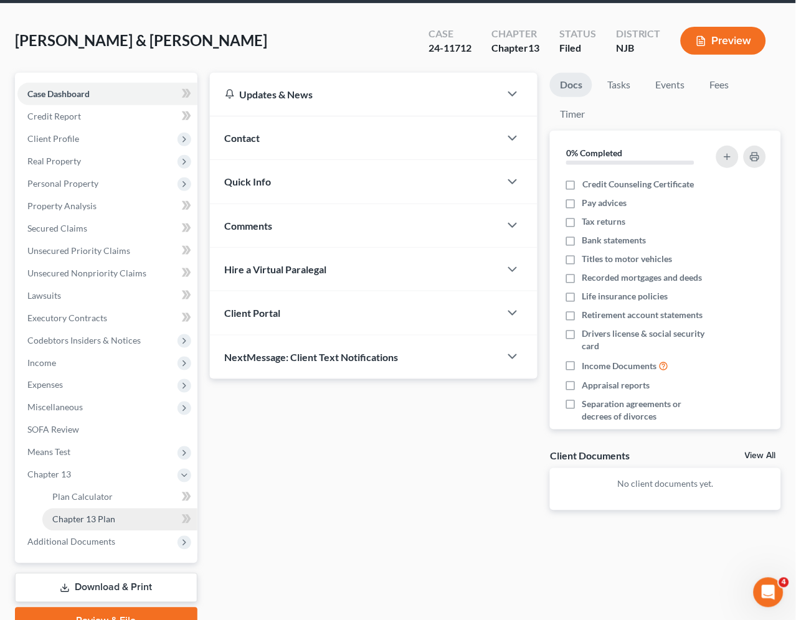
click at [110, 520] on span "Chapter 13 Plan" at bounding box center [83, 519] width 63 height 11
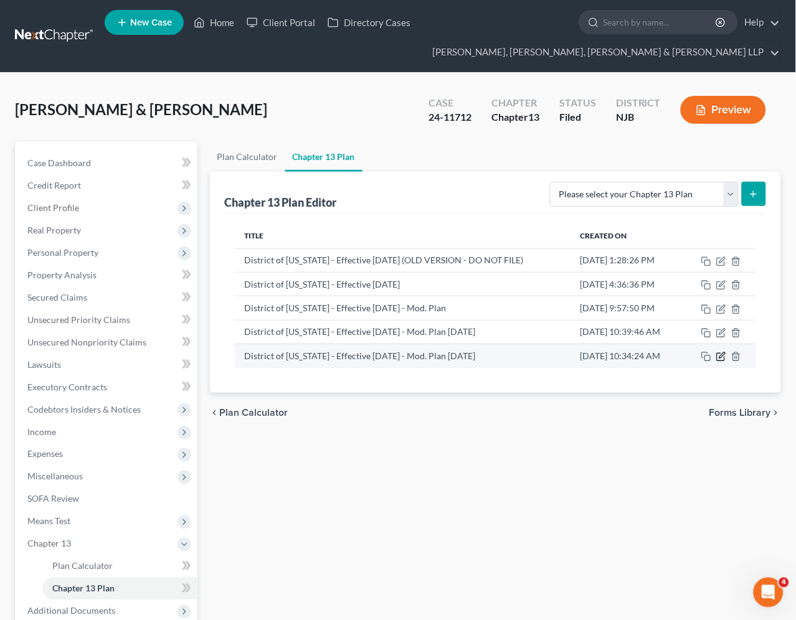
click at [719, 359] on icon "button" at bounding box center [721, 357] width 10 height 10
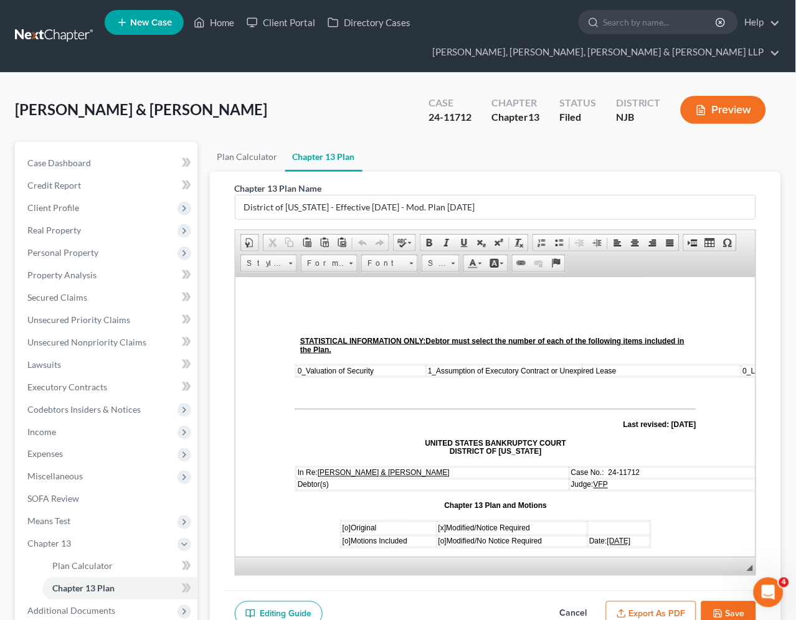
click at [653, 612] on button "Export as PDF" at bounding box center [651, 615] width 90 height 26
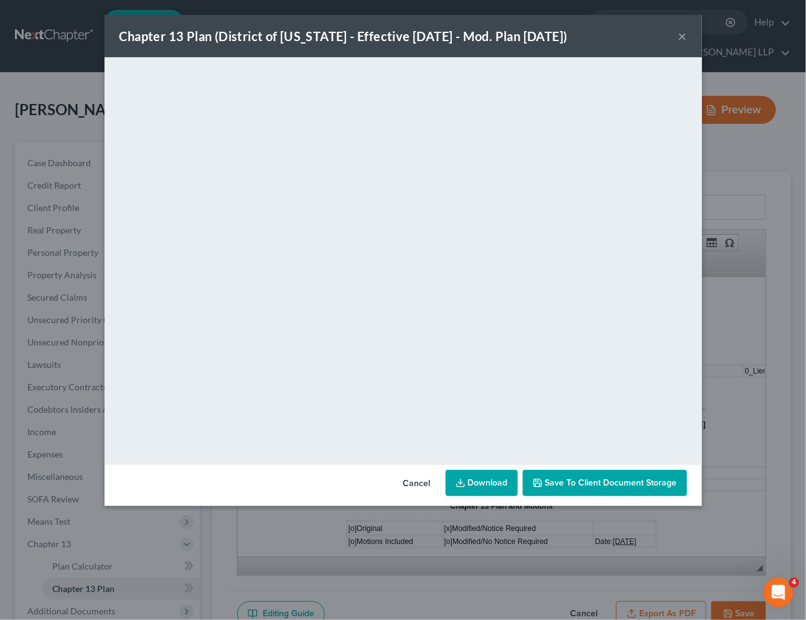
click at [409, 481] on button "Cancel" at bounding box center [417, 483] width 47 height 25
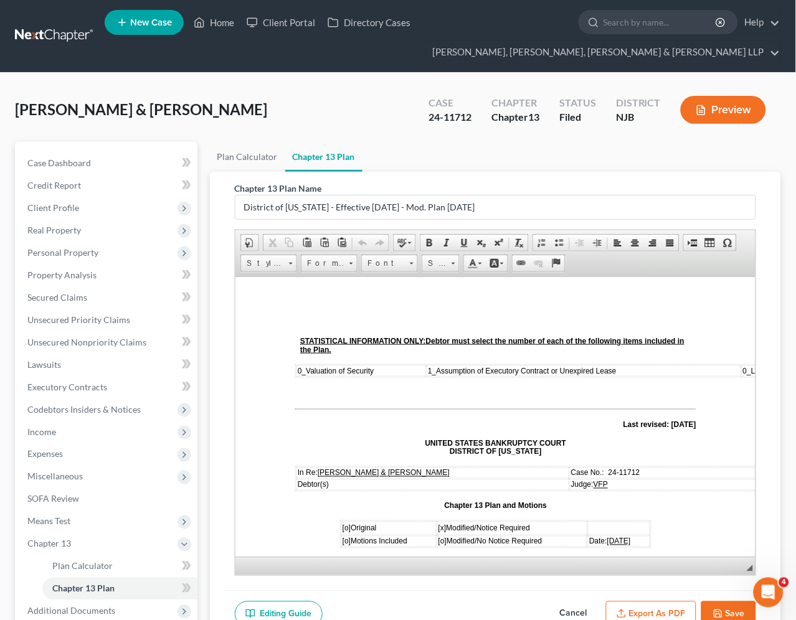
click at [737, 606] on button "Save" at bounding box center [728, 615] width 55 height 26
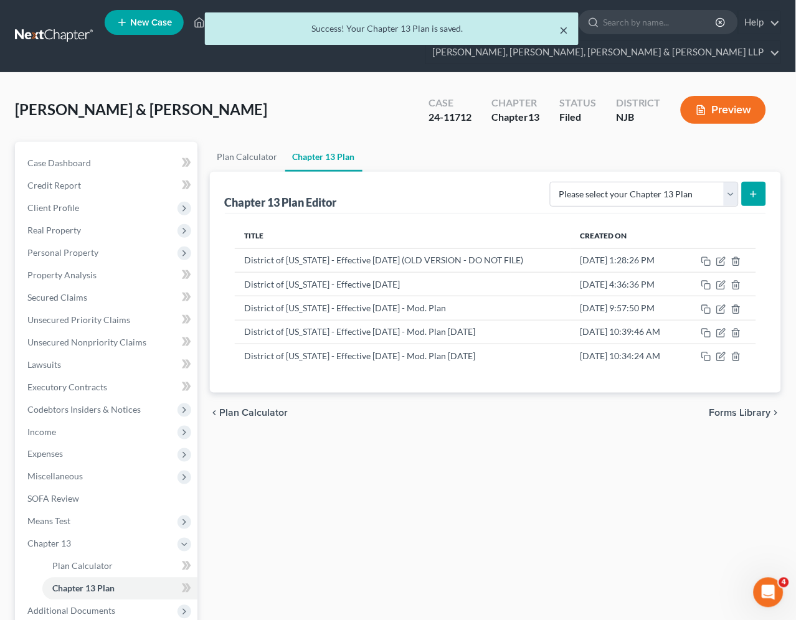
click at [564, 26] on button "×" at bounding box center [564, 29] width 9 height 15
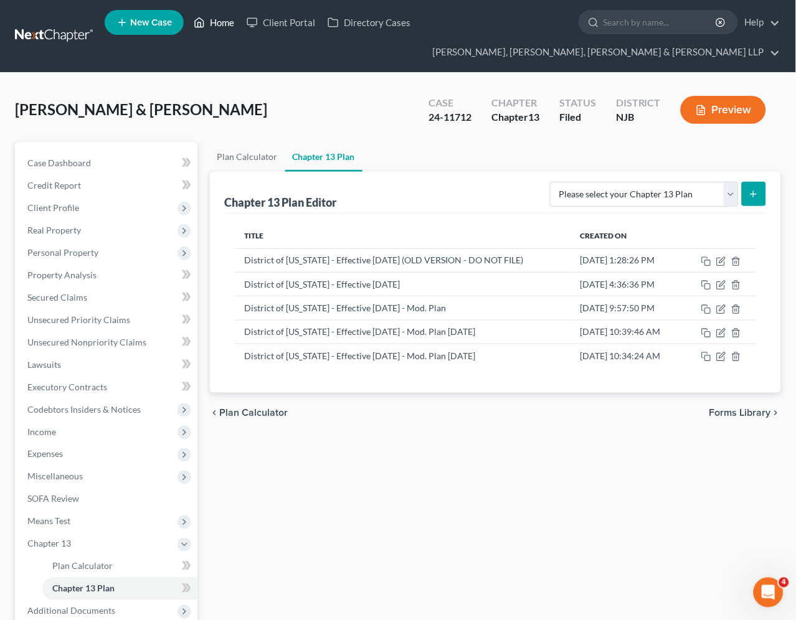
click at [224, 22] on link "Home" at bounding box center [213, 22] width 53 height 22
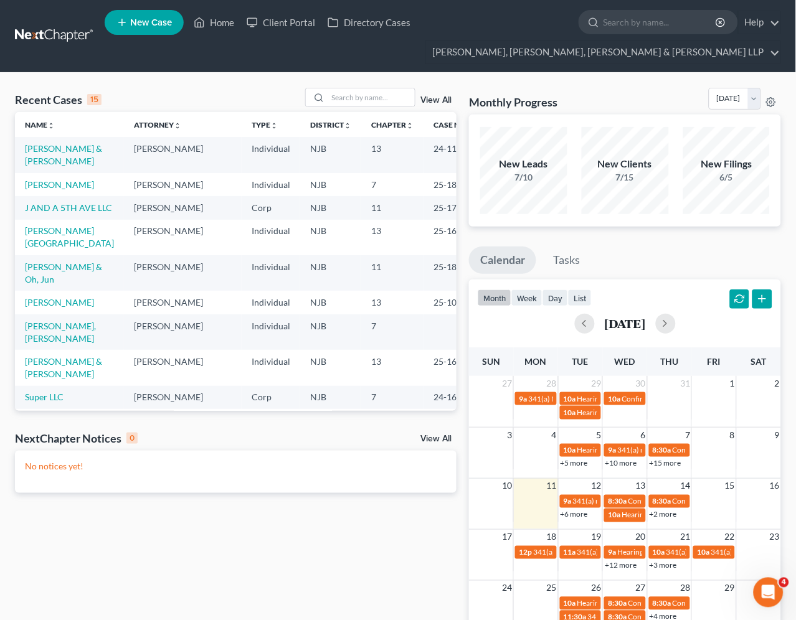
click at [258, 89] on div "Recent Cases 15 View All" at bounding box center [236, 100] width 442 height 24
